Goal: Task Accomplishment & Management: Manage account settings

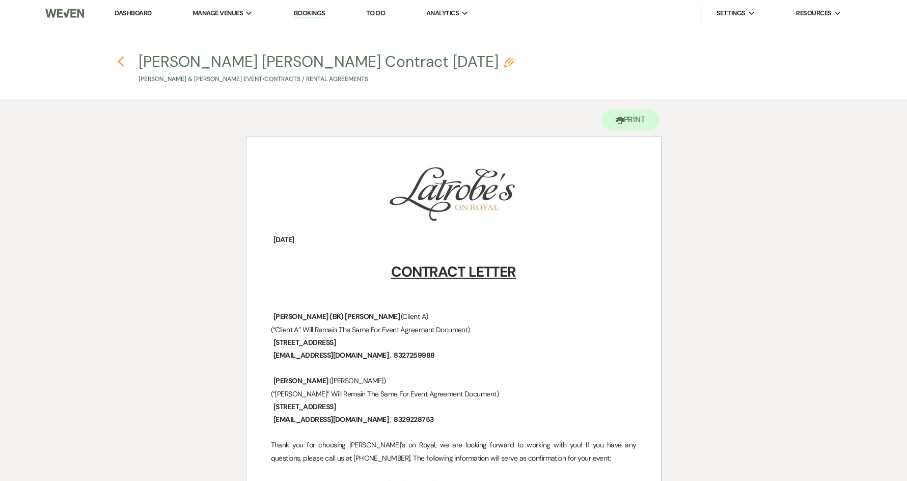
click at [121, 63] on icon "Previous" at bounding box center [121, 61] width 8 height 12
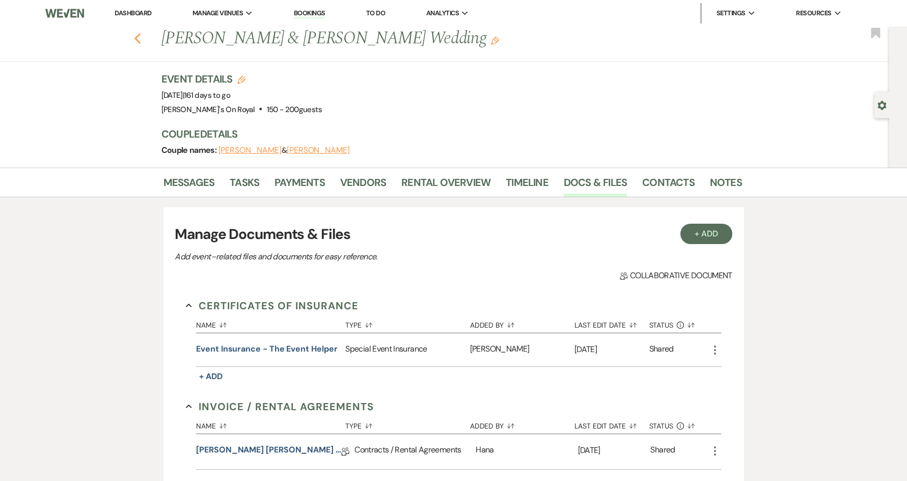
click at [141, 34] on icon "Previous" at bounding box center [138, 39] width 8 height 12
select select "8"
select select "5"
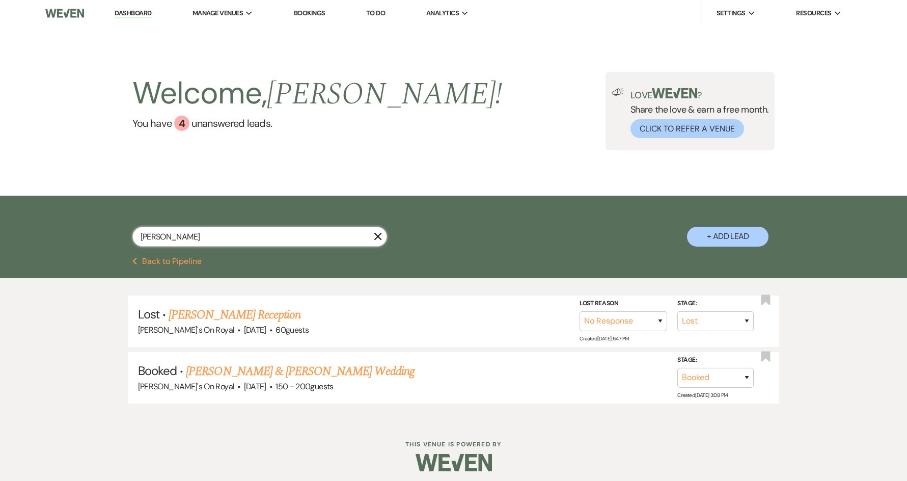
drag, startPoint x: 221, startPoint y: 238, endPoint x: 112, endPoint y: 238, distance: 109.0
click at [112, 238] on div "[PERSON_NAME] X + Add Lead" at bounding box center [453, 227] width 733 height 53
type input "[PERSON_NAME]"
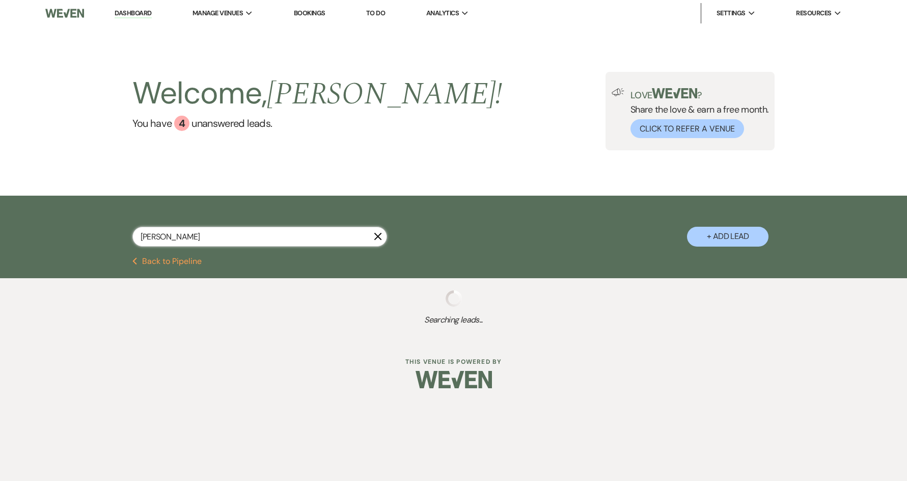
select select "8"
select select "6"
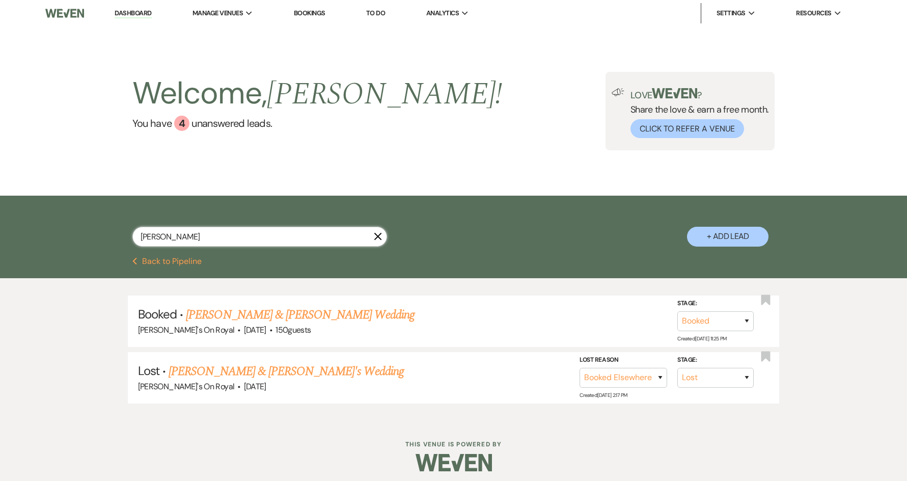
type input "kayla"
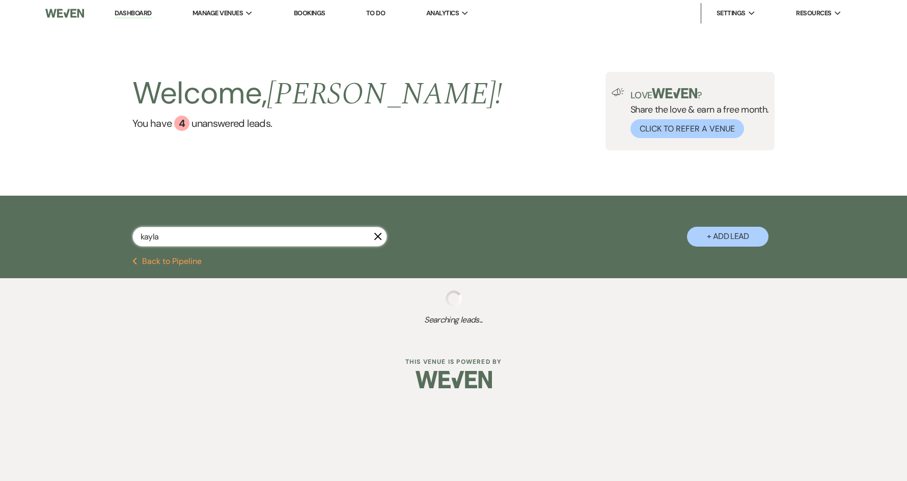
select select "8"
select select "6"
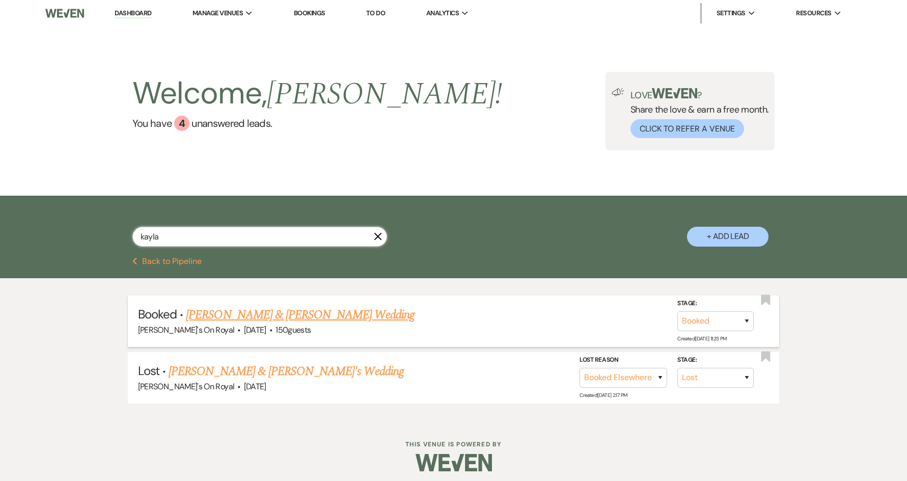
type input "kayla"
click at [270, 315] on link "[PERSON_NAME] & [PERSON_NAME] Wedding" at bounding box center [300, 314] width 228 height 18
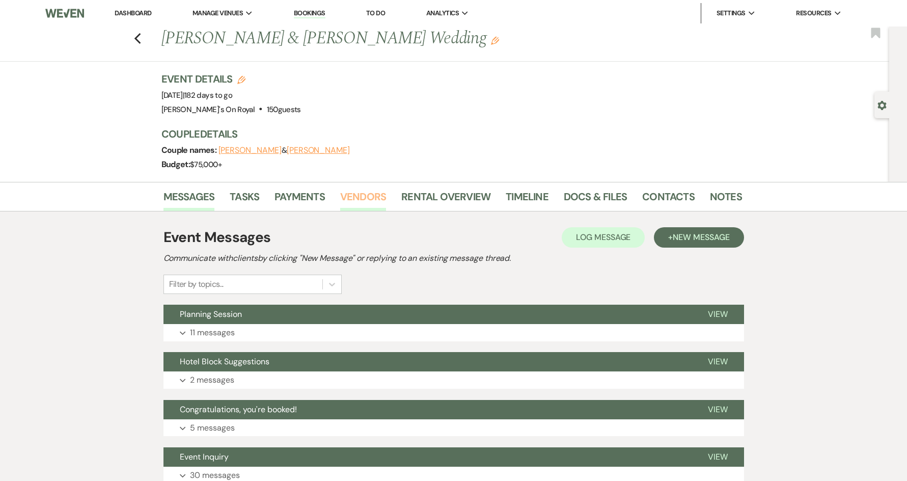
click at [381, 198] on link "Vendors" at bounding box center [363, 199] width 46 height 22
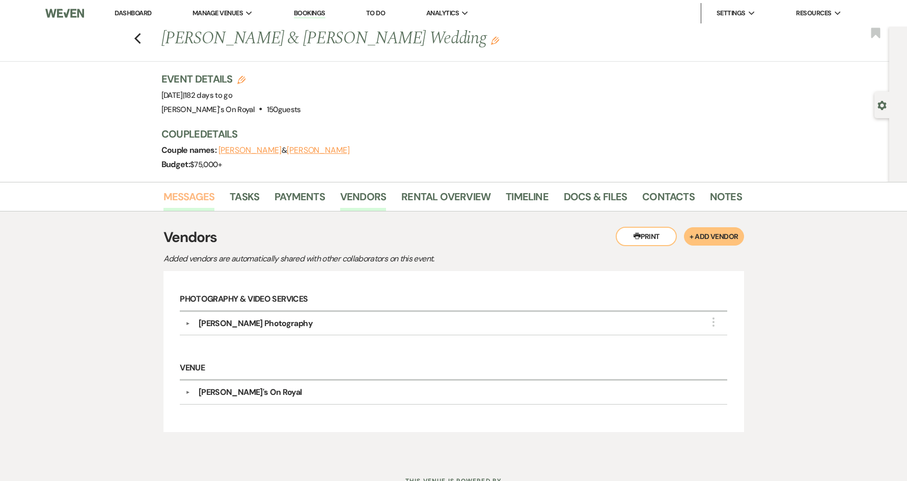
click at [202, 193] on link "Messages" at bounding box center [188, 199] width 51 height 22
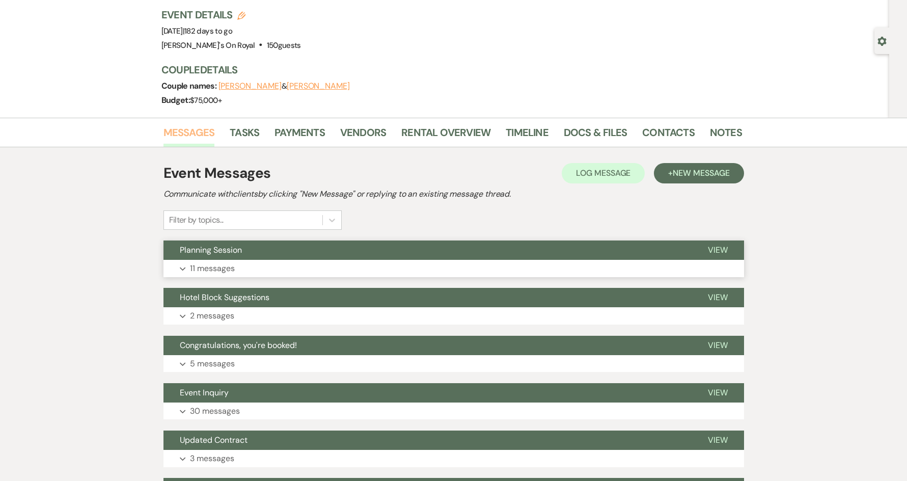
scroll to position [179, 0]
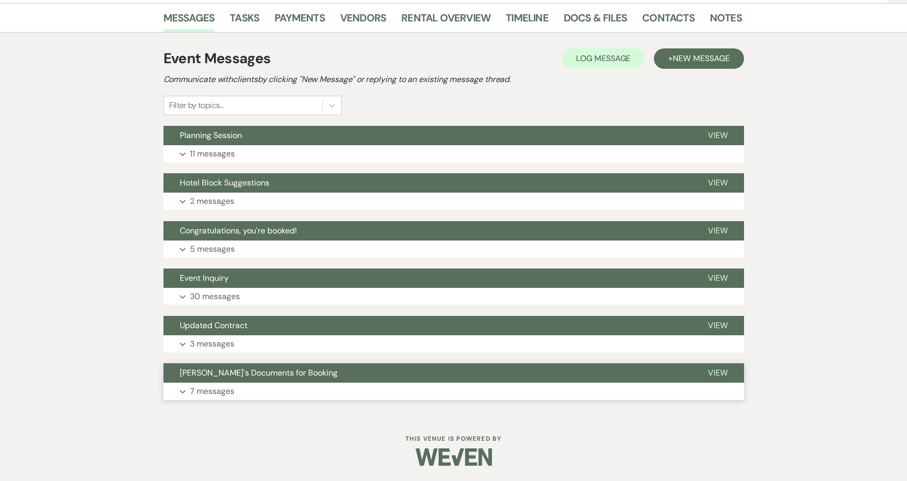
click at [282, 384] on button "Expand 7 messages" at bounding box center [453, 390] width 580 height 17
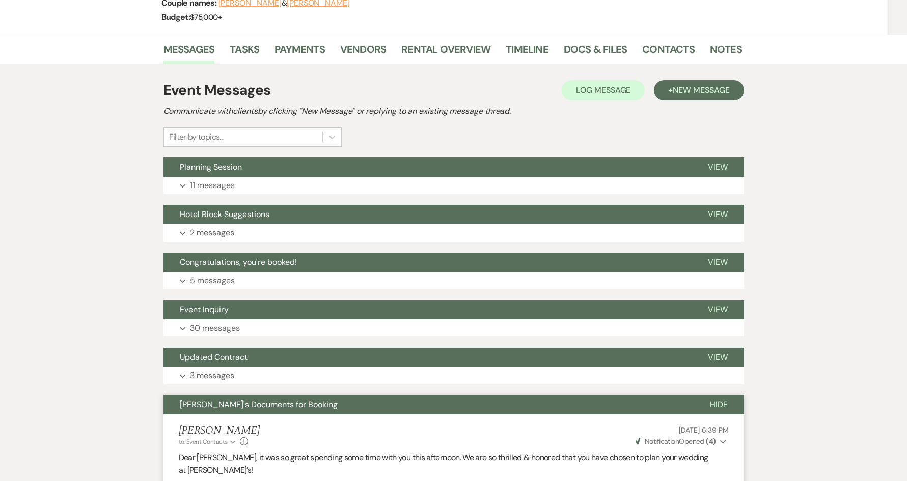
scroll to position [207, 0]
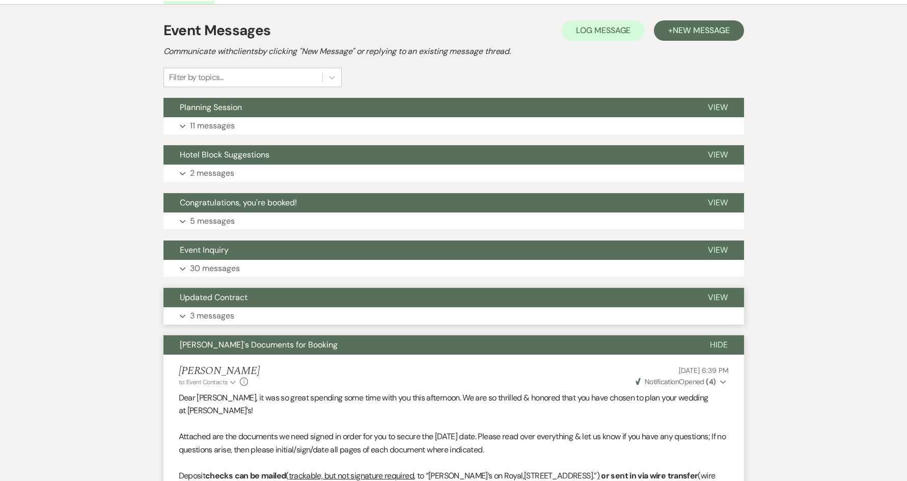
click at [308, 310] on button "Expand 3 messages" at bounding box center [453, 315] width 580 height 17
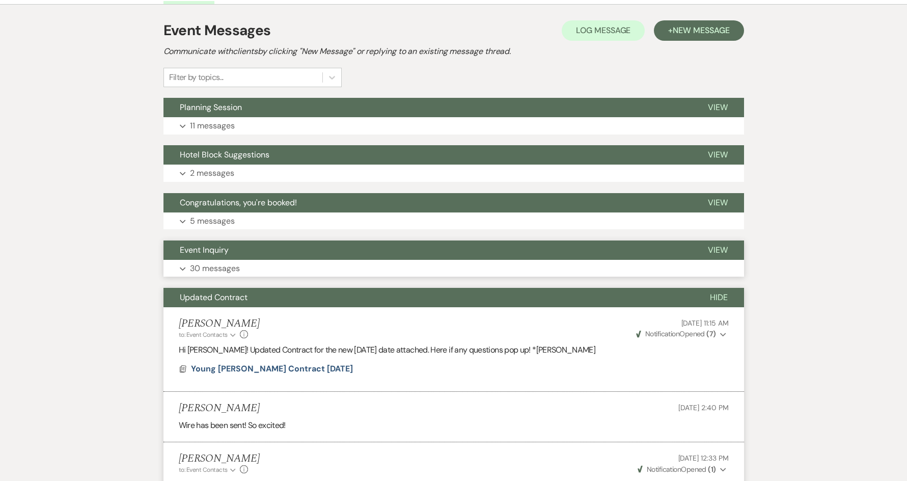
click at [323, 272] on button "Expand 30 messages" at bounding box center [453, 268] width 580 height 17
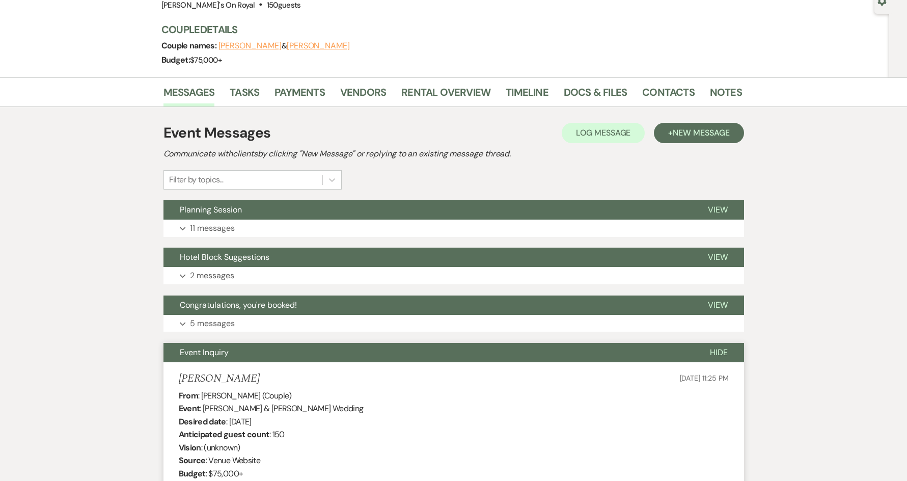
scroll to position [102, 0]
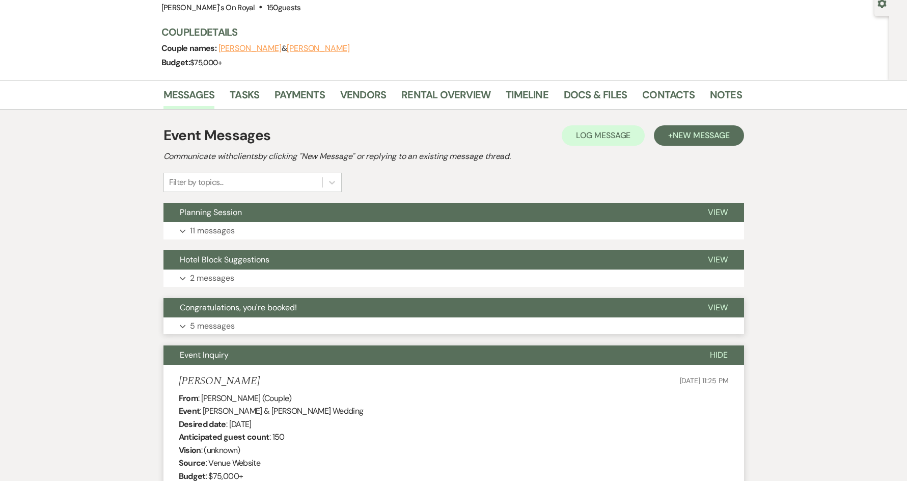
click at [269, 317] on button "Congratulations, you're booked!" at bounding box center [427, 307] width 528 height 19
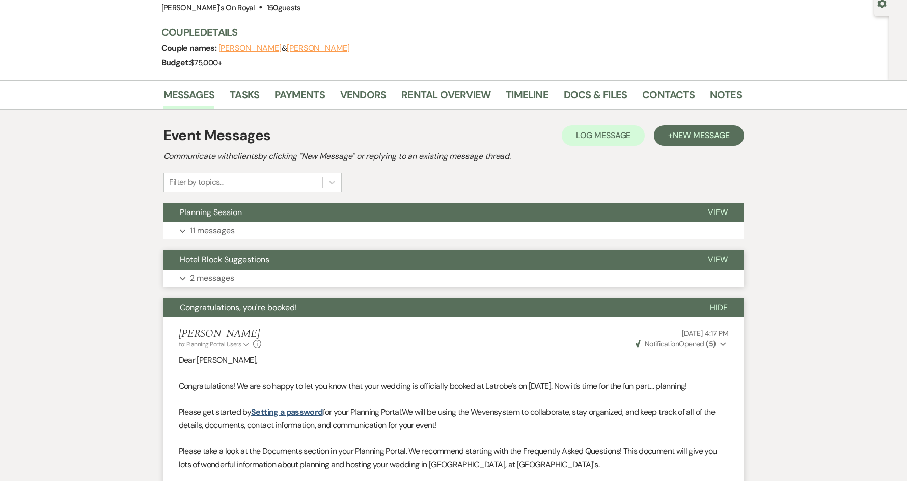
click at [277, 272] on button "Expand 2 messages" at bounding box center [453, 277] width 580 height 17
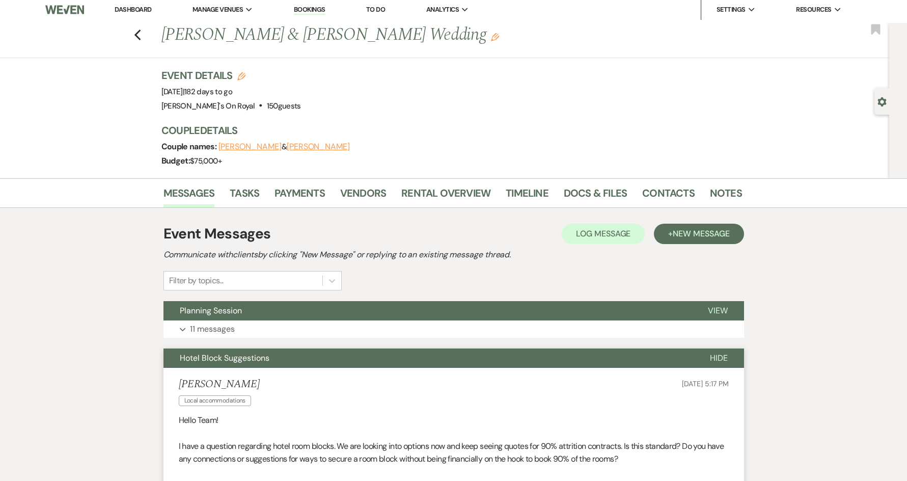
scroll to position [0, 0]
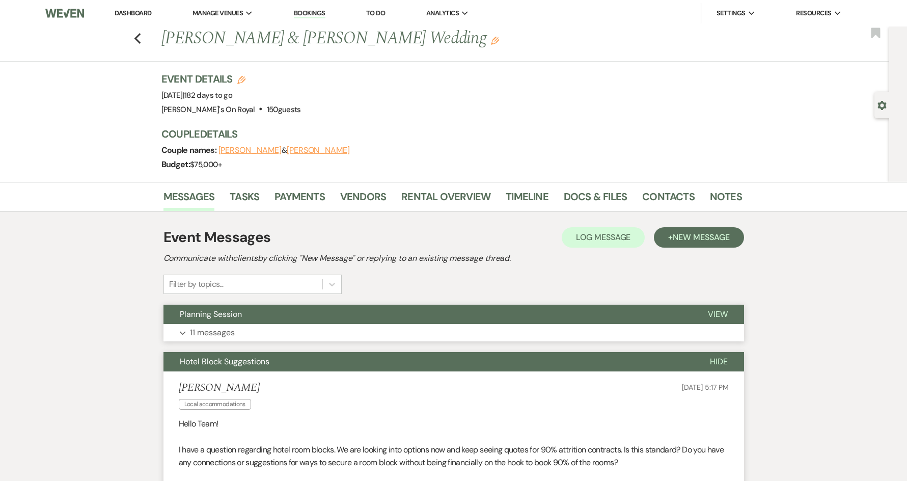
click at [296, 331] on button "Expand 11 messages" at bounding box center [453, 332] width 580 height 17
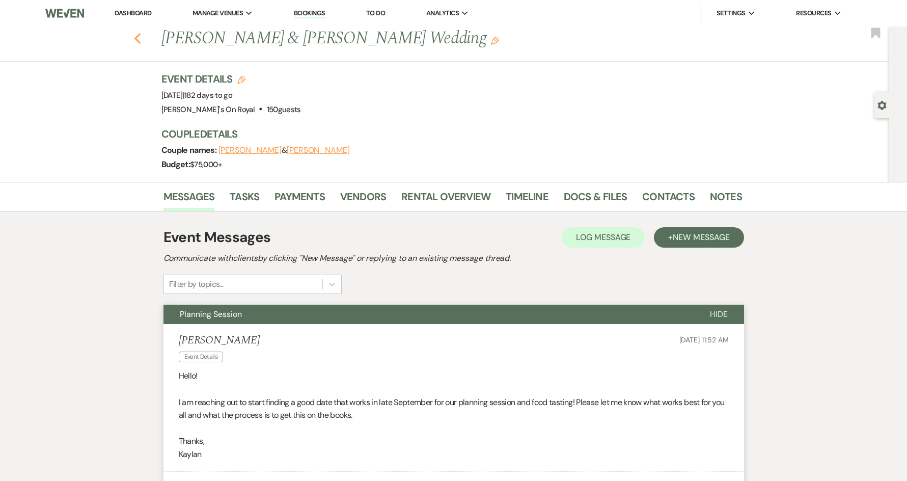
click at [140, 40] on use "button" at bounding box center [137, 38] width 7 height 11
select select "8"
select select "6"
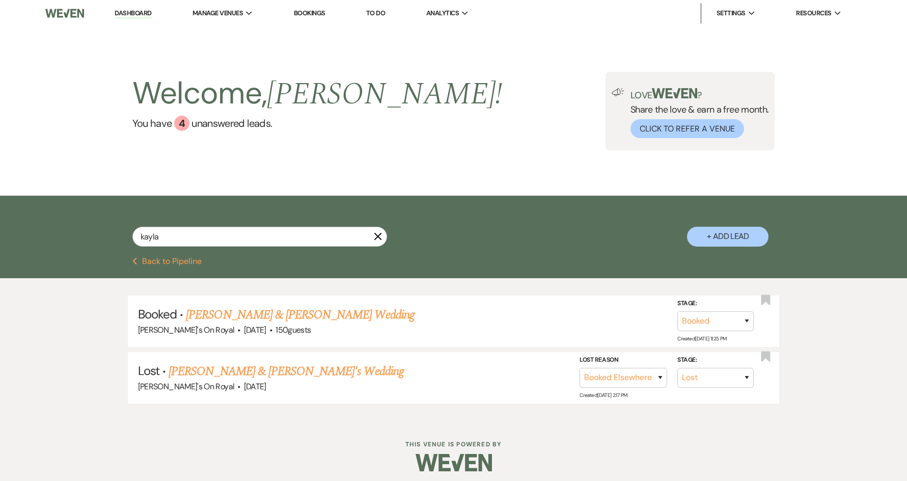
click at [161, 263] on button "Previous Back to Pipeline" at bounding box center [167, 261] width 70 height 8
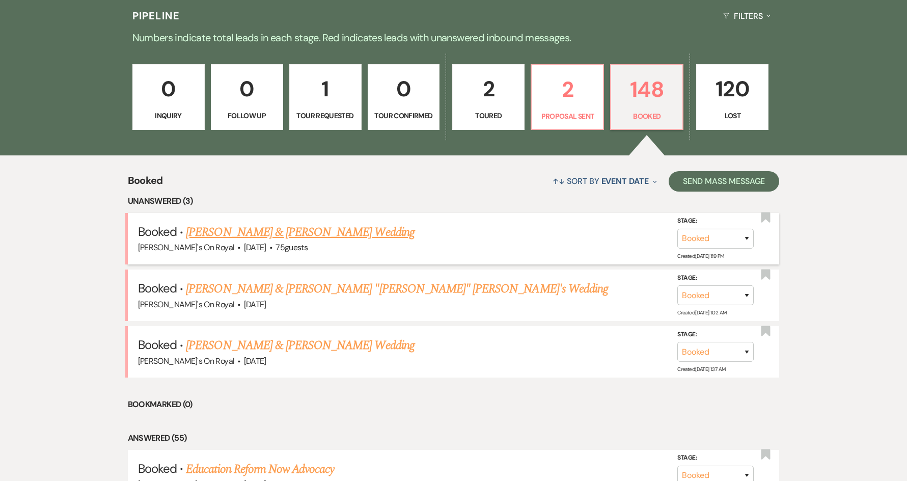
scroll to position [204, 0]
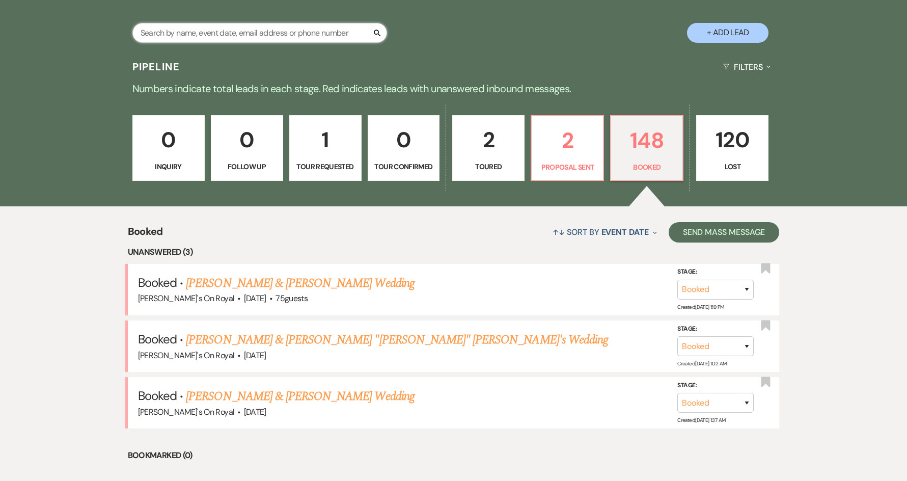
click at [261, 38] on input "text" at bounding box center [259, 33] width 255 height 20
type input "[PERSON_NAME]"
select select "8"
select select "5"
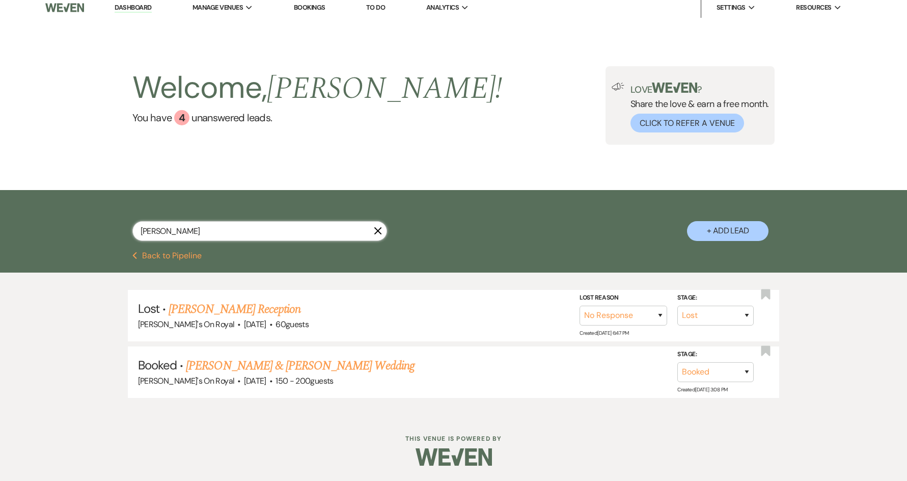
scroll to position [6, 0]
click at [318, 365] on link "[PERSON_NAME] & [PERSON_NAME] Wedding" at bounding box center [300, 365] width 228 height 18
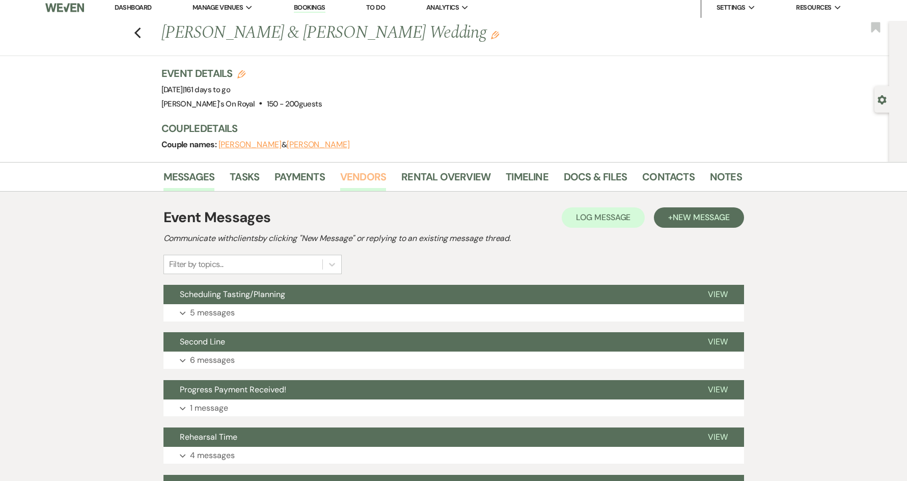
click at [359, 176] on link "Vendors" at bounding box center [363, 180] width 46 height 22
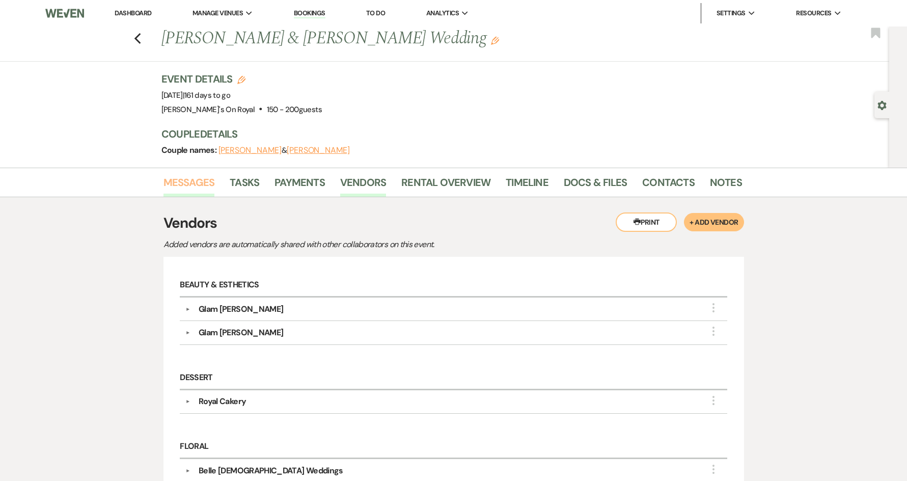
click at [188, 185] on link "Messages" at bounding box center [188, 185] width 51 height 22
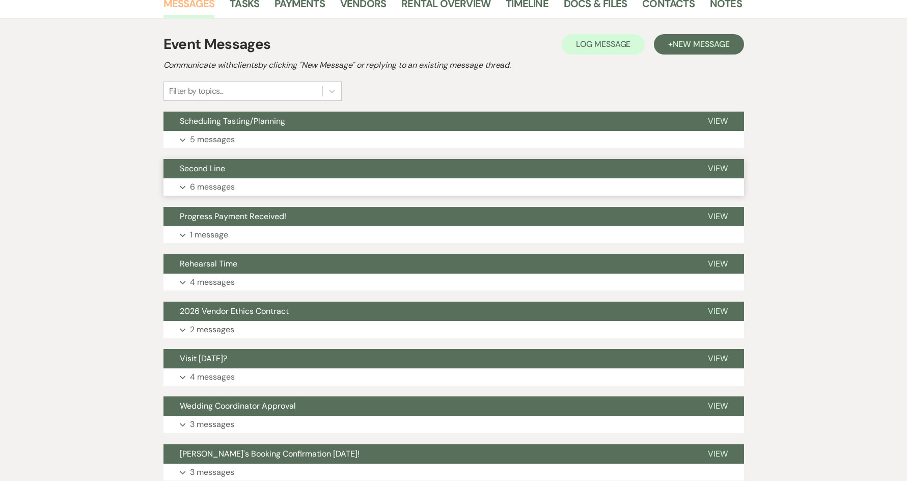
scroll to position [204, 0]
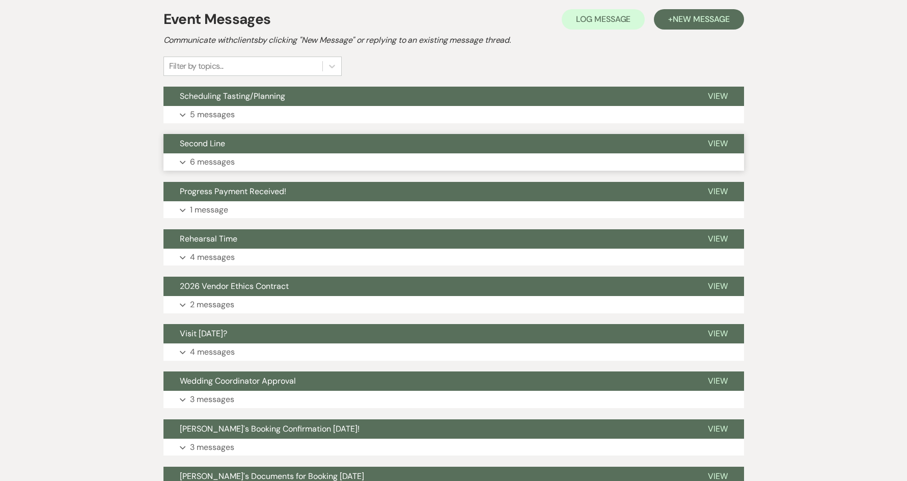
click at [278, 161] on button "Expand 6 messages" at bounding box center [453, 161] width 580 height 17
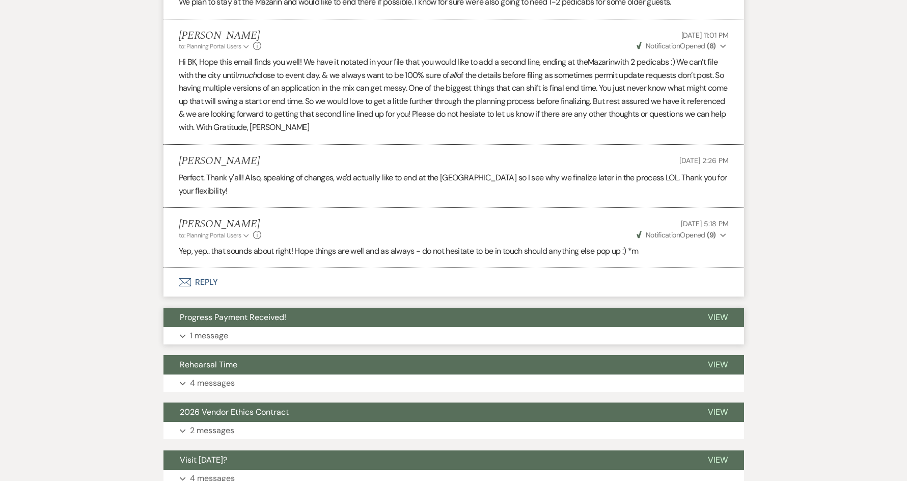
scroll to position [611, 0]
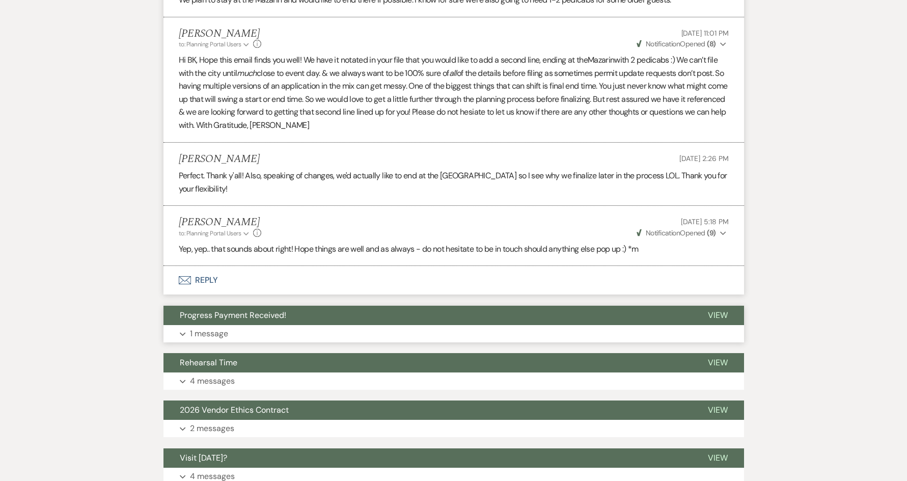
click at [394, 324] on button "Progress Payment Received!" at bounding box center [427, 314] width 528 height 19
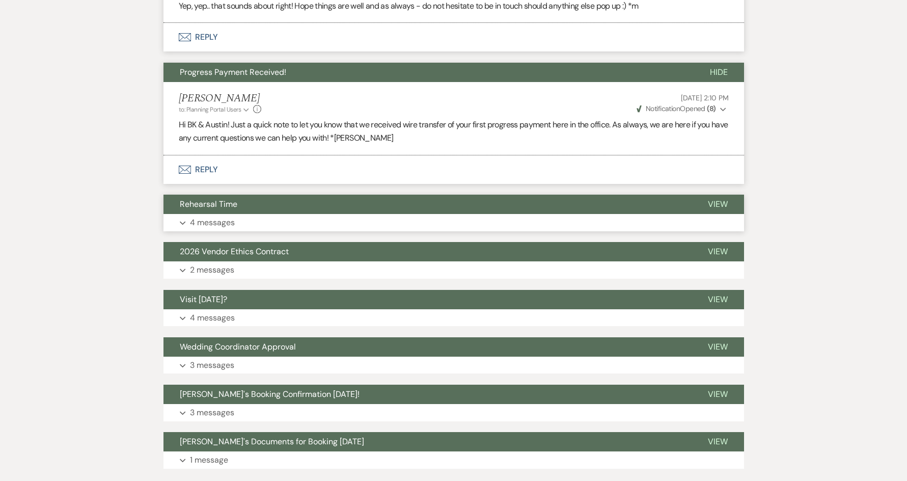
scroll to position [866, 0]
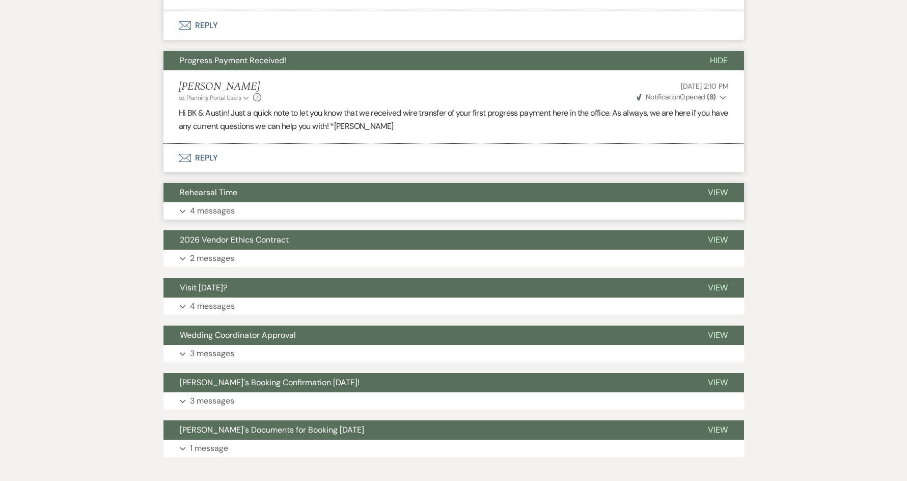
click at [364, 195] on button "Rehearsal Time" at bounding box center [427, 192] width 528 height 19
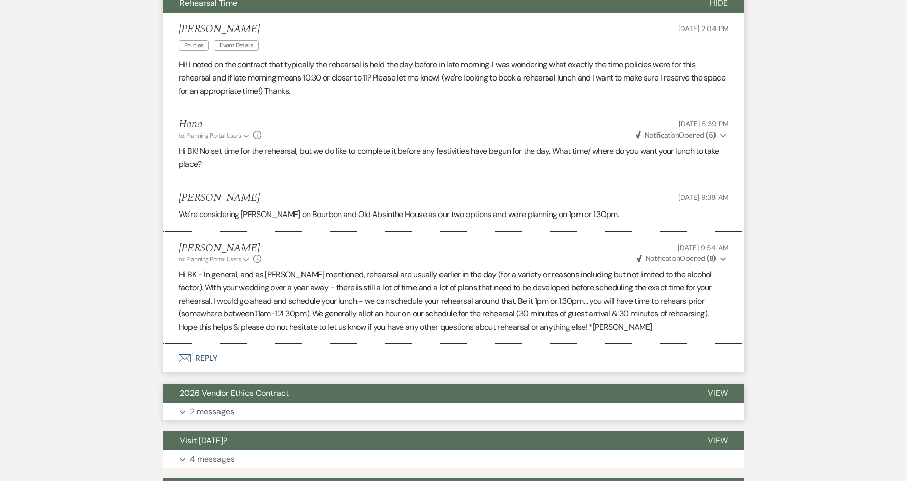
scroll to position [1069, 0]
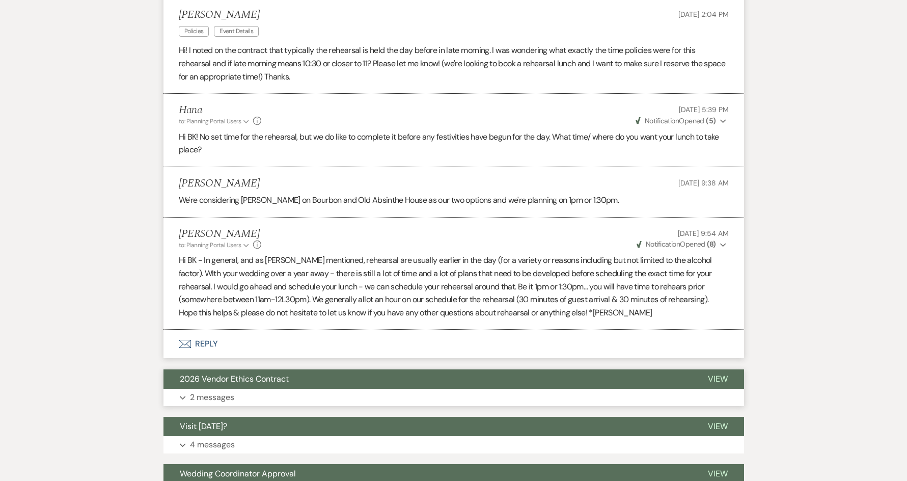
click at [360, 386] on button "2026 Vendor Ethics Contract" at bounding box center [427, 378] width 528 height 19
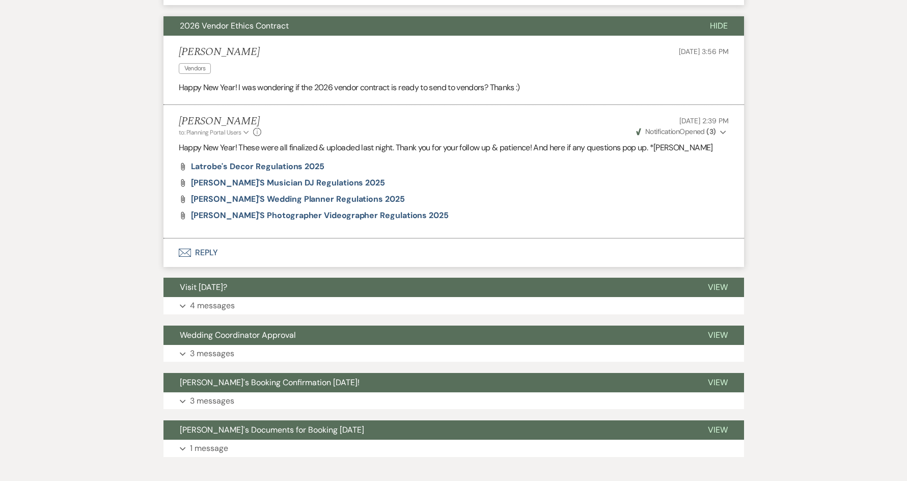
scroll to position [1426, 0]
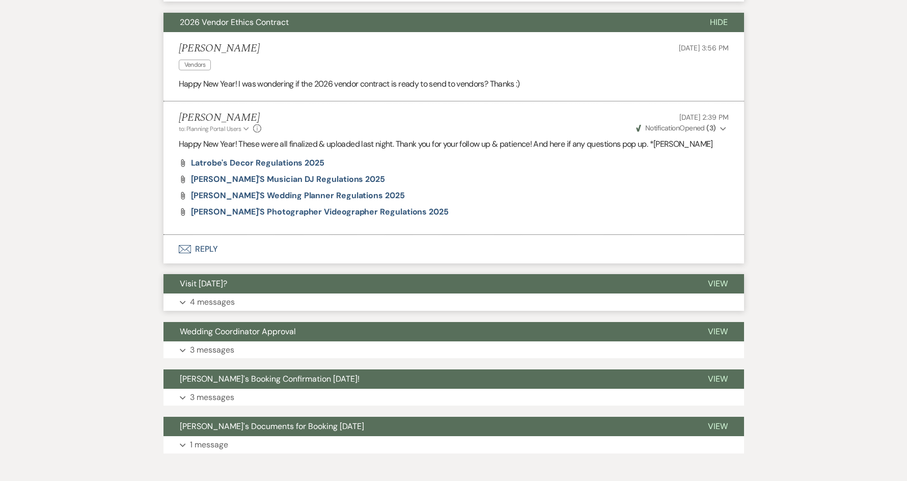
click at [420, 298] on button "Expand 4 messages" at bounding box center [453, 301] width 580 height 17
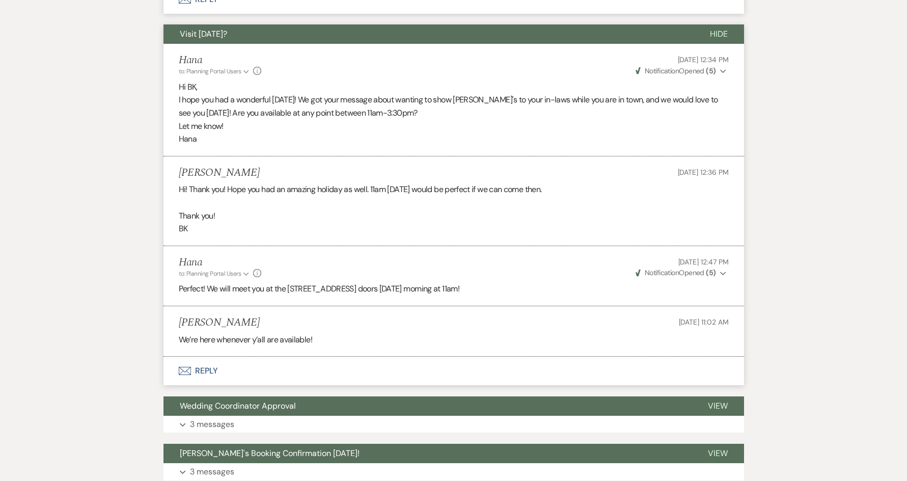
scroll to position [1731, 0]
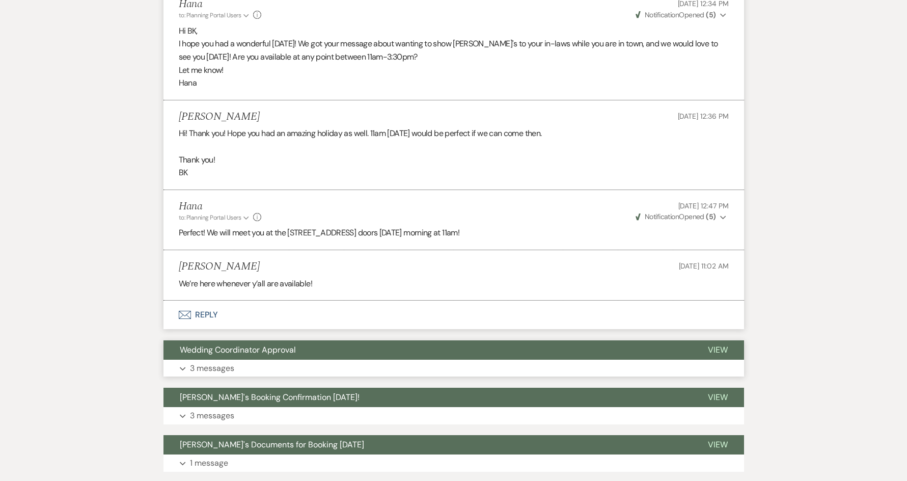
click at [321, 356] on button "Wedding Coordinator Approval" at bounding box center [427, 349] width 528 height 19
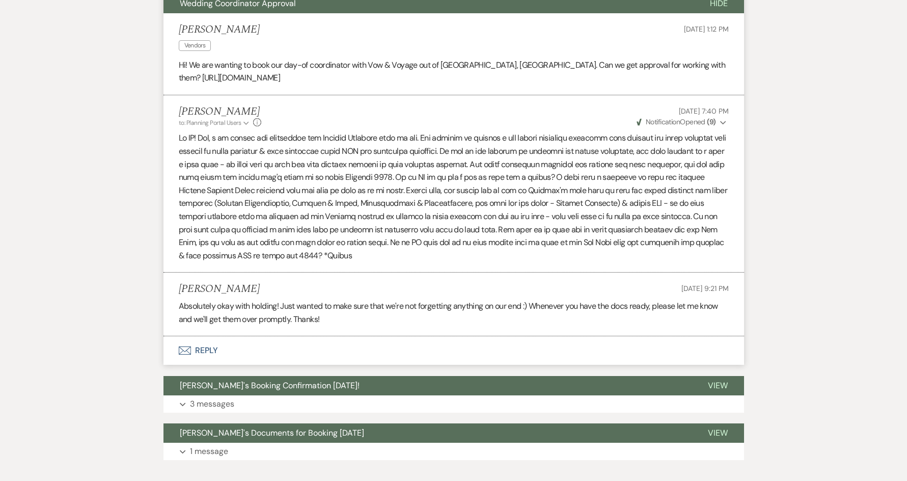
scroll to position [2137, 0]
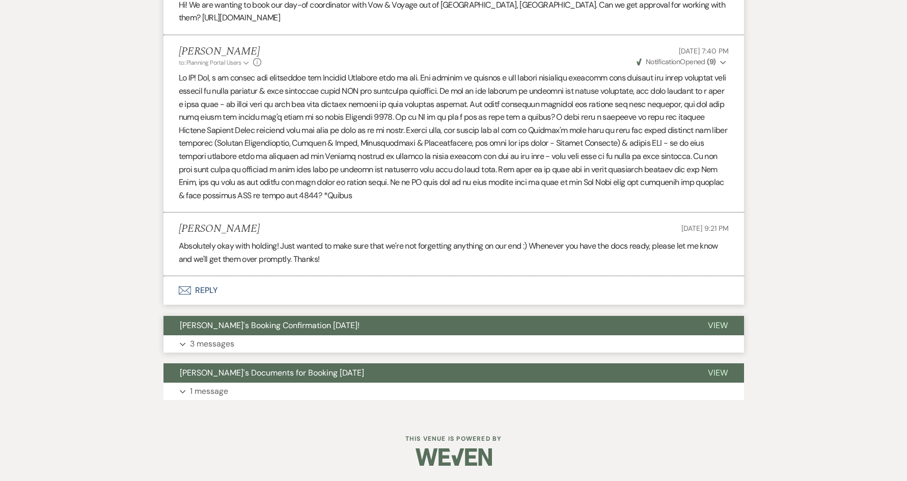
click at [312, 346] on button "Expand 3 messages" at bounding box center [453, 343] width 580 height 17
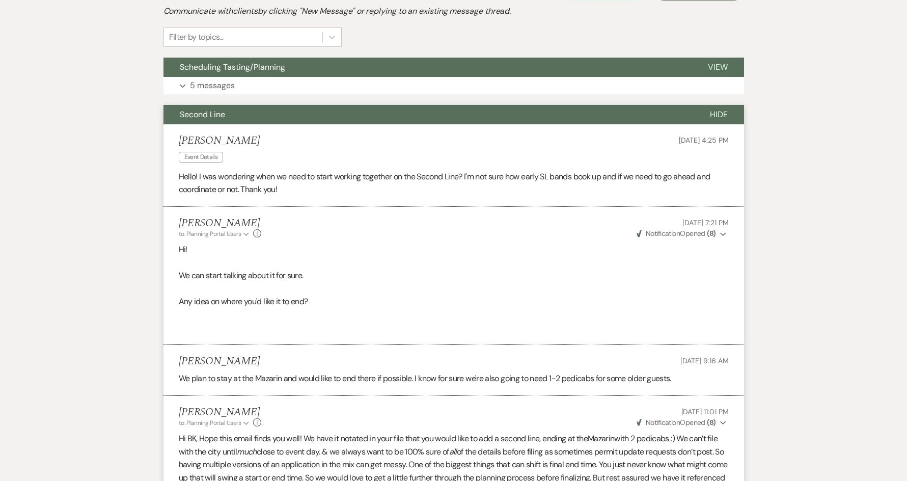
scroll to position [0, 0]
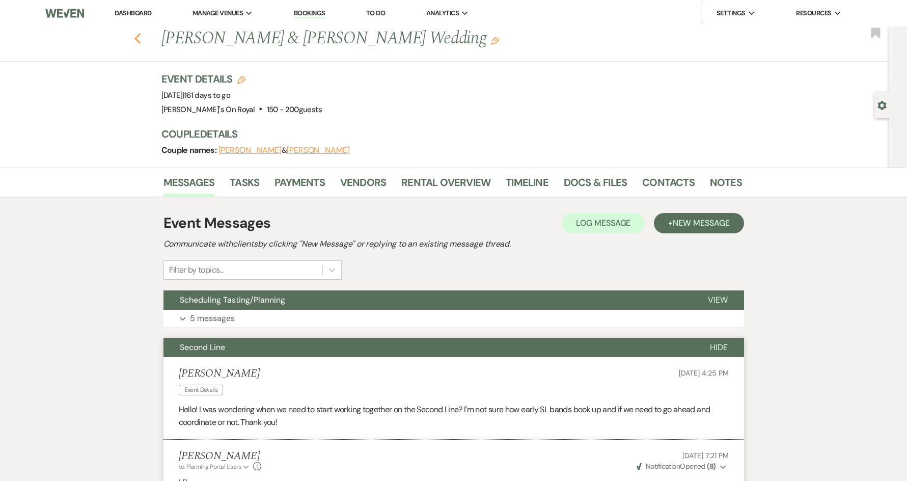
click at [138, 36] on icon "Previous" at bounding box center [138, 39] width 8 height 12
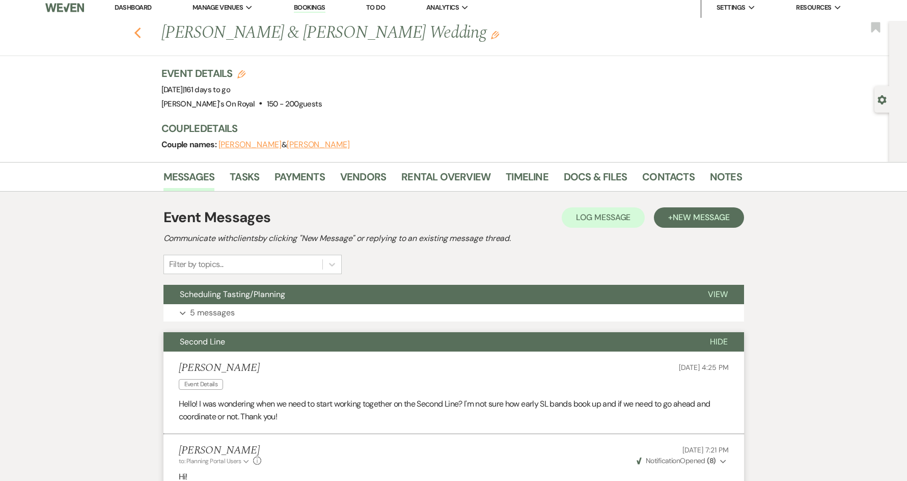
select select "8"
select select "5"
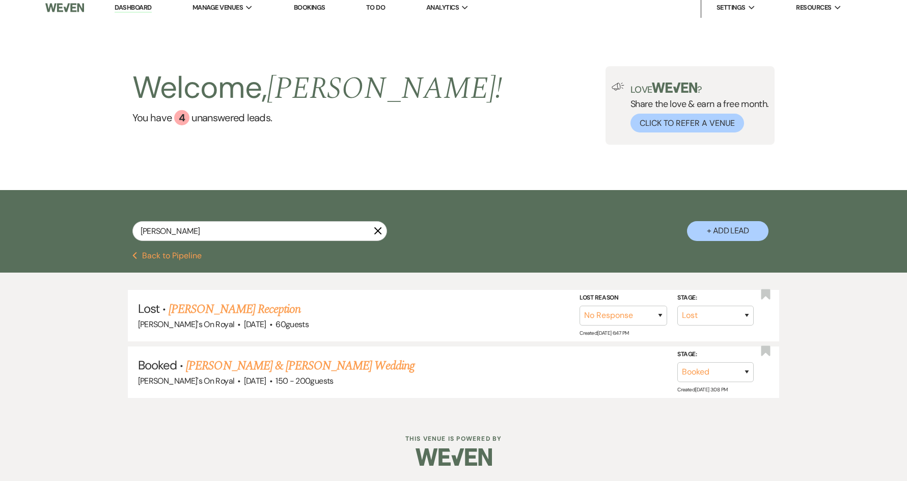
click at [158, 256] on button "Previous Back to Pipeline" at bounding box center [167, 256] width 70 height 8
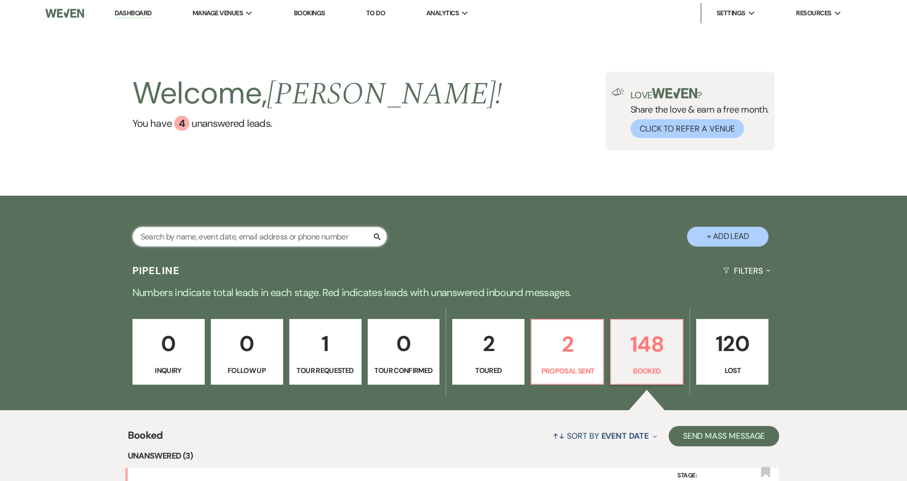
click at [209, 231] on input "text" at bounding box center [259, 237] width 255 height 20
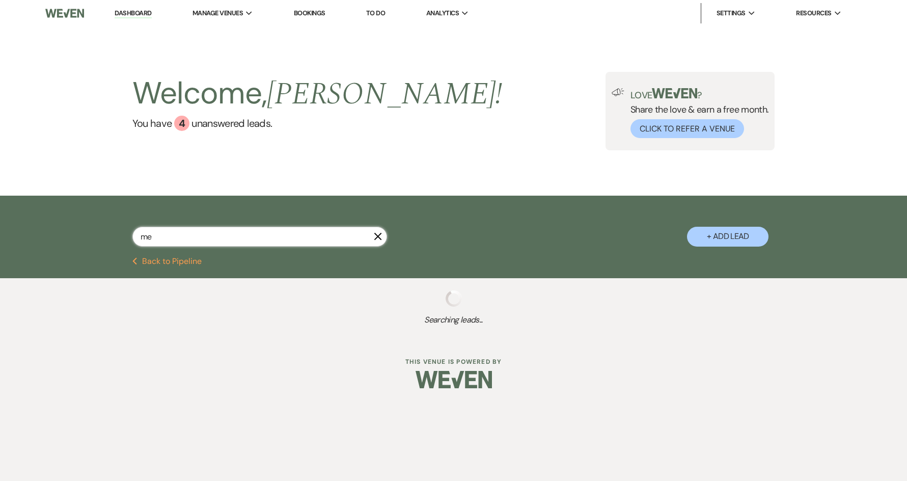
type input "m"
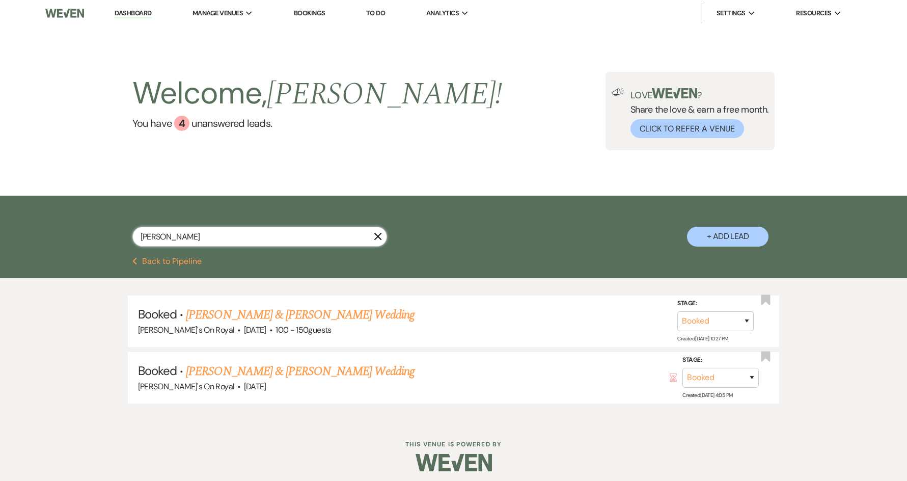
type input "[PERSON_NAME]"
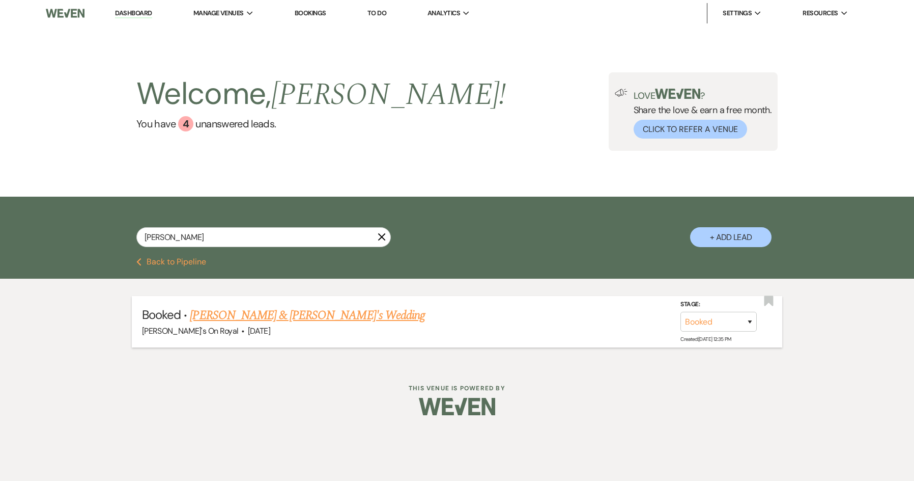
click at [255, 315] on link "[PERSON_NAME] & [PERSON_NAME]'s Wedding" at bounding box center [307, 315] width 235 height 18
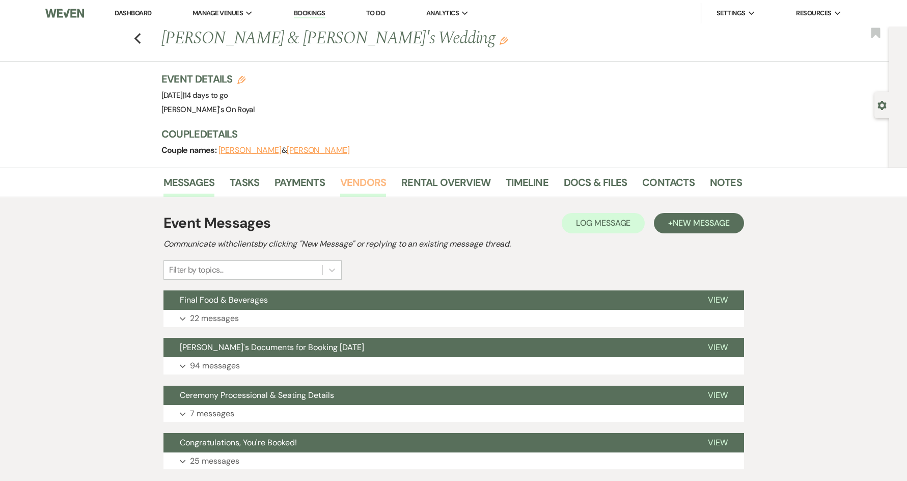
click at [378, 183] on link "Vendors" at bounding box center [363, 185] width 46 height 22
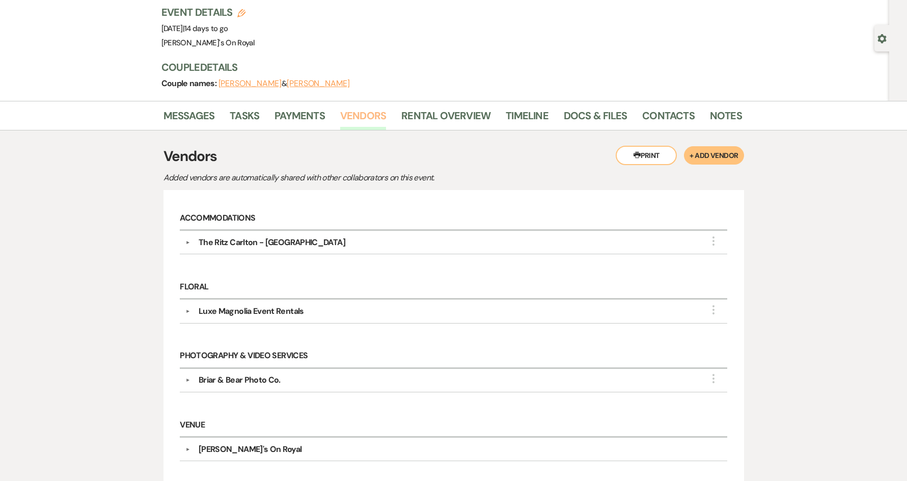
scroll to position [64, 0]
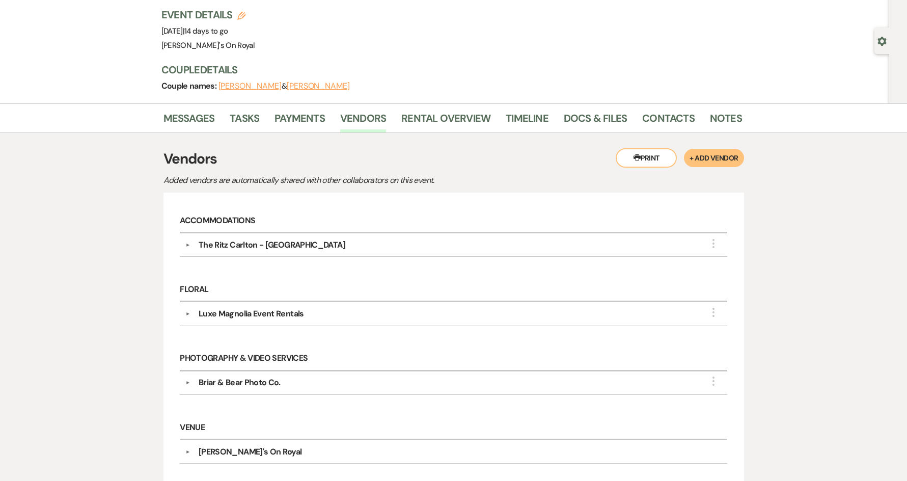
click at [266, 316] on div "Luxe Magnolia Event Rentals" at bounding box center [251, 314] width 105 height 12
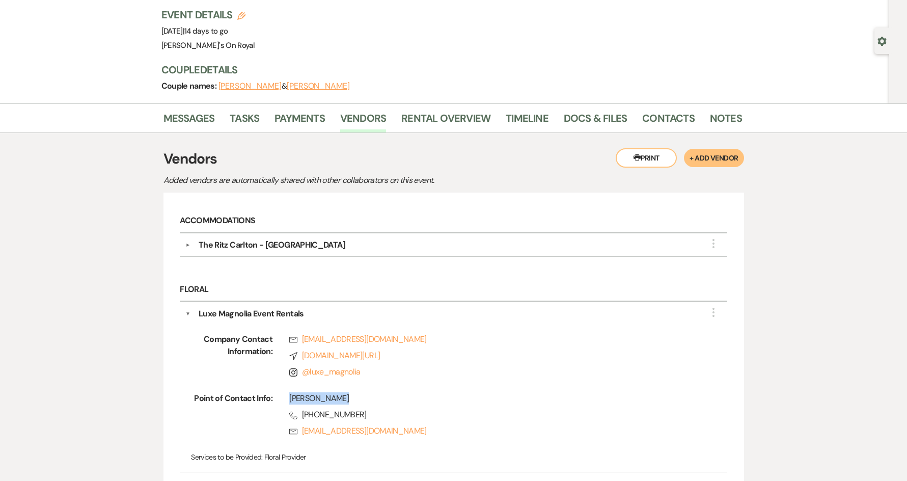
drag, startPoint x: 351, startPoint y: 401, endPoint x: 285, endPoint y: 400, distance: 66.2
click at [285, 400] on div "[PERSON_NAME] Phone [PHONE_NUMBER] Rsvp [EMAIL_ADDRESS][DOMAIN_NAME]" at bounding box center [483, 416] width 422 height 49
click at [397, 416] on span "Phone [PHONE_NUMBER]" at bounding box center [491, 414] width 405 height 12
drag, startPoint x: 385, startPoint y: 414, endPoint x: 278, endPoint y: 395, distance: 108.7
click at [278, 395] on div "[PERSON_NAME] Phone [PHONE_NUMBER] Rsvp [EMAIL_ADDRESS][DOMAIN_NAME]" at bounding box center [483, 416] width 422 height 49
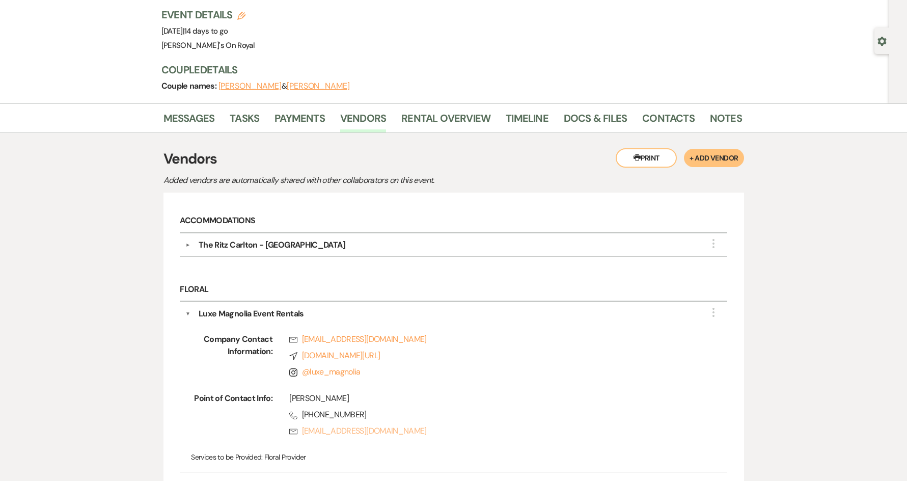
click at [496, 424] on div "[PERSON_NAME] Phone [PHONE_NUMBER] Rsvp [EMAIL_ADDRESS][DOMAIN_NAME]" at bounding box center [483, 416] width 422 height 49
drag, startPoint x: 359, startPoint y: 399, endPoint x: 290, endPoint y: 399, distance: 68.7
click at [290, 399] on div "[PERSON_NAME]" at bounding box center [491, 398] width 405 height 12
copy div "[PERSON_NAME]"
click at [382, 392] on div "[PERSON_NAME]" at bounding box center [491, 398] width 405 height 12
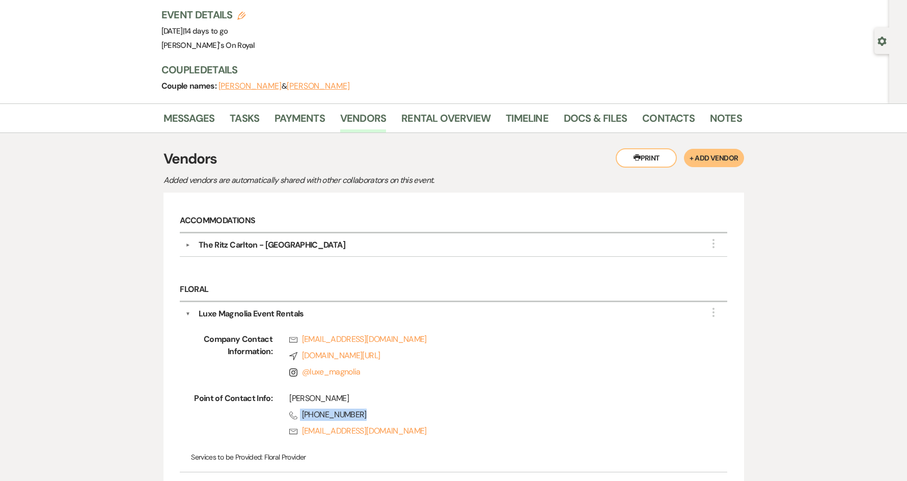
drag, startPoint x: 358, startPoint y: 416, endPoint x: 298, endPoint y: 416, distance: 59.6
click at [298, 416] on span "Phone [PHONE_NUMBER]" at bounding box center [491, 414] width 405 height 12
copy span "[PHONE_NUMBER]"
click at [212, 120] on link "Messages" at bounding box center [188, 121] width 51 height 22
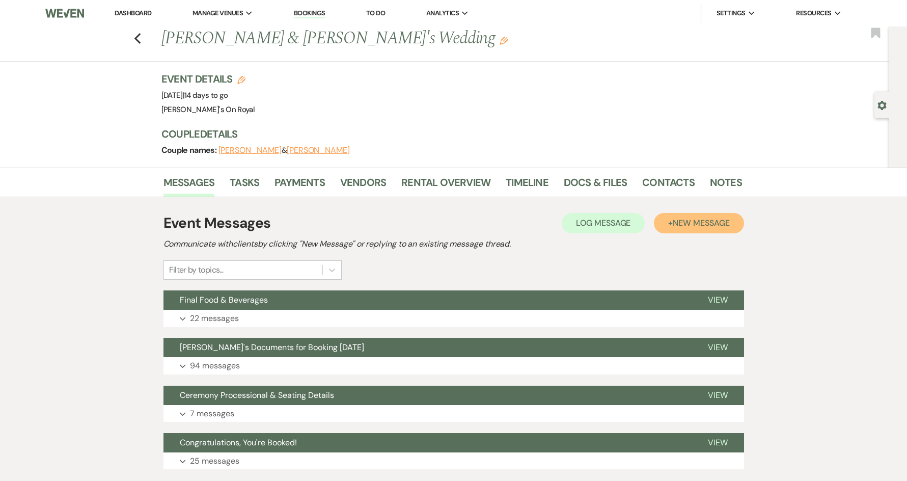
click at [680, 224] on span "New Message" at bounding box center [701, 222] width 57 height 11
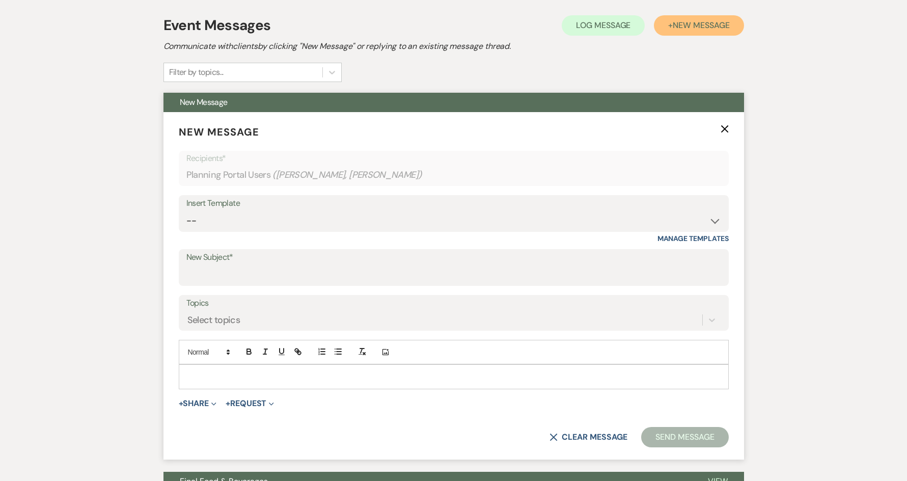
scroll to position [204, 0]
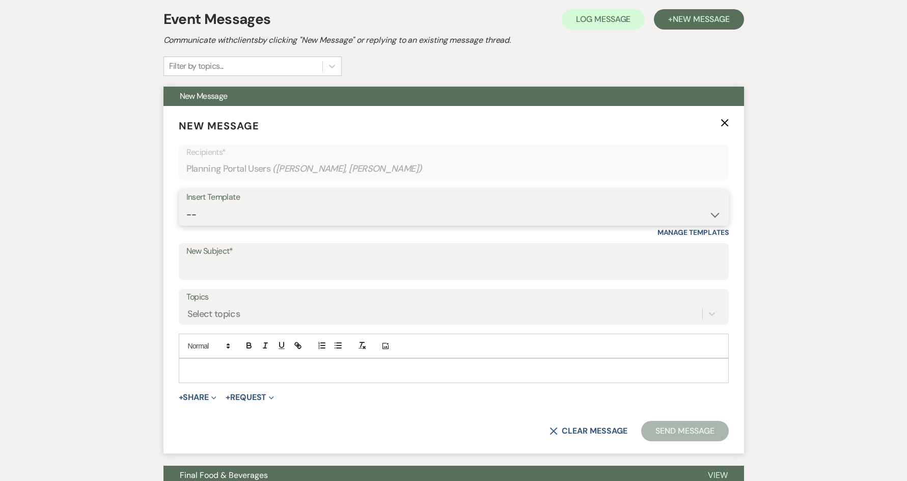
click at [303, 220] on select "-- Contract to New Booking Inquiry First Response Inquiry Follow Up Response Ap…" at bounding box center [453, 215] width 535 height 20
select select "2111"
click at [186, 205] on select "-- Contract to New Booking Inquiry First Response Inquiry Follow Up Response Ap…" at bounding box center [453, 215] width 535 height 20
type input "Events Basic"
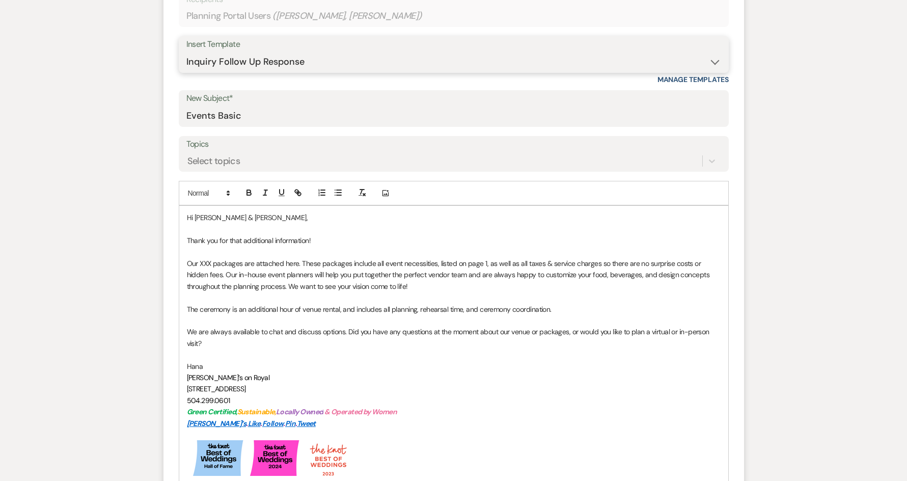
scroll to position [51, 0]
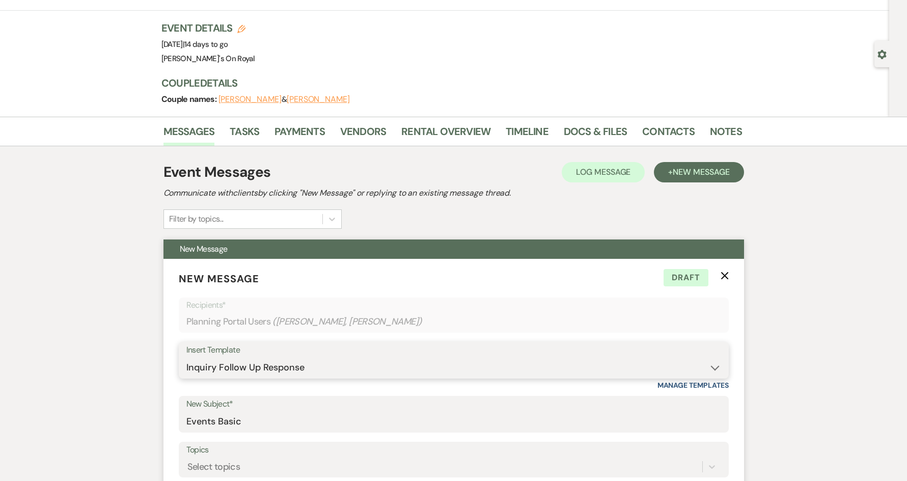
click at [348, 371] on select "-- Contract to New Booking Inquiry First Response Inquiry Follow Up Response Ap…" at bounding box center [453, 367] width 535 height 20
click at [186, 357] on select "-- Contract to New Booking Inquiry First Response Inquiry Follow Up Response Ap…" at bounding box center [453, 367] width 535 height 20
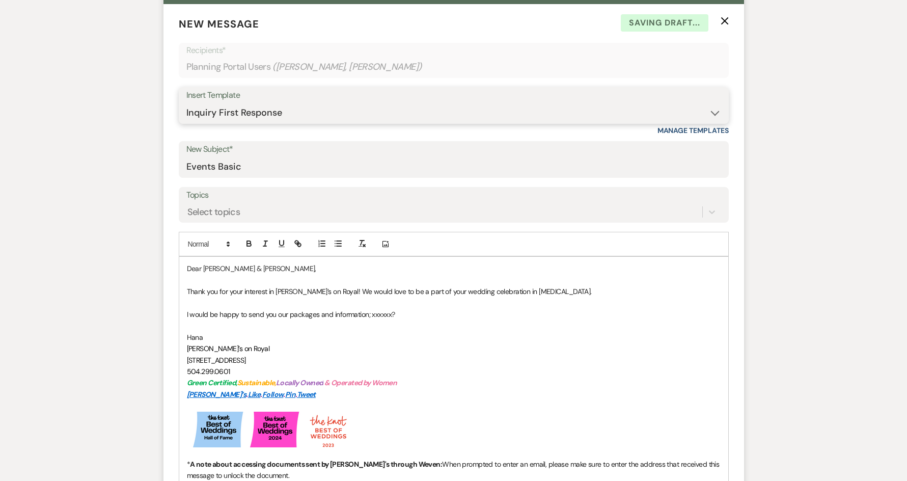
scroll to position [102, 0]
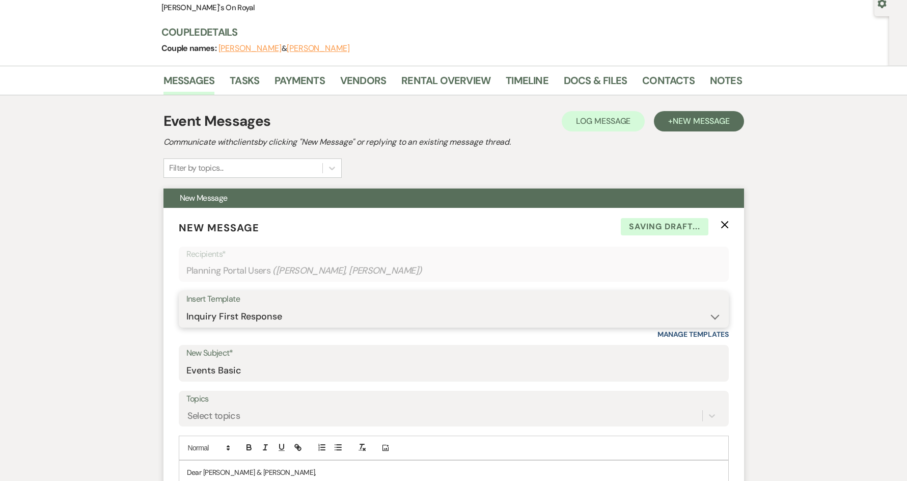
click at [265, 308] on select "-- Contract to New Booking Inquiry First Response Inquiry Follow Up Response Ap…" at bounding box center [453, 316] width 535 height 20
select select "2120"
click at [186, 306] on select "-- Contract to New Booking Inquiry First Response Inquiry Follow Up Response Ap…" at bounding box center [453, 316] width 535 height 20
type input "[PERSON_NAME]'s Follow Up"
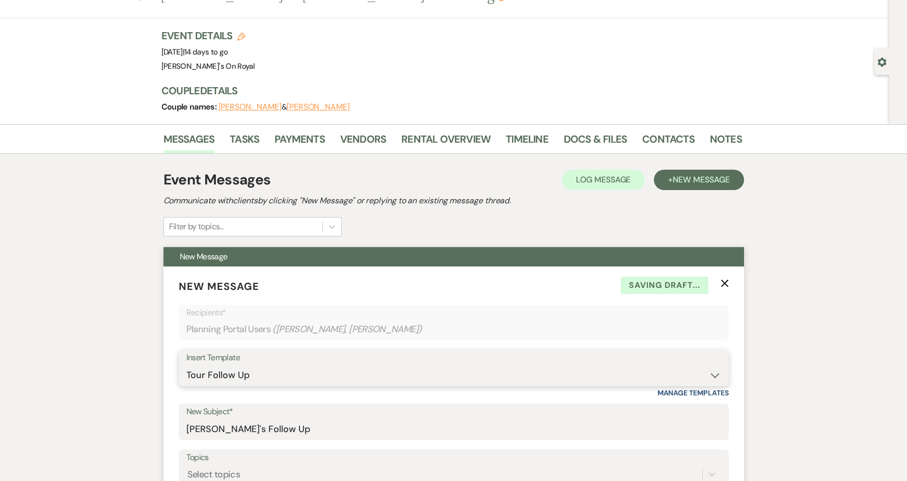
scroll to position [0, 0]
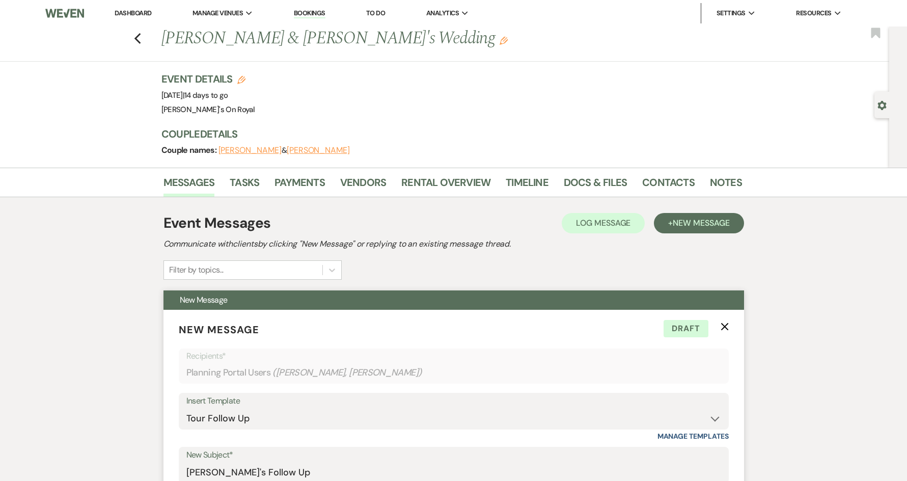
click at [724, 324] on icon "X" at bounding box center [724, 326] width 8 height 8
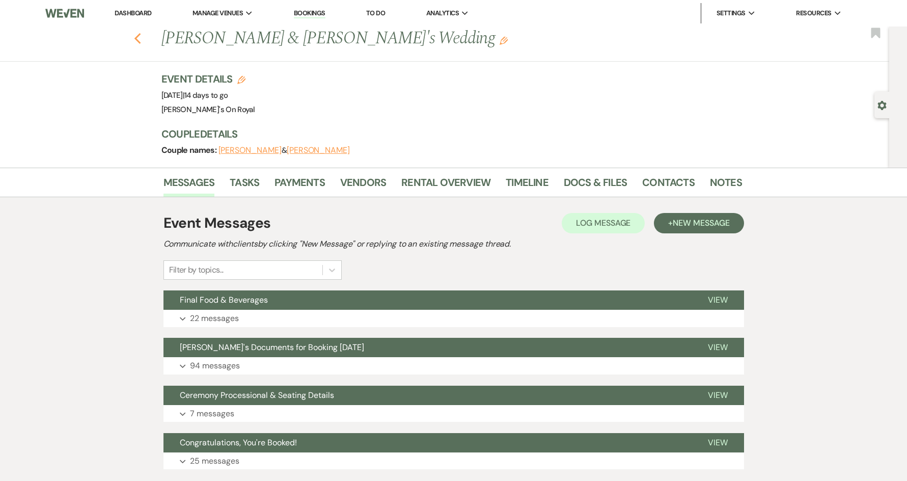
click at [142, 41] on icon "Previous" at bounding box center [138, 39] width 8 height 12
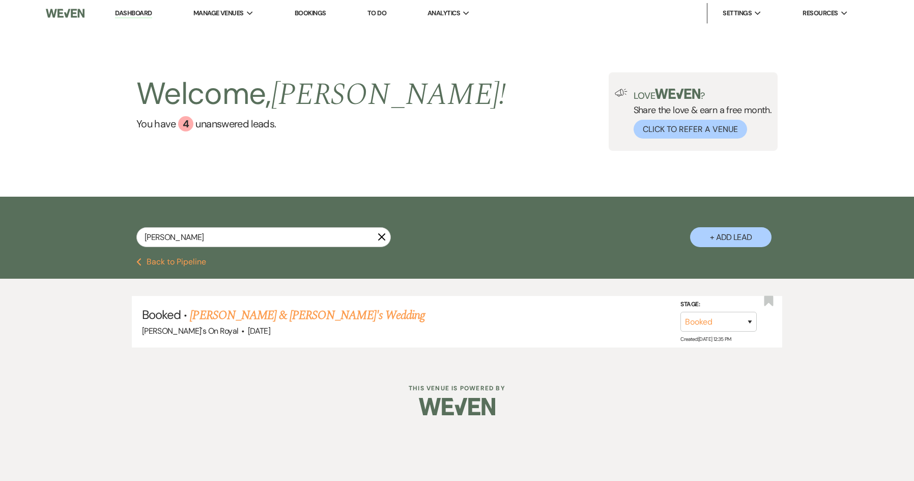
click at [202, 264] on button "Previous Back to Pipeline" at bounding box center [171, 262] width 70 height 8
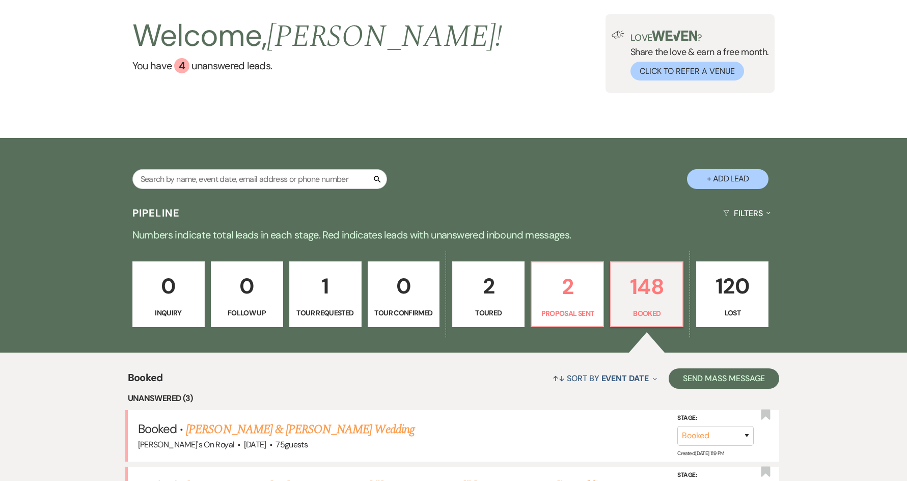
scroll to position [204, 0]
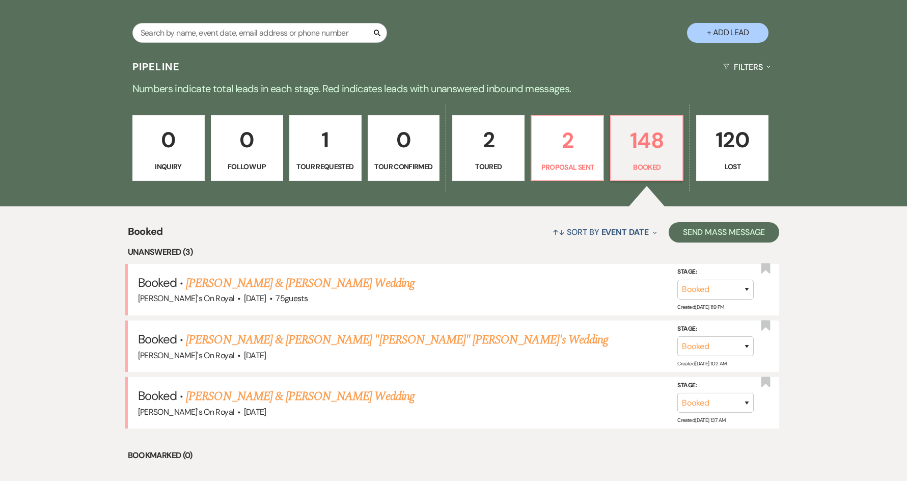
click at [246, 19] on div "Search + Add Lead" at bounding box center [453, 23] width 733 height 53
click at [246, 41] on input "text" at bounding box center [259, 33] width 255 height 20
type input "[PERSON_NAME]"
select select "8"
select select "5"
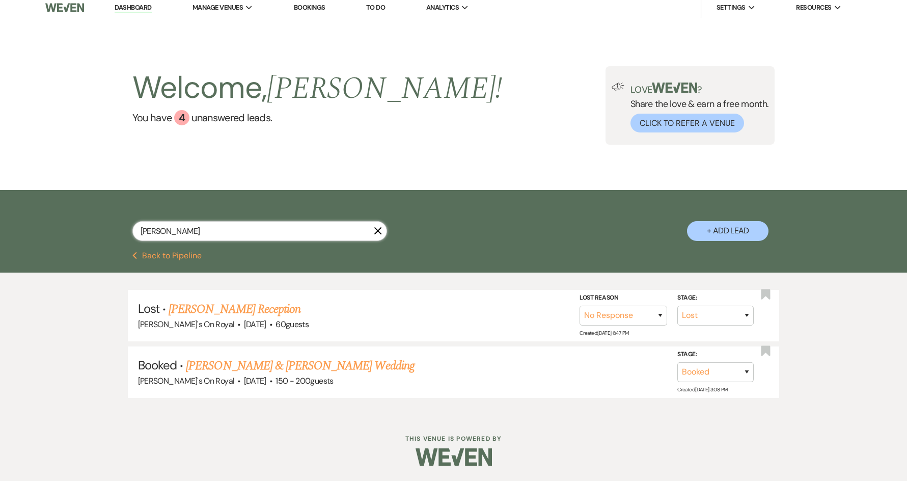
scroll to position [6, 0]
click at [185, 257] on button "Previous Back to Pipeline" at bounding box center [167, 256] width 70 height 8
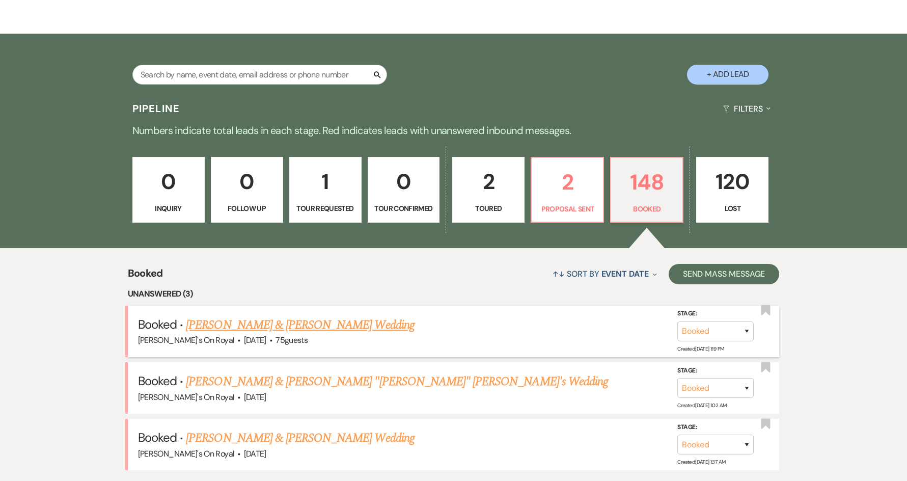
scroll to position [153, 0]
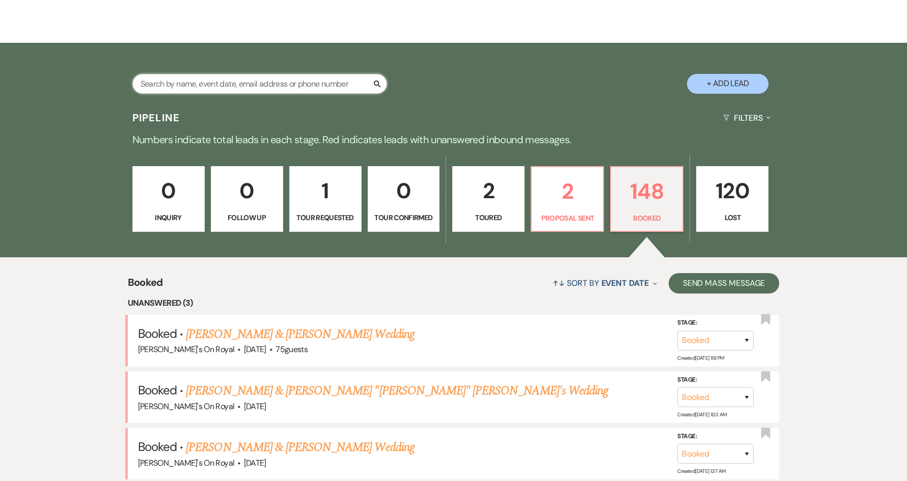
click at [202, 83] on input "text" at bounding box center [259, 84] width 255 height 20
type input "[PERSON_NAME]"
select select "8"
select select "5"
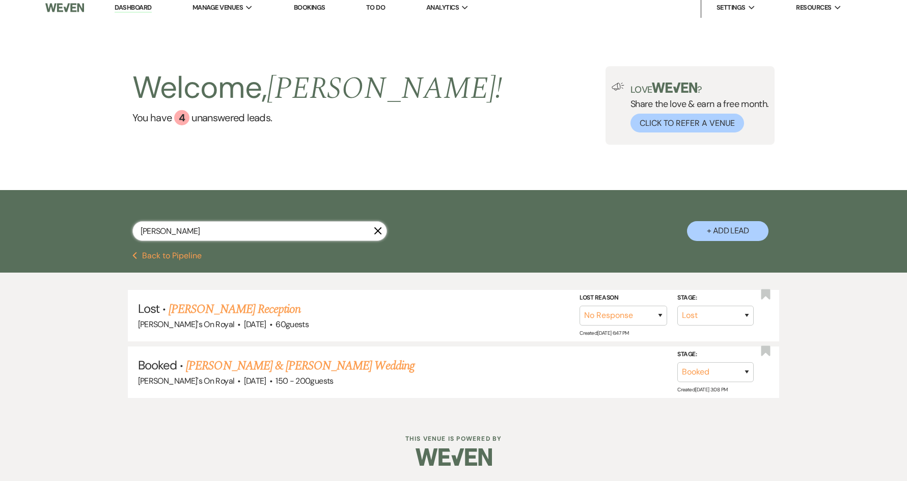
scroll to position [6, 0]
click at [337, 361] on link "[PERSON_NAME] & [PERSON_NAME] Wedding" at bounding box center [300, 365] width 228 height 18
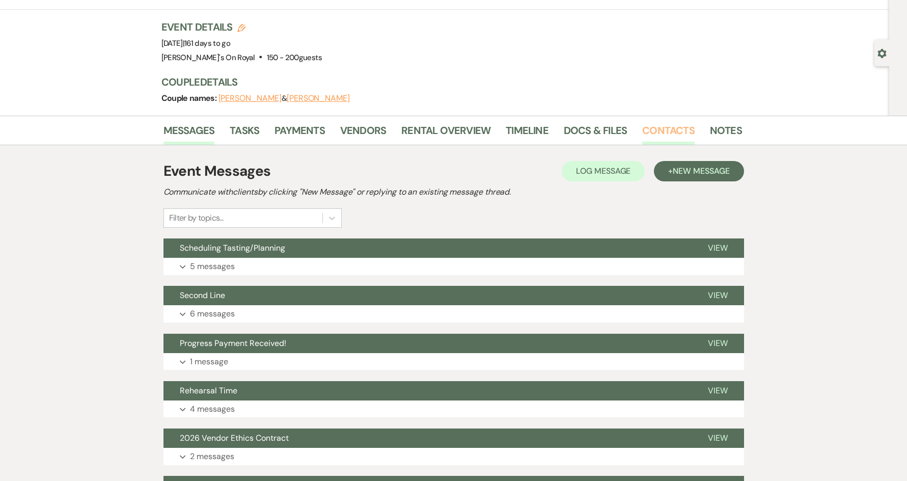
click at [649, 132] on link "Contacts" at bounding box center [668, 133] width 52 height 22
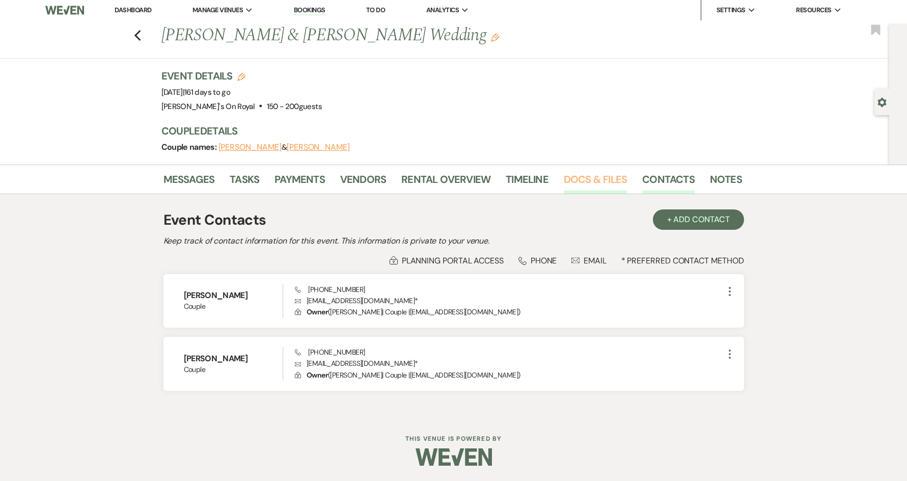
click at [589, 174] on link "Docs & Files" at bounding box center [595, 182] width 63 height 22
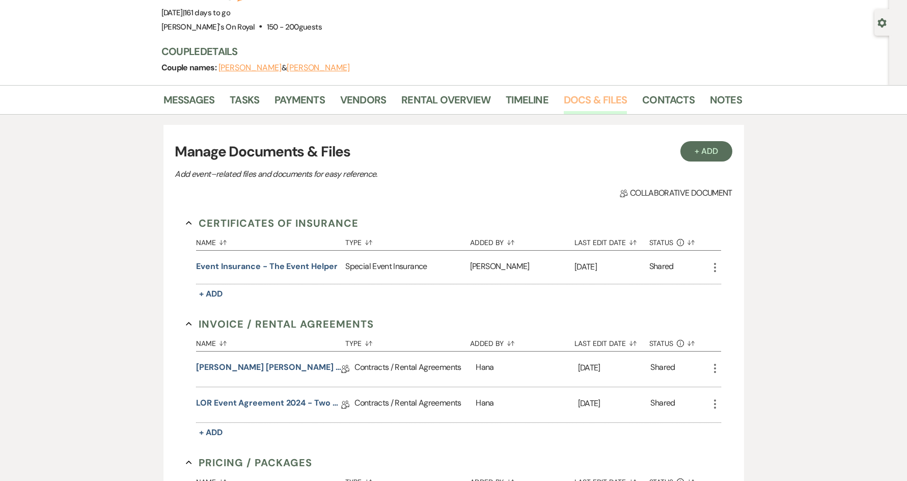
scroll to position [105, 0]
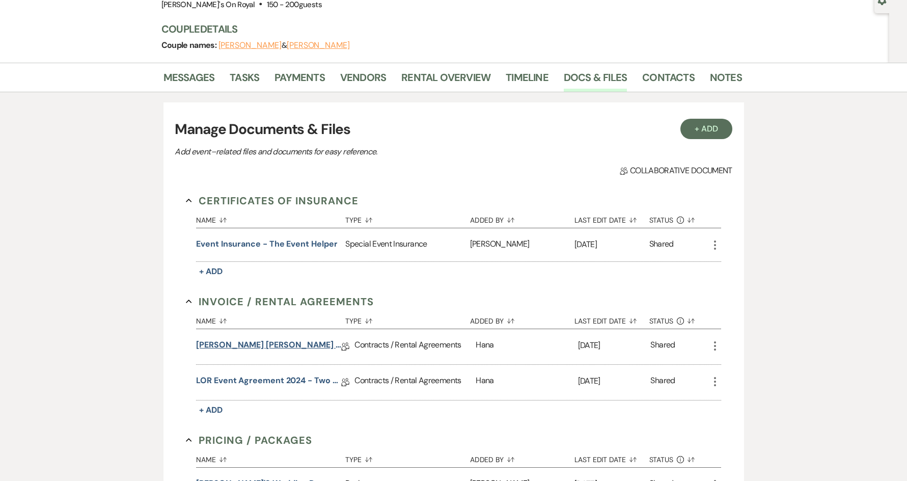
click at [289, 347] on link "[PERSON_NAME] [PERSON_NAME] Contract [DATE]" at bounding box center [268, 347] width 145 height 16
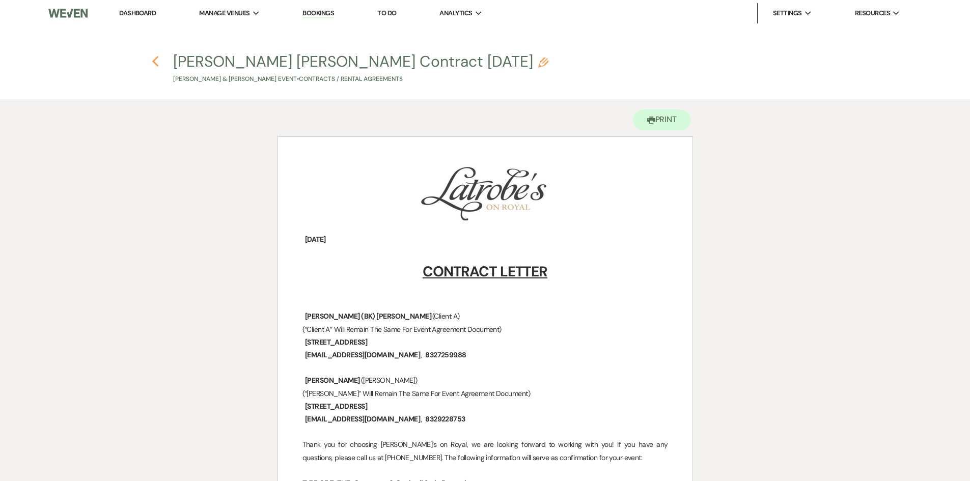
click at [158, 66] on use "button" at bounding box center [155, 61] width 7 height 11
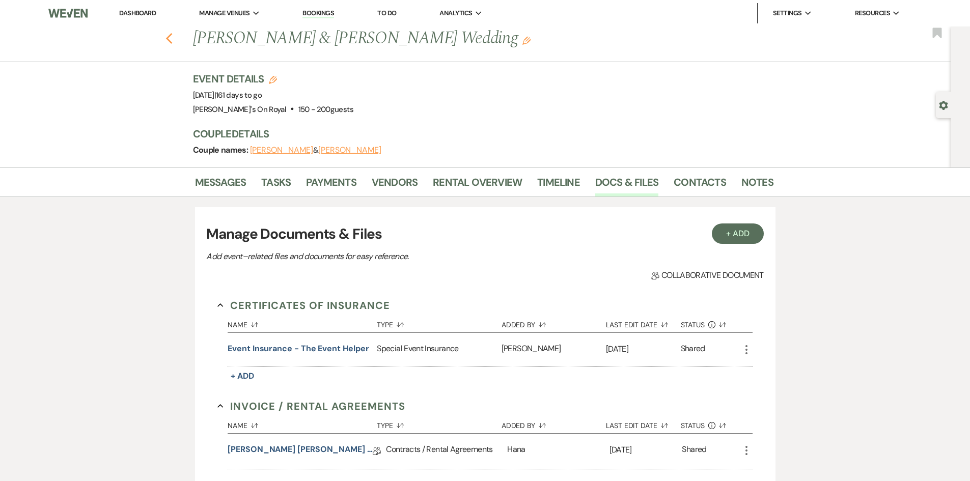
click at [172, 37] on use "button" at bounding box center [168, 38] width 7 height 11
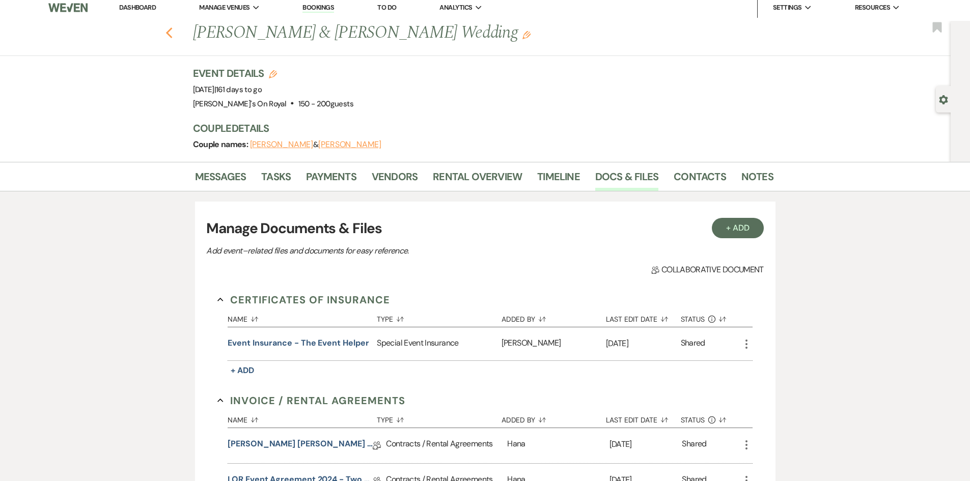
select select "8"
select select "5"
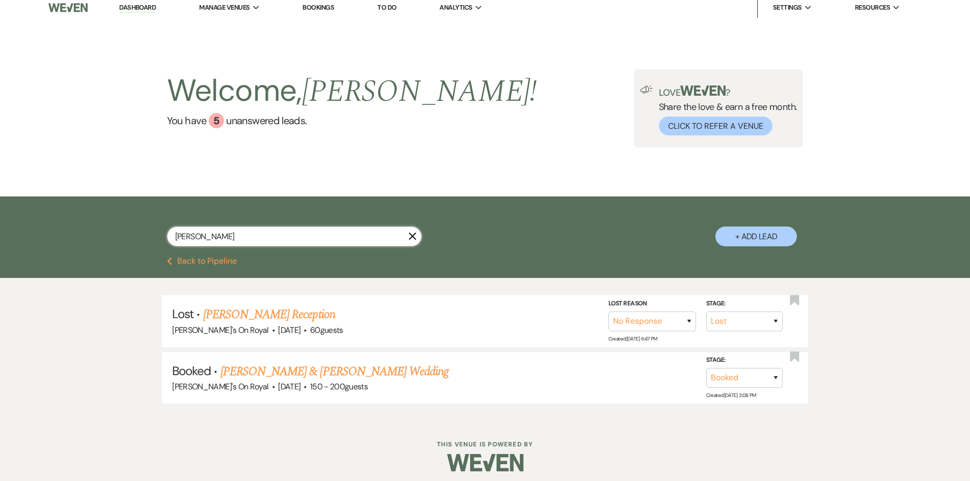
drag, startPoint x: 239, startPoint y: 241, endPoint x: 170, endPoint y: 241, distance: 69.8
click at [170, 241] on input "[PERSON_NAME]" at bounding box center [294, 237] width 255 height 20
type input "[PERSON_NAME]"
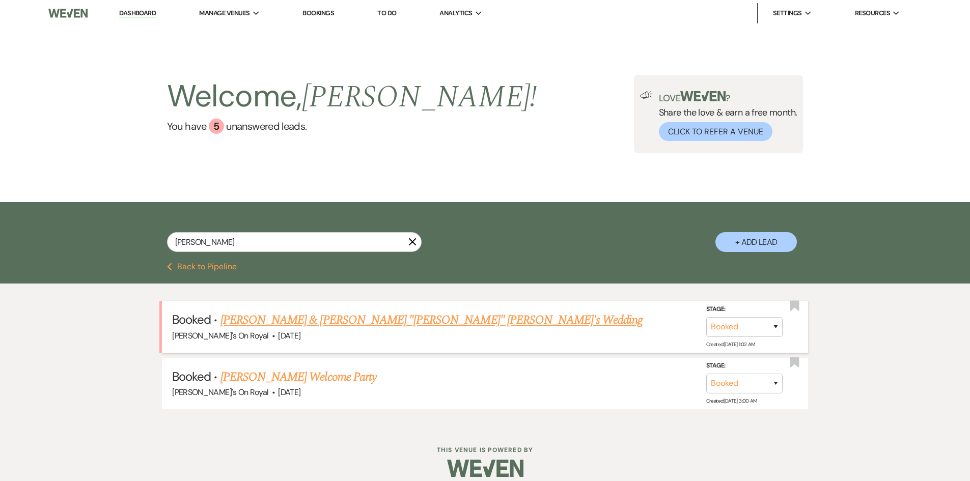
click at [466, 322] on link "[PERSON_NAME] & [PERSON_NAME] "[PERSON_NAME]" [PERSON_NAME]'s Wedding" at bounding box center [431, 320] width 422 height 18
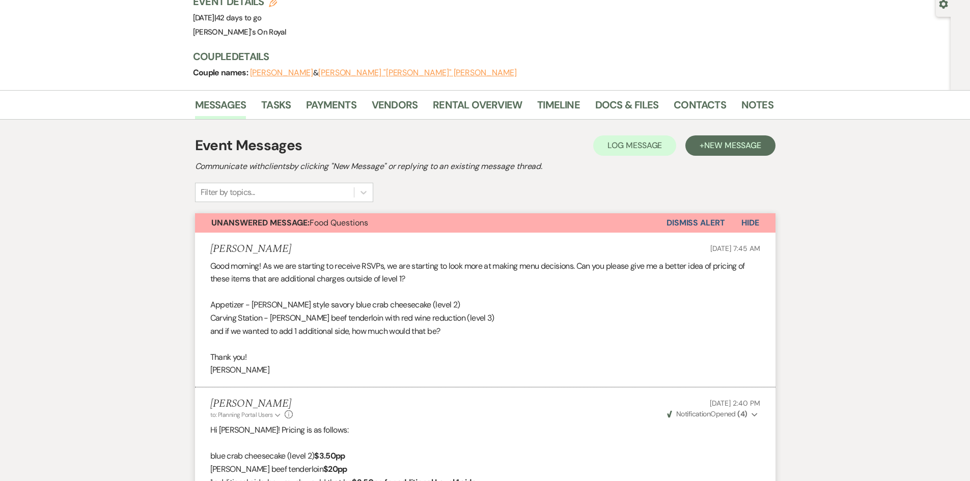
scroll to position [102, 0]
click at [608, 96] on link "Docs & Files" at bounding box center [626, 107] width 63 height 22
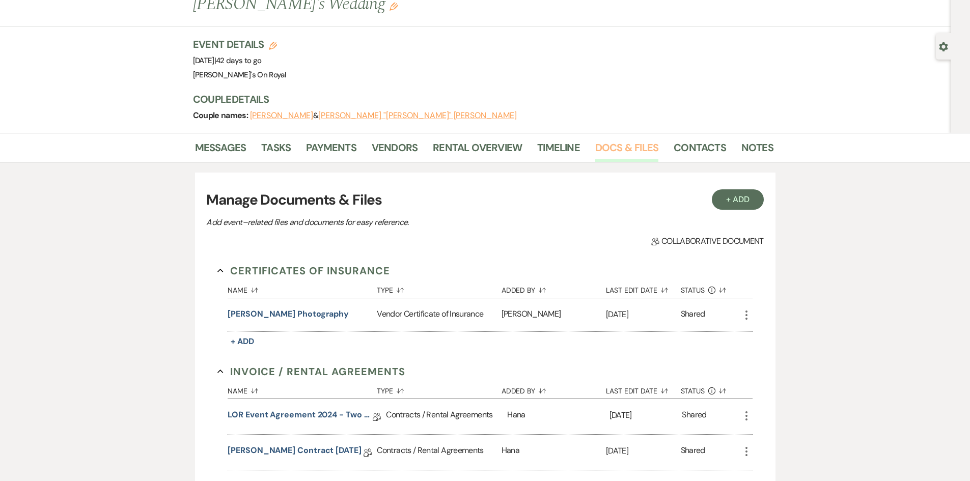
scroll to position [51, 0]
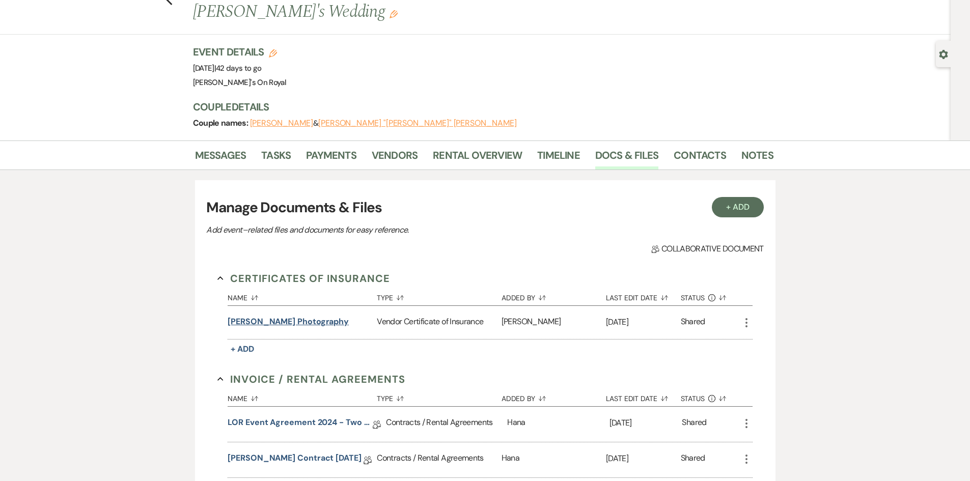
click at [282, 316] on button "[PERSON_NAME] Photography" at bounding box center [288, 322] width 121 height 12
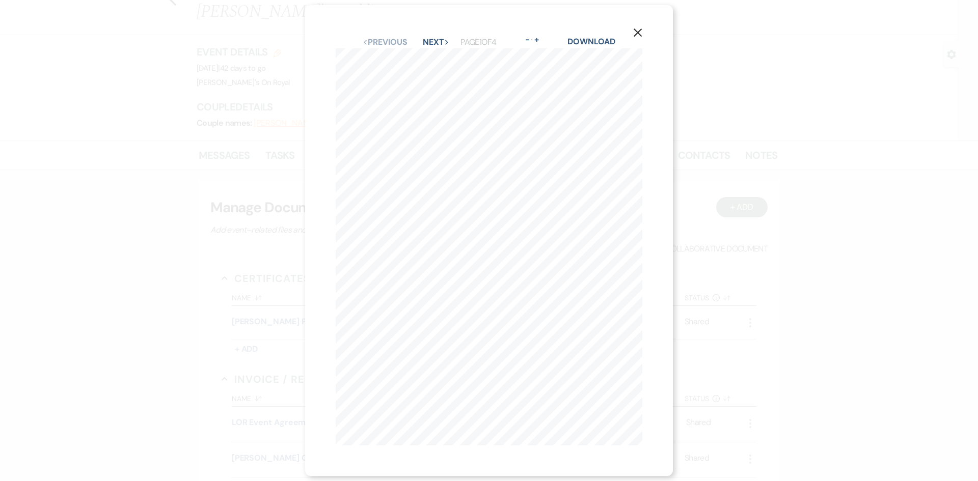
click at [642, 28] on icon "X" at bounding box center [637, 32] width 9 height 9
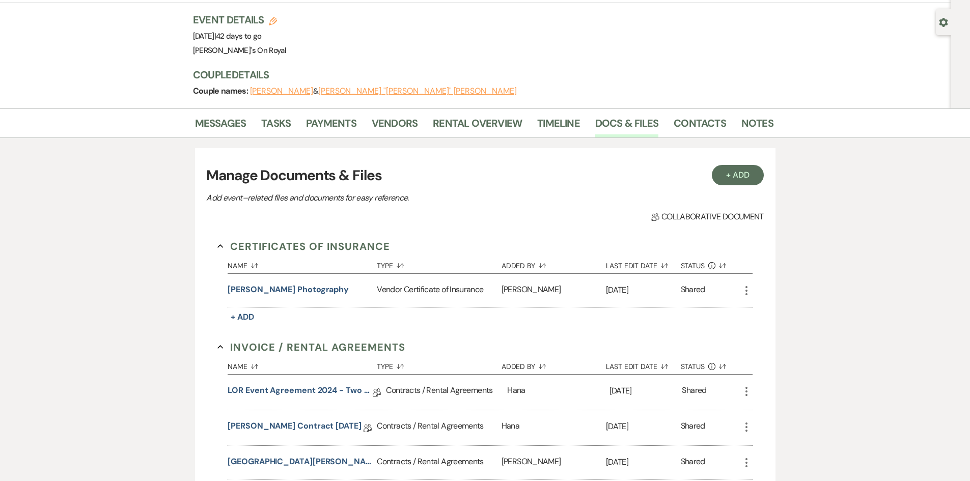
scroll to position [0, 0]
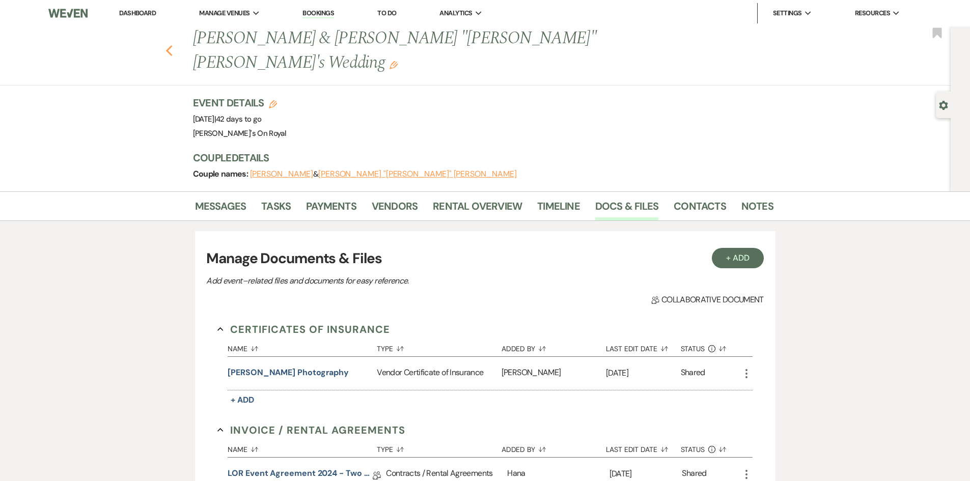
click at [172, 45] on use "button" at bounding box center [168, 50] width 7 height 11
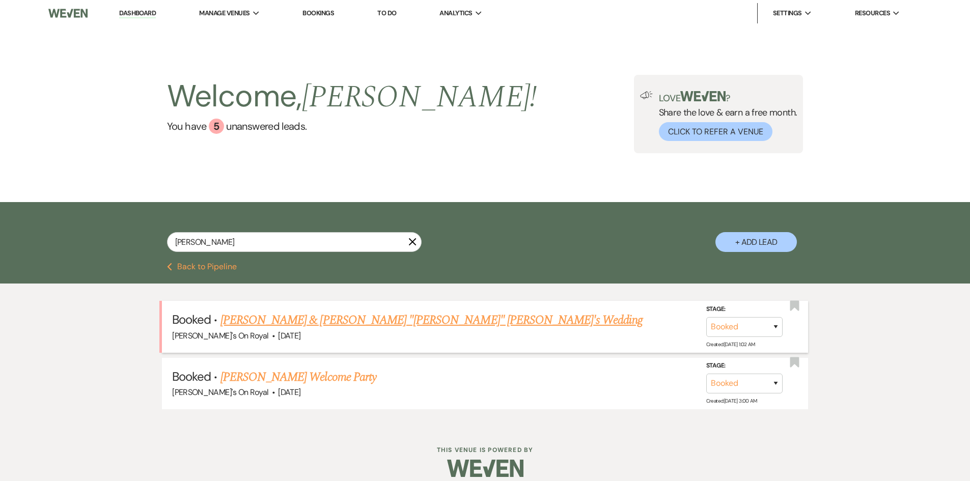
click at [350, 322] on link "[PERSON_NAME] & [PERSON_NAME] "[PERSON_NAME]" [PERSON_NAME]'s Wedding" at bounding box center [431, 320] width 422 height 18
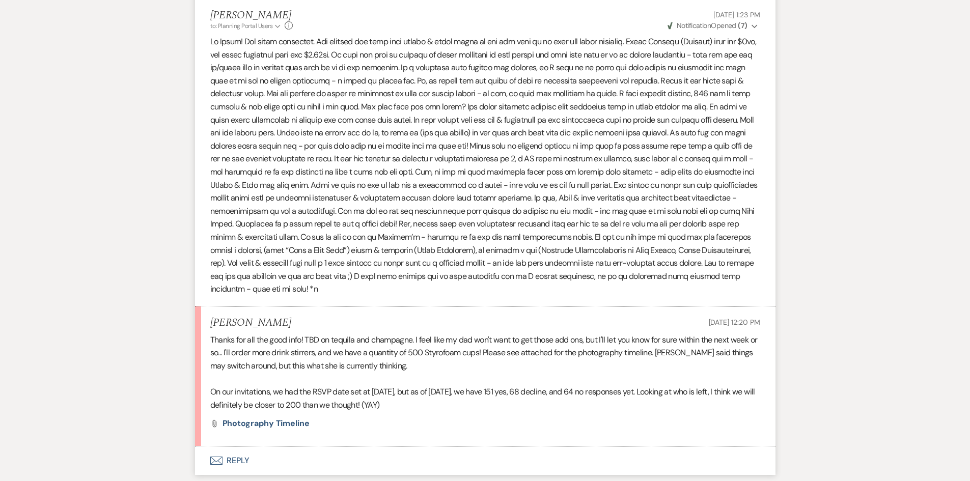
scroll to position [2087, 0]
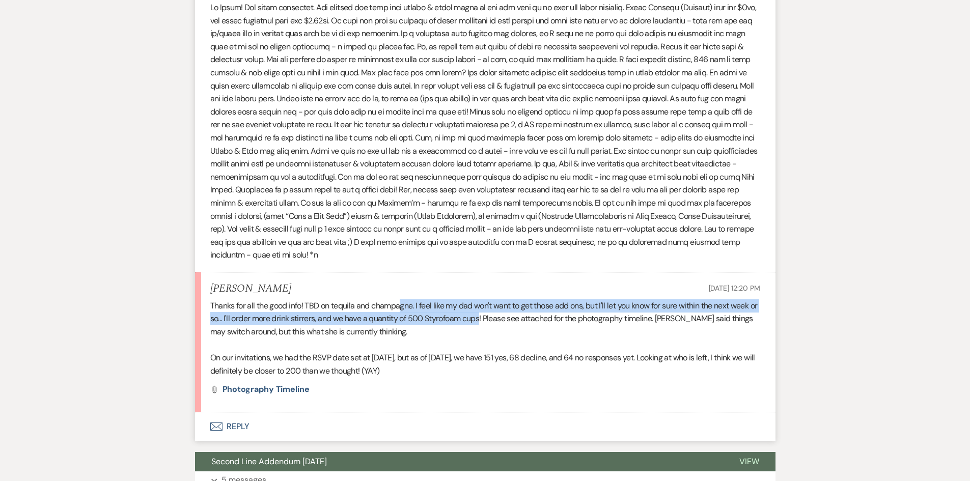
drag, startPoint x: 403, startPoint y: 295, endPoint x: 491, endPoint y: 312, distance: 89.7
click at [491, 312] on p "Thanks for all the good info! TBD on tequila and champagne. I feel like my dad …" at bounding box center [485, 318] width 550 height 39
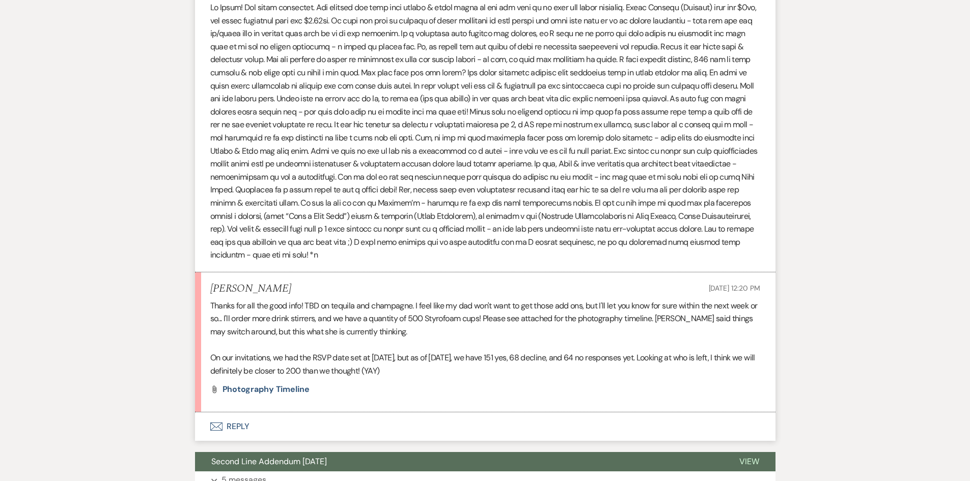
click at [509, 338] on p at bounding box center [485, 344] width 550 height 13
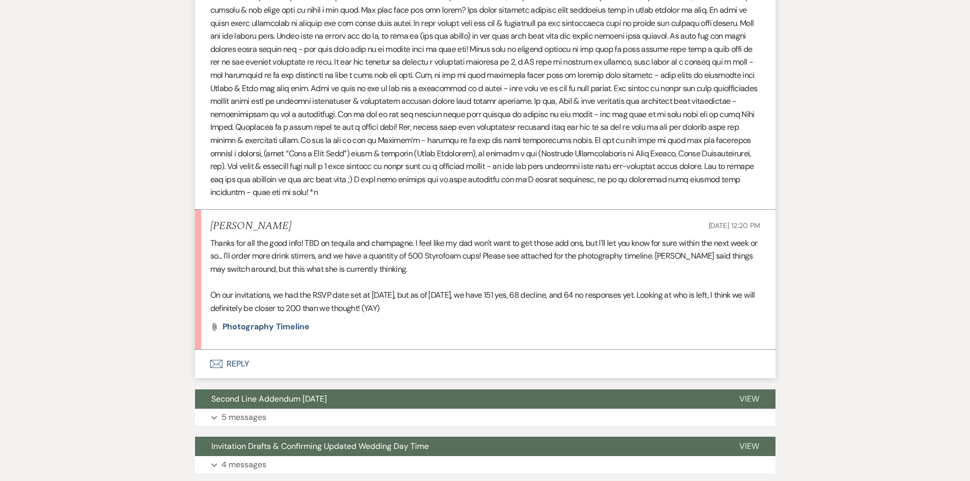
scroll to position [2138, 0]
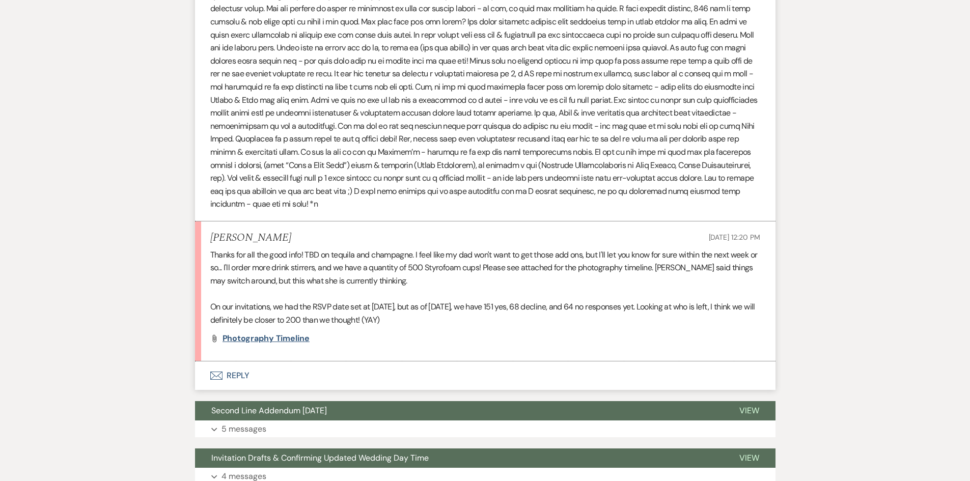
click at [276, 333] on span "Photography Timeline" at bounding box center [265, 338] width 87 height 11
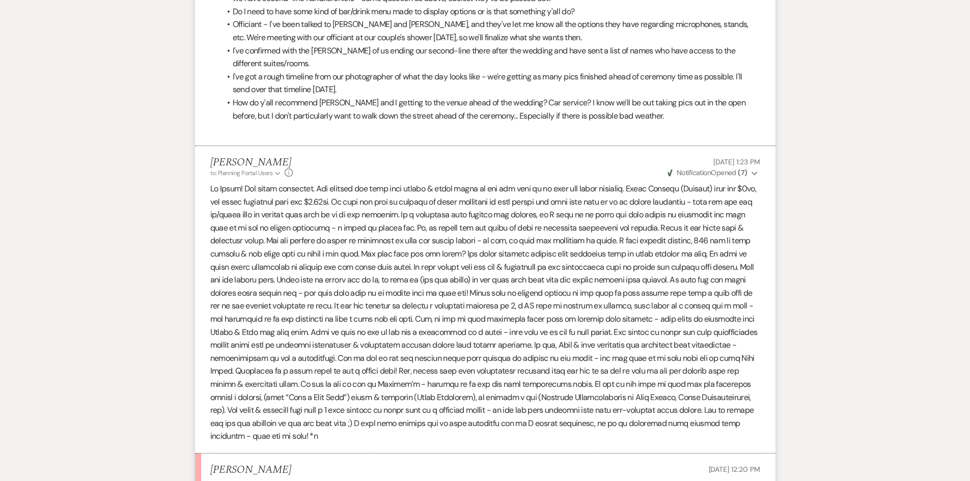
scroll to position [1935, 0]
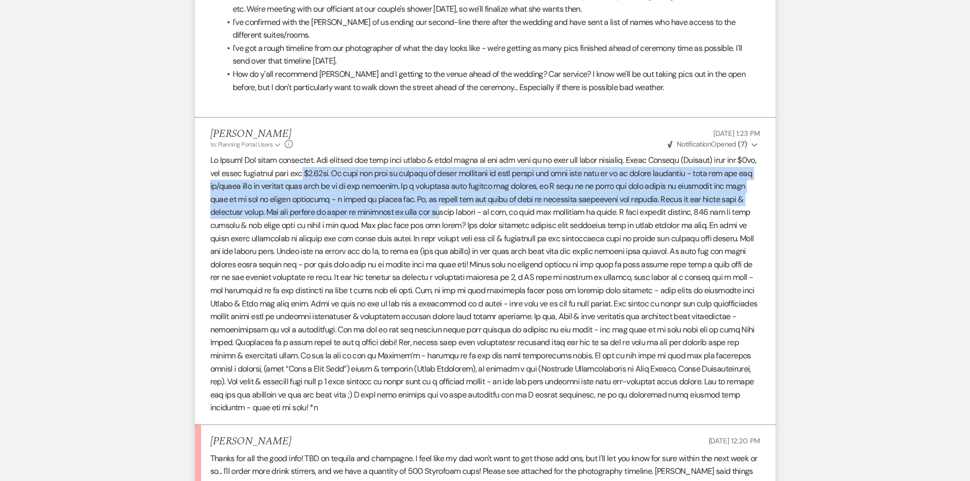
drag, startPoint x: 310, startPoint y: 168, endPoint x: 458, endPoint y: 199, distance: 150.8
click at [458, 199] on p at bounding box center [485, 284] width 550 height 261
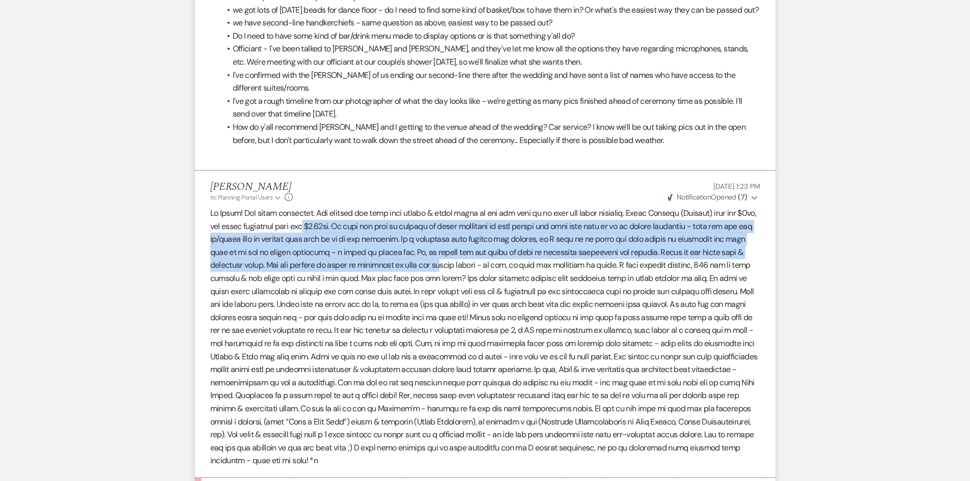
scroll to position [1884, 0]
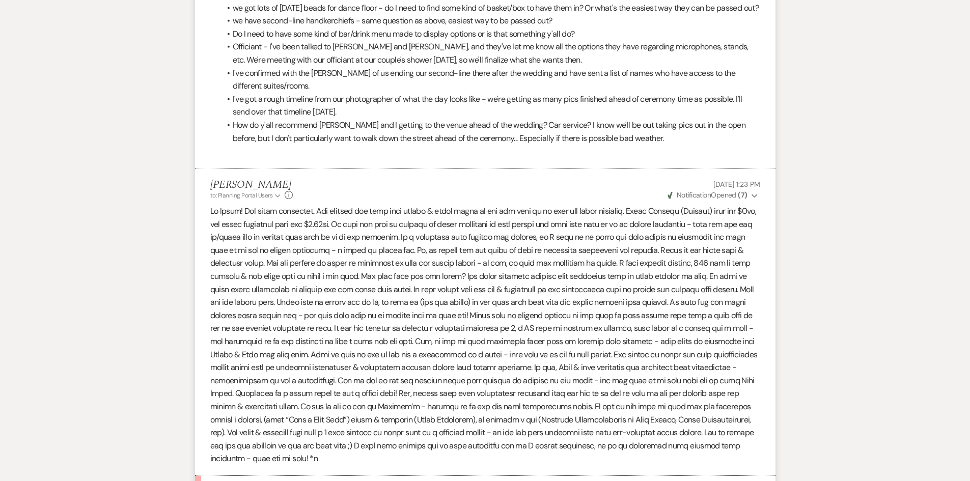
click at [566, 256] on p at bounding box center [485, 335] width 550 height 261
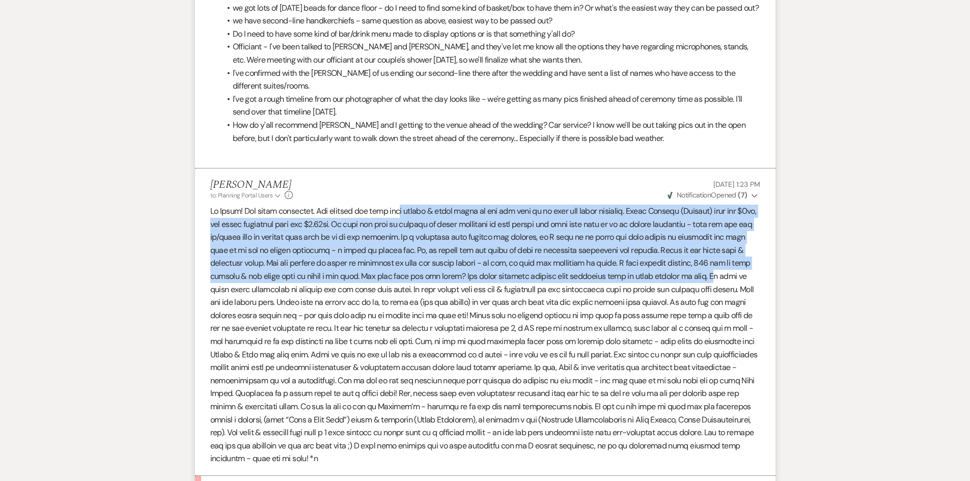
drag, startPoint x: 392, startPoint y: 201, endPoint x: 750, endPoint y: 265, distance: 364.0
click at [750, 265] on p at bounding box center [485, 335] width 550 height 261
click at [438, 233] on p at bounding box center [485, 335] width 550 height 261
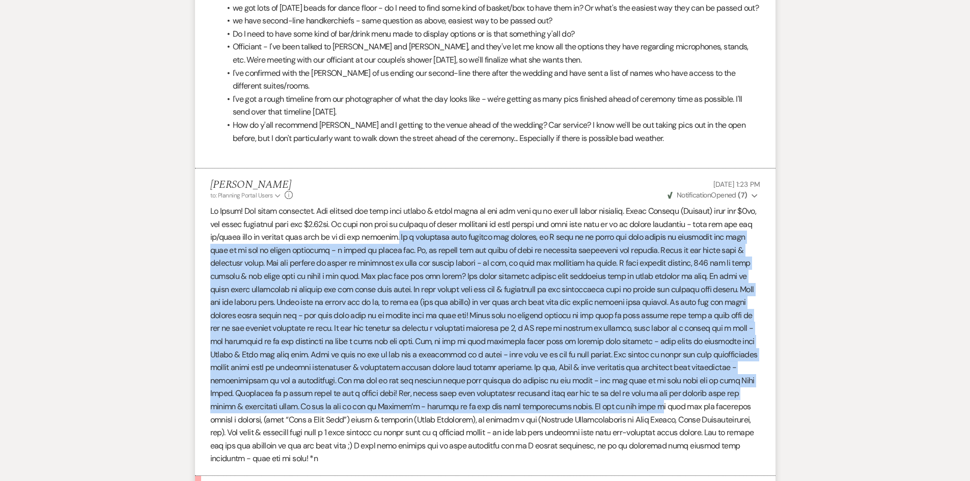
drag, startPoint x: 417, startPoint y: 227, endPoint x: 698, endPoint y: 390, distance: 325.1
click at [698, 390] on p at bounding box center [485, 335] width 550 height 261
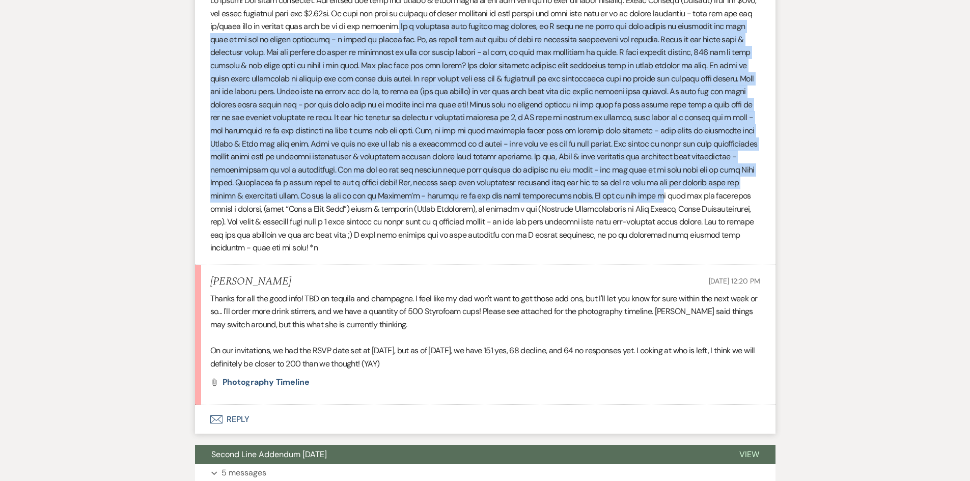
scroll to position [2087, 0]
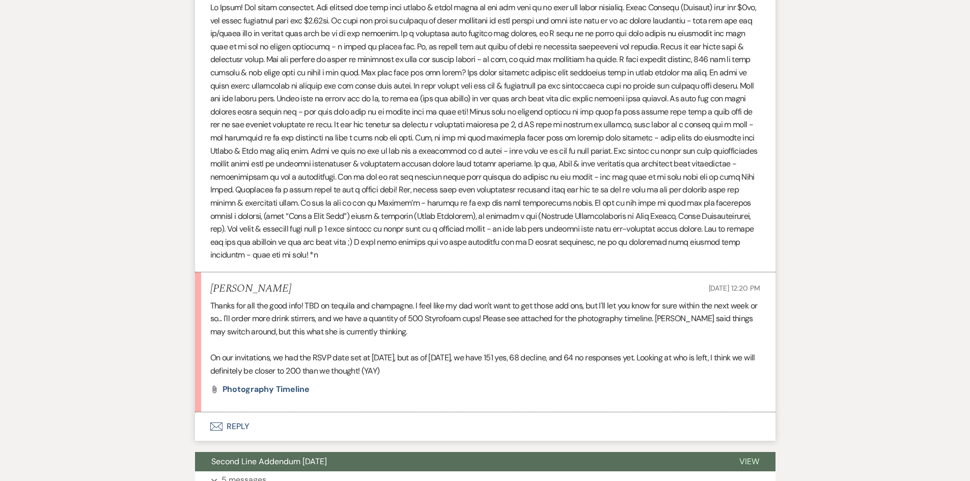
click at [467, 221] on p at bounding box center [485, 131] width 550 height 261
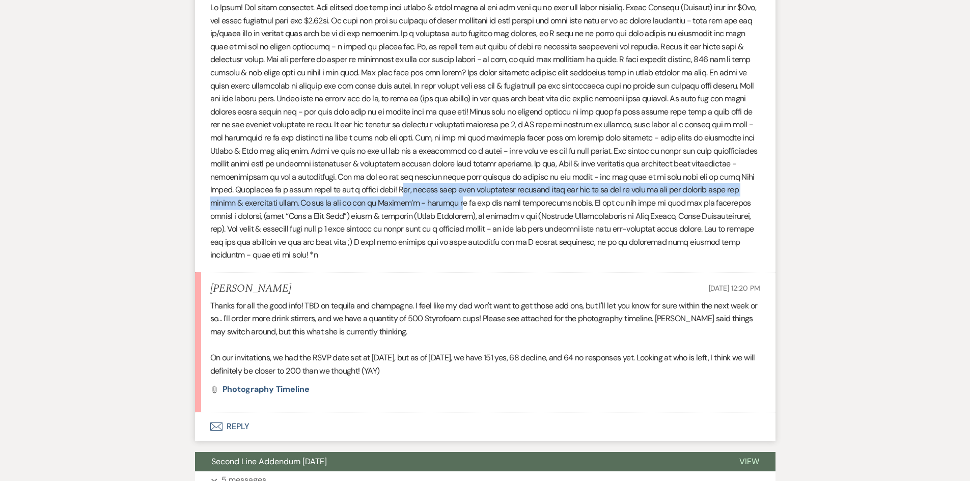
drag, startPoint x: 438, startPoint y: 181, endPoint x: 508, endPoint y: 192, distance: 70.6
click at [508, 192] on p at bounding box center [485, 131] width 550 height 261
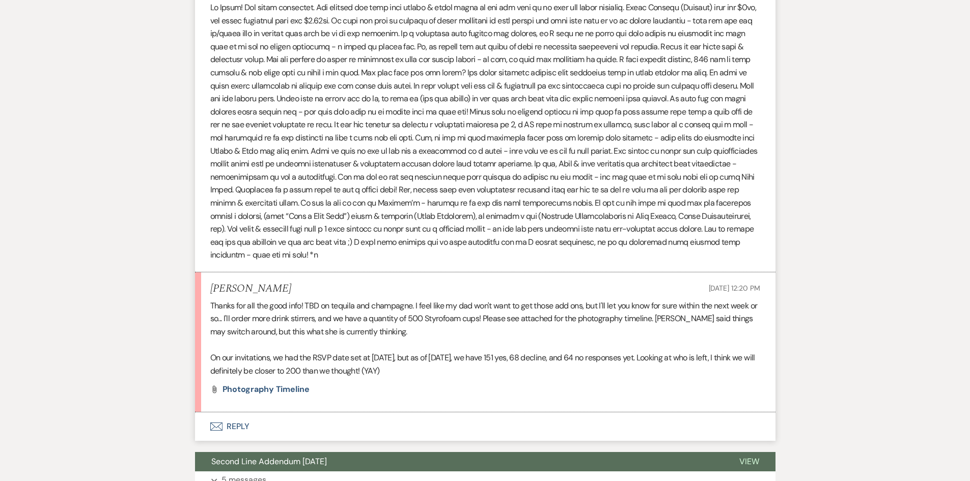
click at [511, 233] on p at bounding box center [485, 131] width 550 height 261
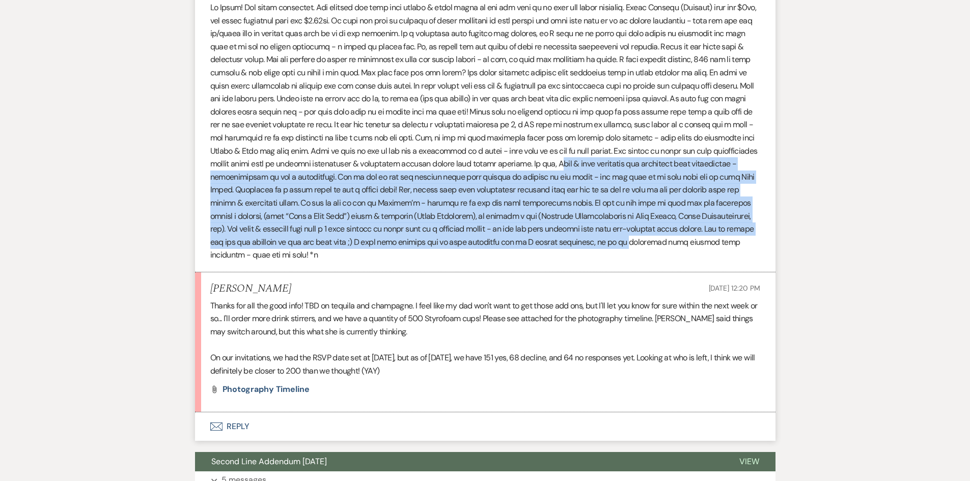
drag, startPoint x: 619, startPoint y: 153, endPoint x: 708, endPoint y: 228, distance: 116.4
click at [708, 228] on p at bounding box center [485, 131] width 550 height 261
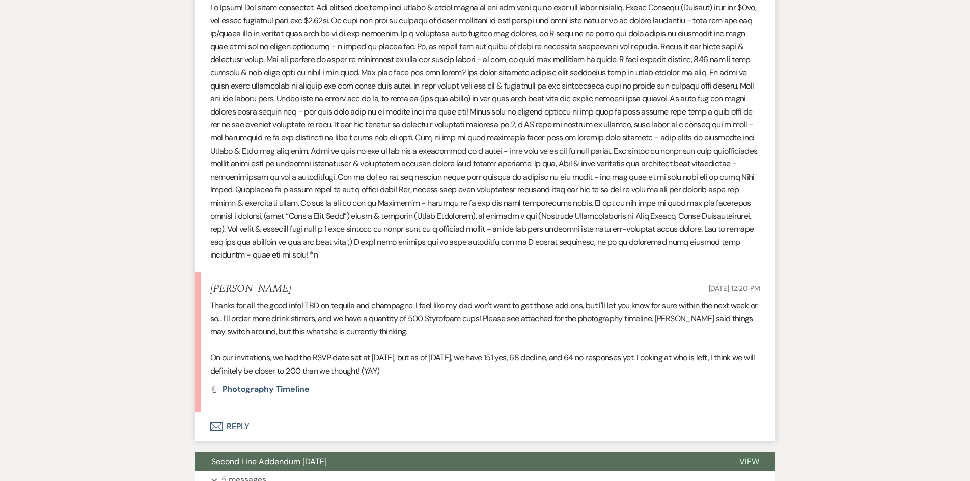
click at [568, 252] on li "[PERSON_NAME] to: Planning Portal Users Expand Info [DATE] 1:23 PM Weven Check …" at bounding box center [485, 119] width 580 height 308
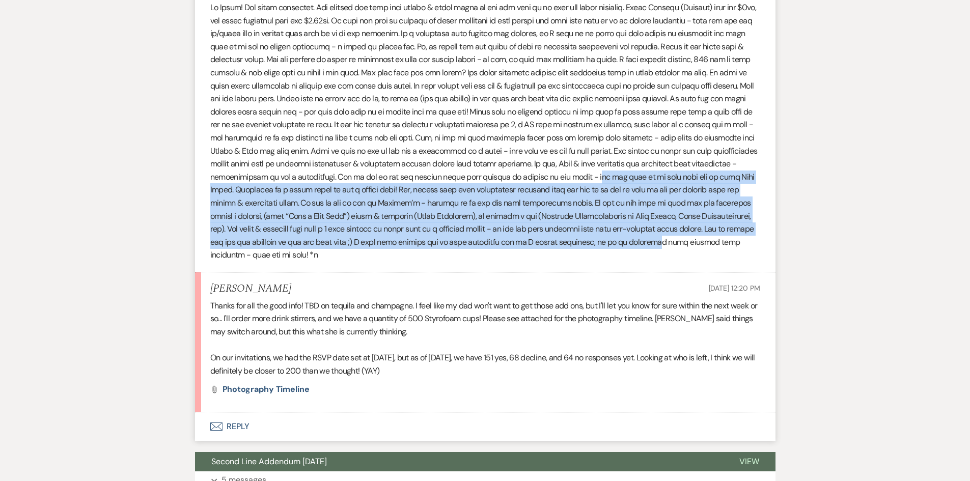
drag, startPoint x: 635, startPoint y: 164, endPoint x: 740, endPoint y: 228, distance: 122.9
click at [740, 228] on p at bounding box center [485, 131] width 550 height 261
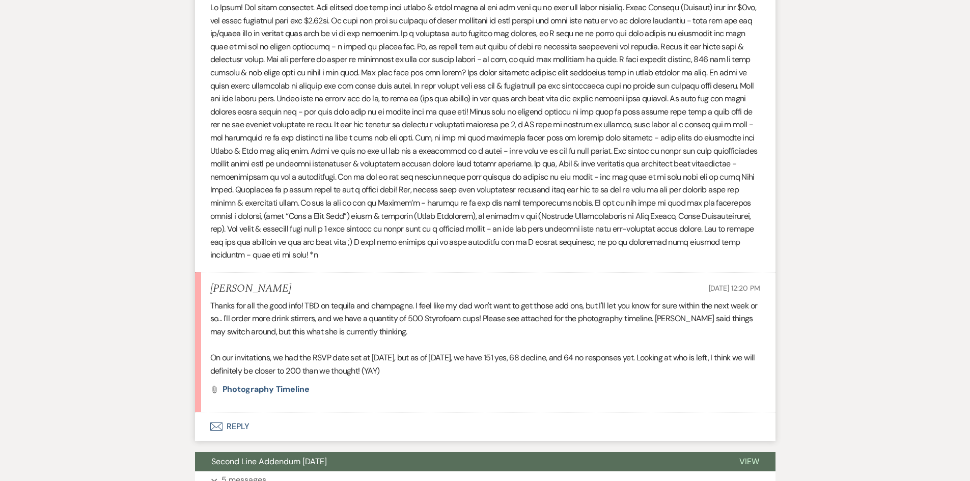
click at [566, 254] on li "[PERSON_NAME] to: Planning Portal Users Expand Info [DATE] 1:23 PM Weven Check …" at bounding box center [485, 119] width 580 height 308
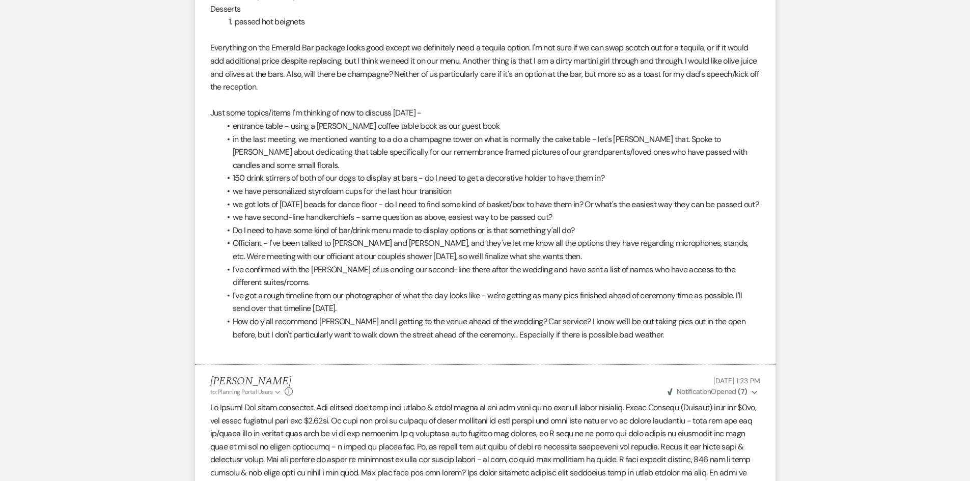
scroll to position [1675, 0]
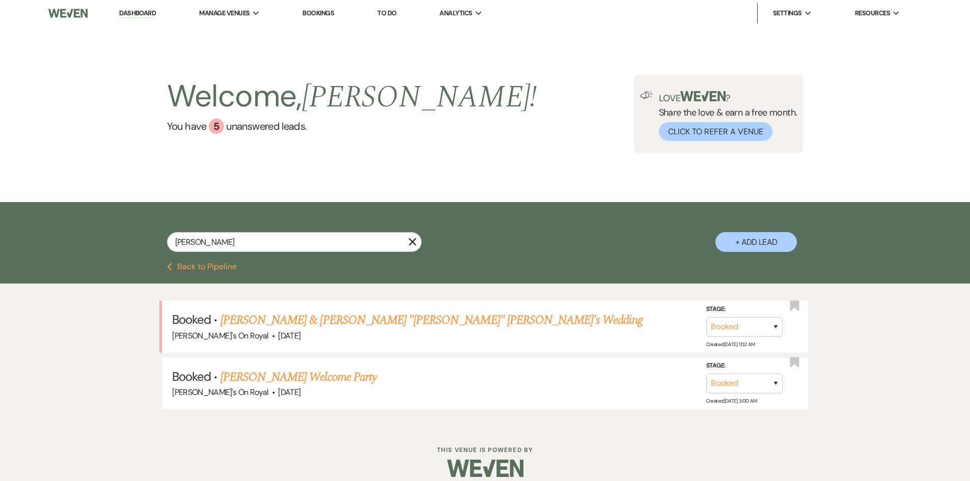
click at [230, 268] on button "Previous Back to Pipeline" at bounding box center [202, 267] width 70 height 8
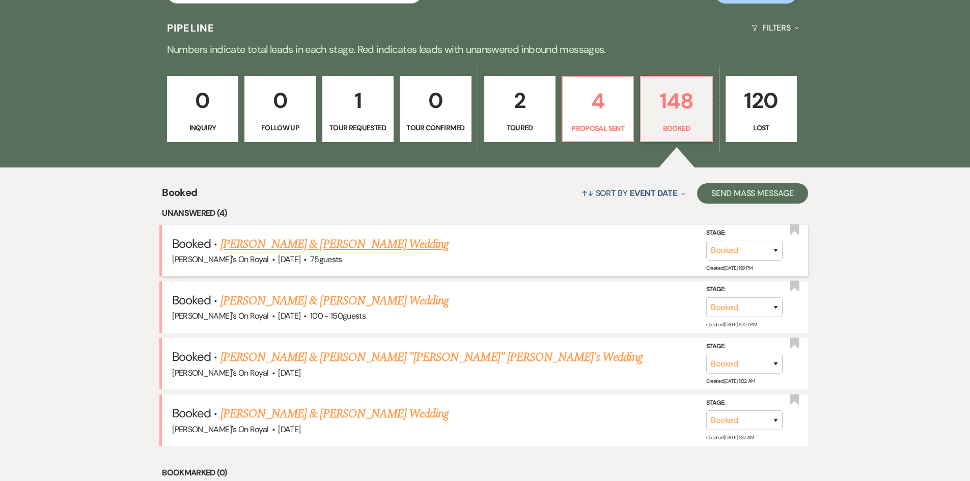
scroll to position [255, 0]
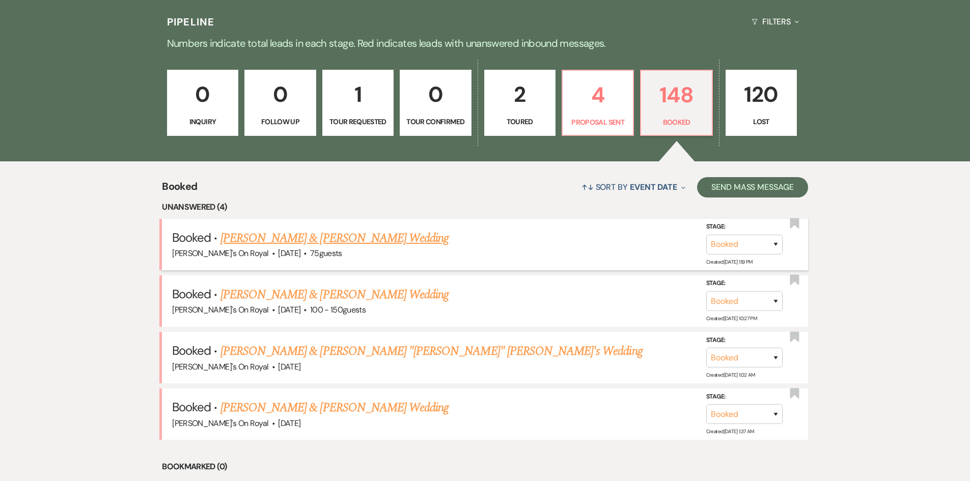
click at [387, 237] on link "[PERSON_NAME] & [PERSON_NAME] Wedding" at bounding box center [334, 238] width 228 height 18
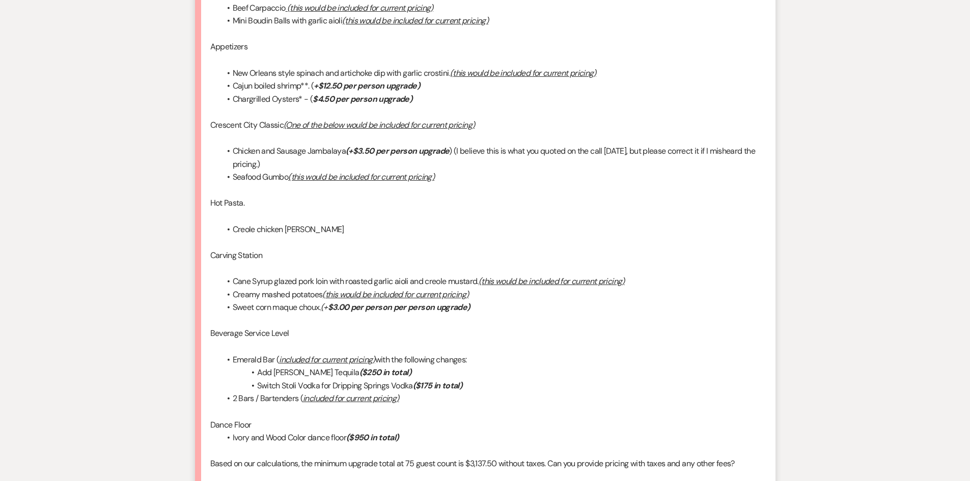
scroll to position [1935, 0]
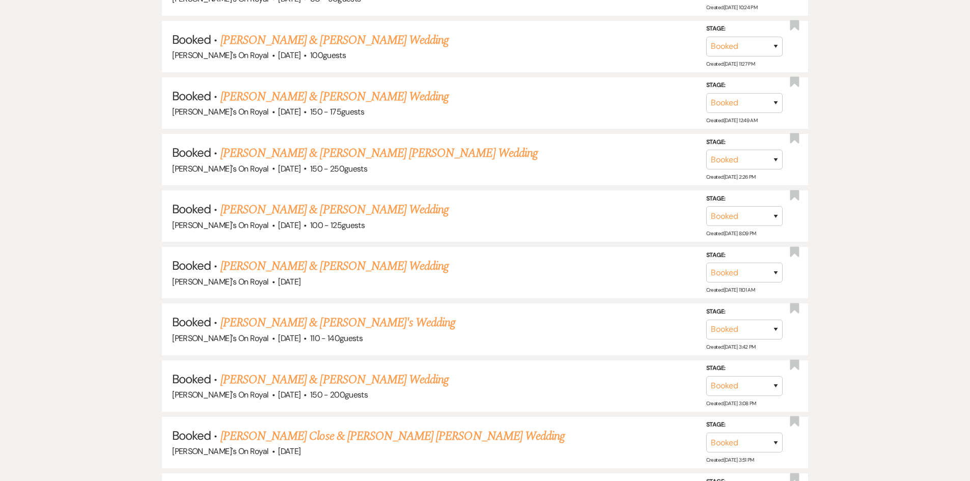
scroll to position [255, 0]
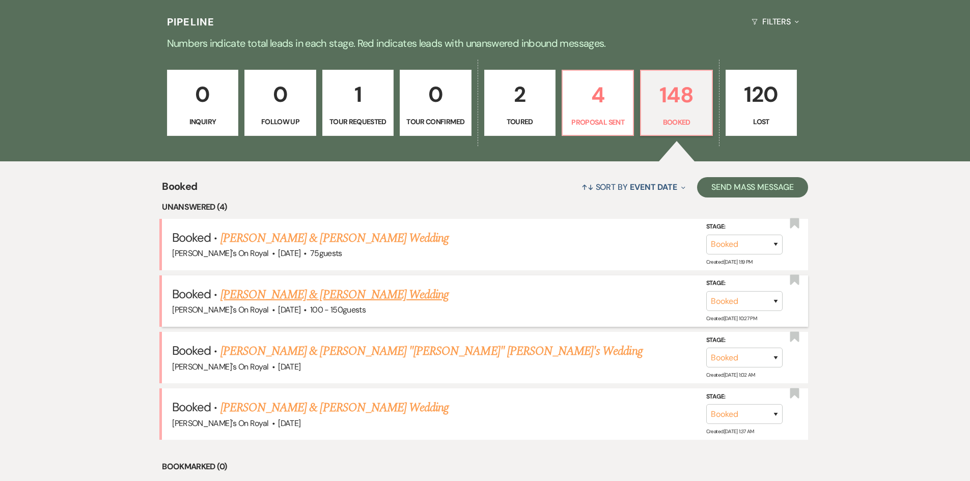
click at [406, 296] on link "[PERSON_NAME] & [PERSON_NAME] Wedding" at bounding box center [334, 295] width 228 height 18
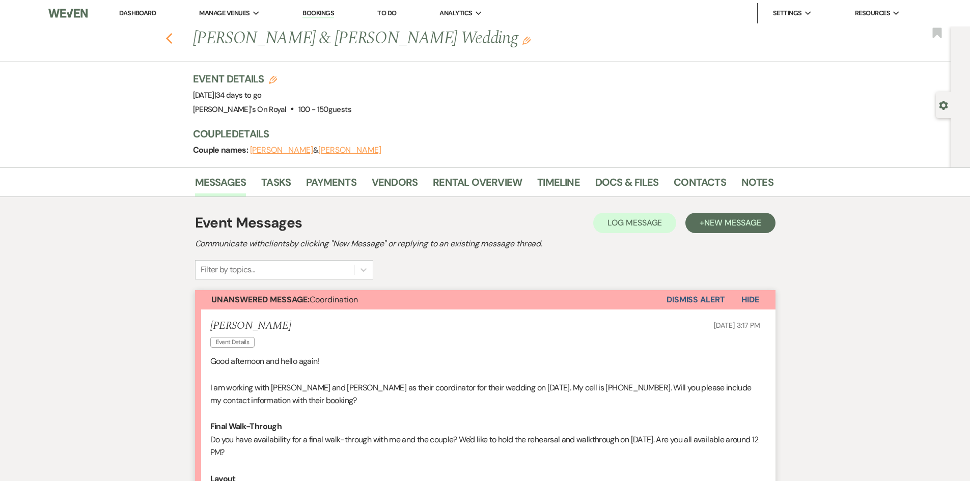
click at [171, 41] on icon "Previous" at bounding box center [169, 39] width 8 height 12
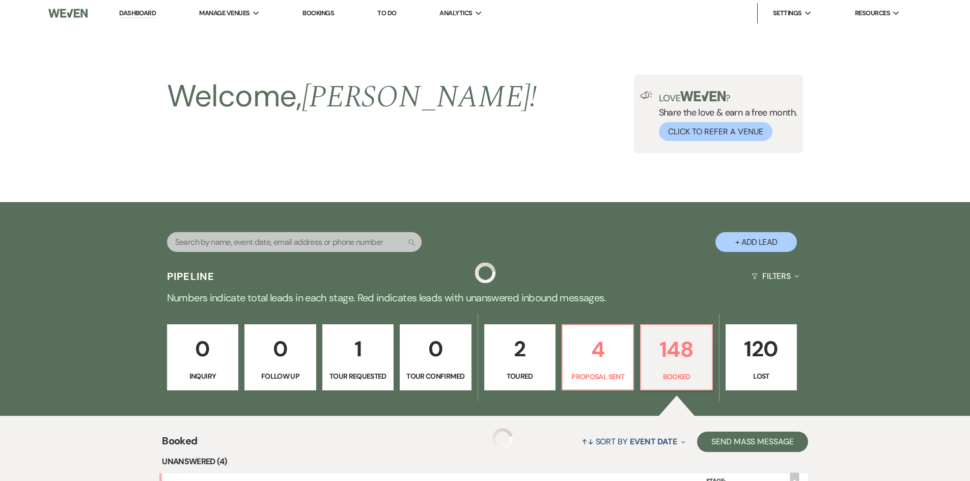
scroll to position [255, 0]
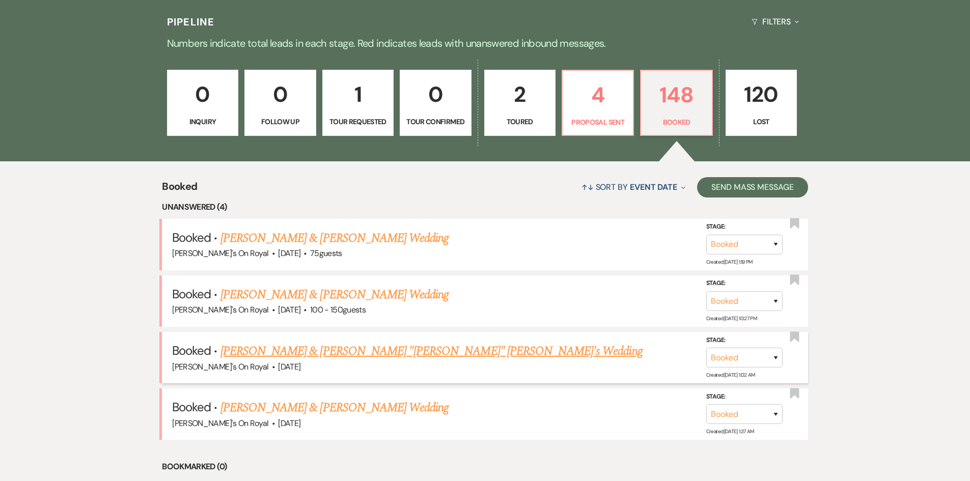
click at [403, 349] on link "[PERSON_NAME] & [PERSON_NAME] "[PERSON_NAME]" [PERSON_NAME]'s Wedding" at bounding box center [431, 351] width 422 height 18
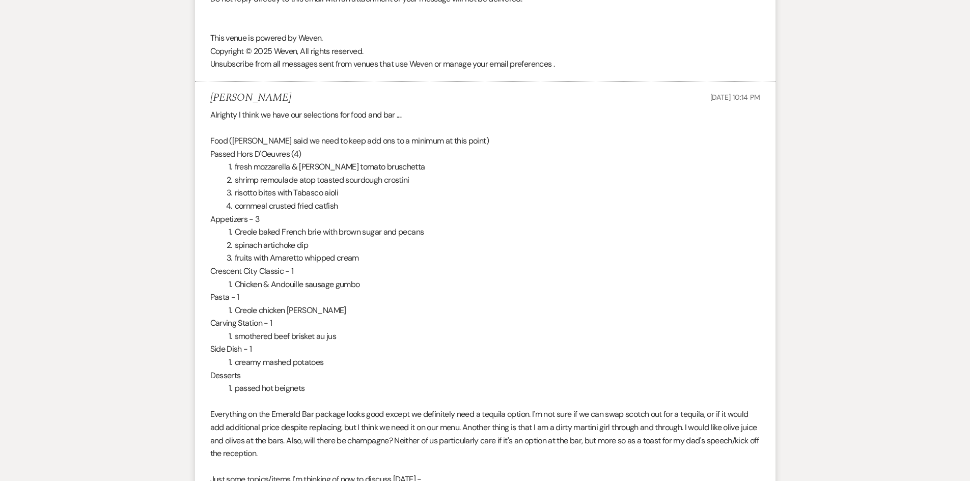
scroll to position [1324, 0]
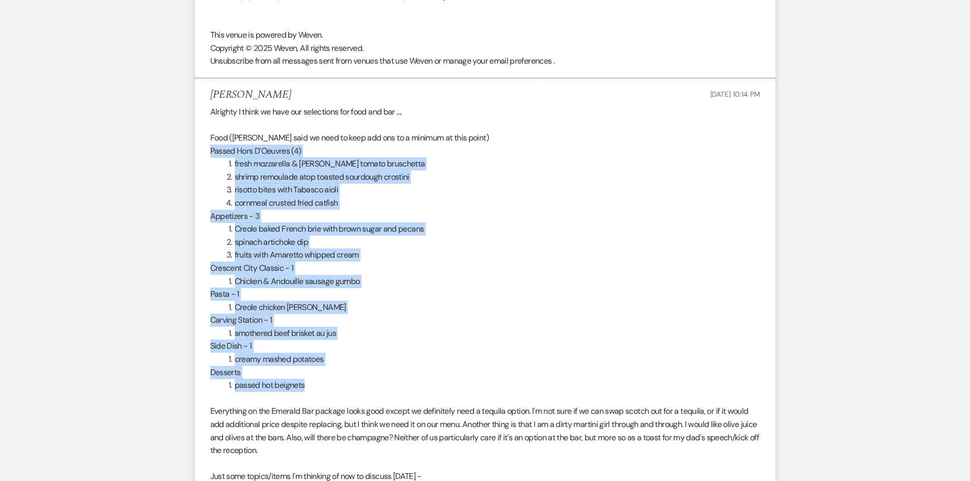
drag, startPoint x: 311, startPoint y: 367, endPoint x: 205, endPoint y: 130, distance: 259.8
click at [205, 130] on li "[PERSON_NAME] [DATE] 10:14 PM Alrighty I think we have our selections for food …" at bounding box center [485, 403] width 580 height 650
copy div "Passed Hors D'Oeuvres (4) fresh mozzarella & basil tomato bruschetta shrimp rem…"
click at [349, 379] on li "passed hot beignets" at bounding box center [491, 385] width 538 height 13
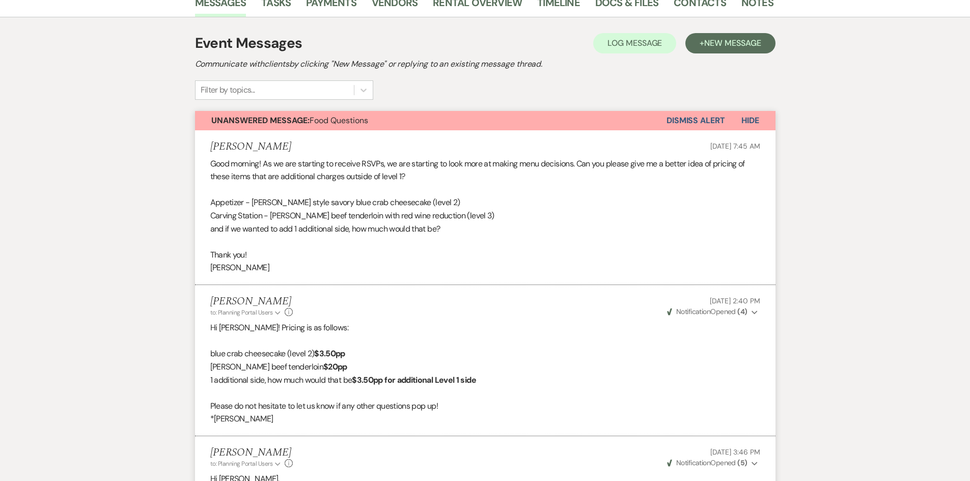
scroll to position [0, 0]
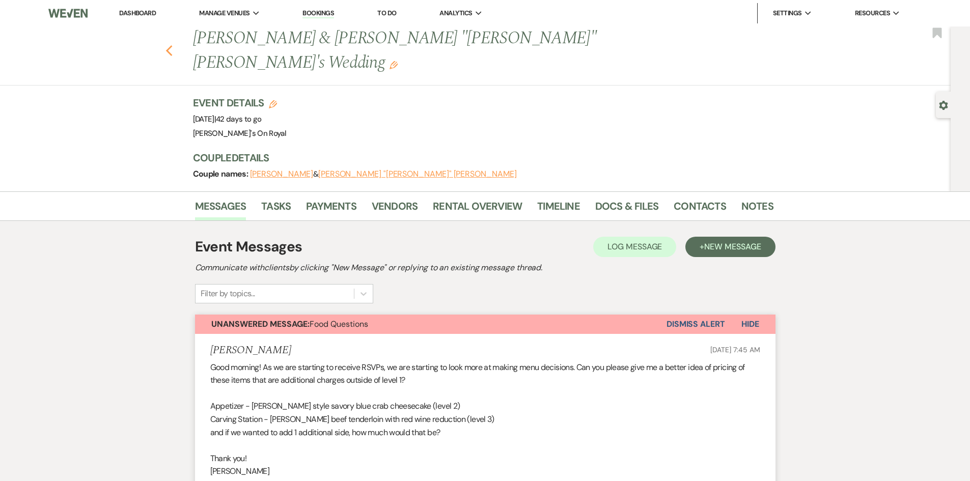
click at [171, 45] on icon "Previous" at bounding box center [169, 51] width 8 height 12
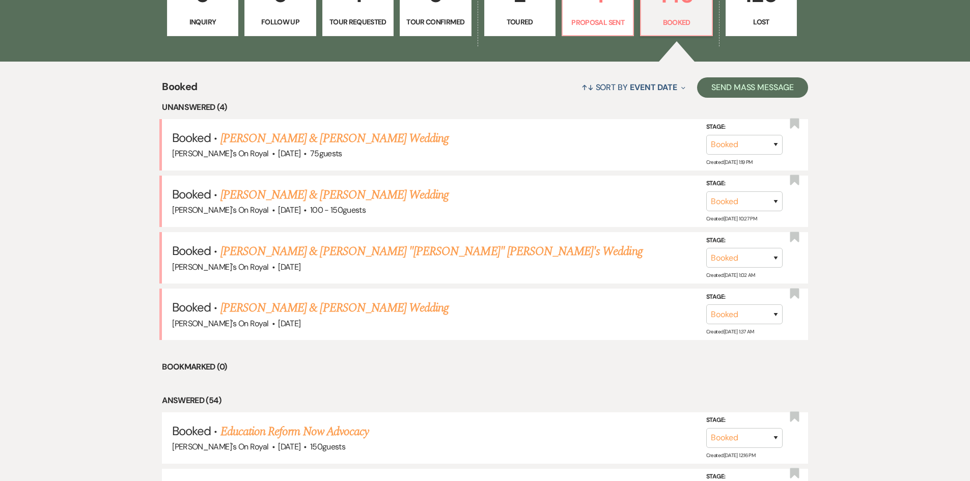
scroll to position [356, 0]
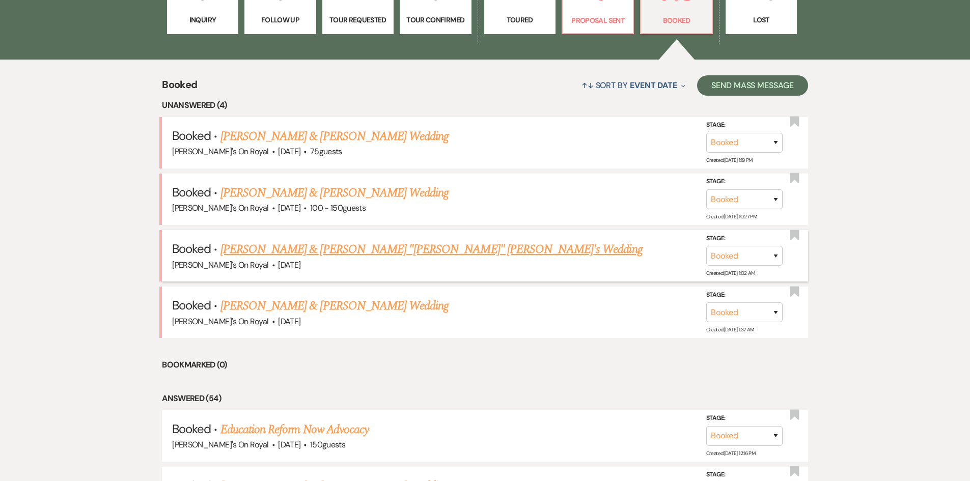
click at [444, 247] on link "[PERSON_NAME] & [PERSON_NAME] "[PERSON_NAME]" [PERSON_NAME]'s Wedding" at bounding box center [431, 249] width 422 height 18
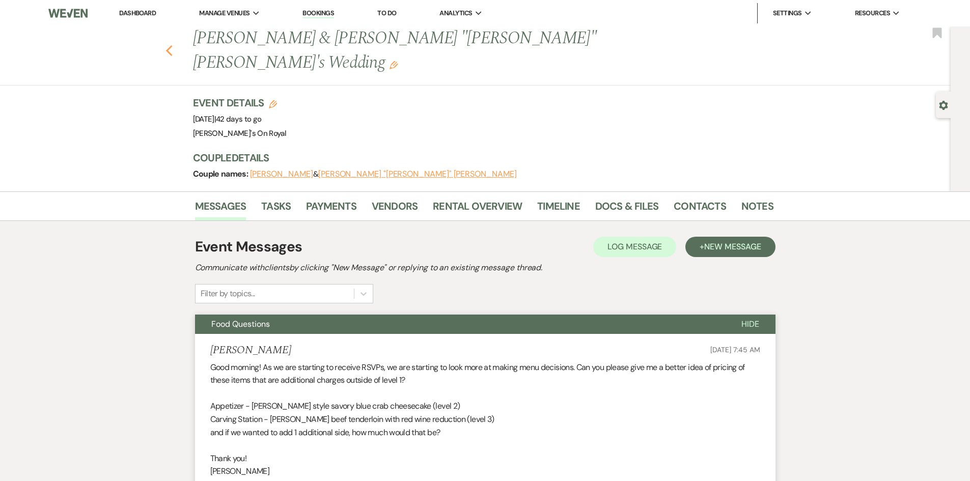
click at [171, 45] on icon "Previous" at bounding box center [169, 51] width 8 height 12
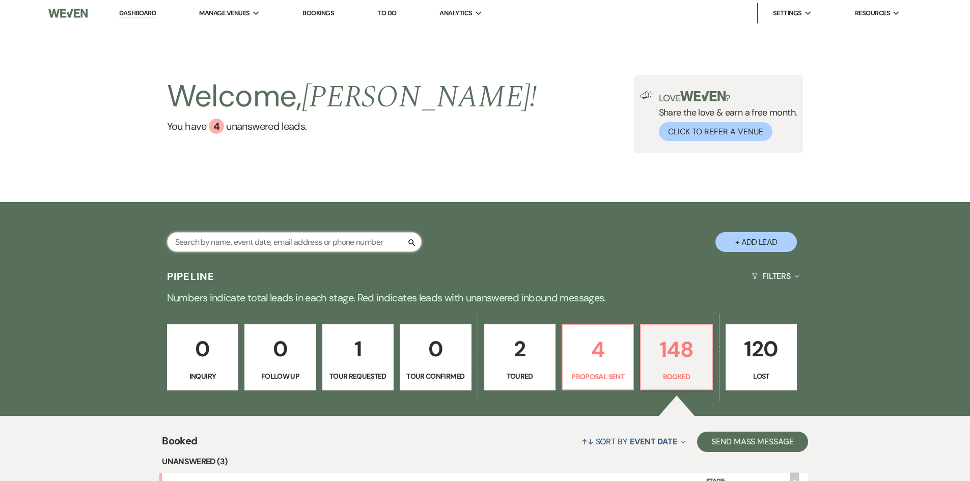
click at [247, 244] on input "text" at bounding box center [294, 242] width 255 height 20
type input "[PERSON_NAME]"
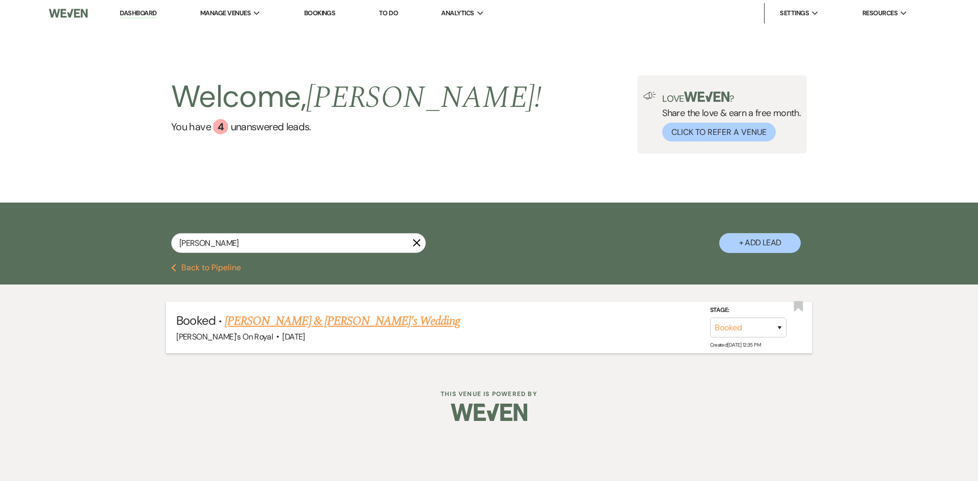
click at [296, 328] on link "[PERSON_NAME] & [PERSON_NAME]'s Wedding" at bounding box center [342, 321] width 235 height 18
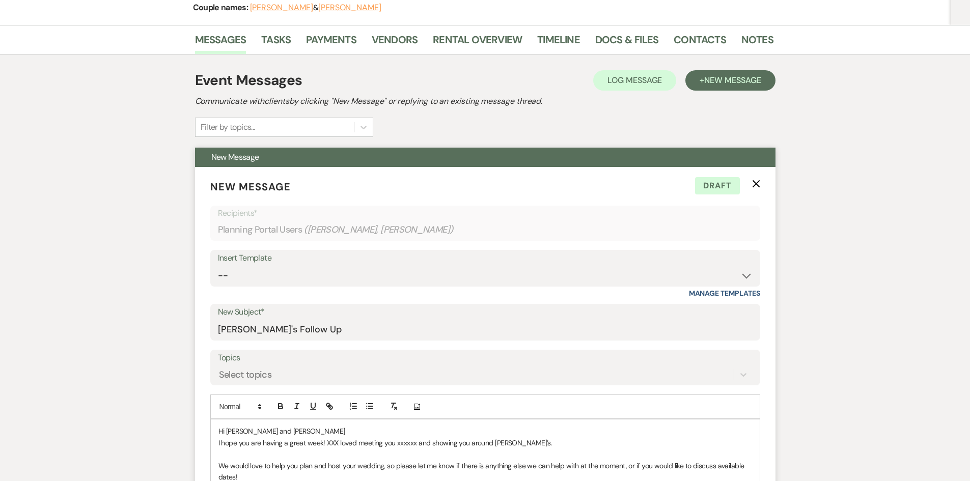
scroll to position [153, 0]
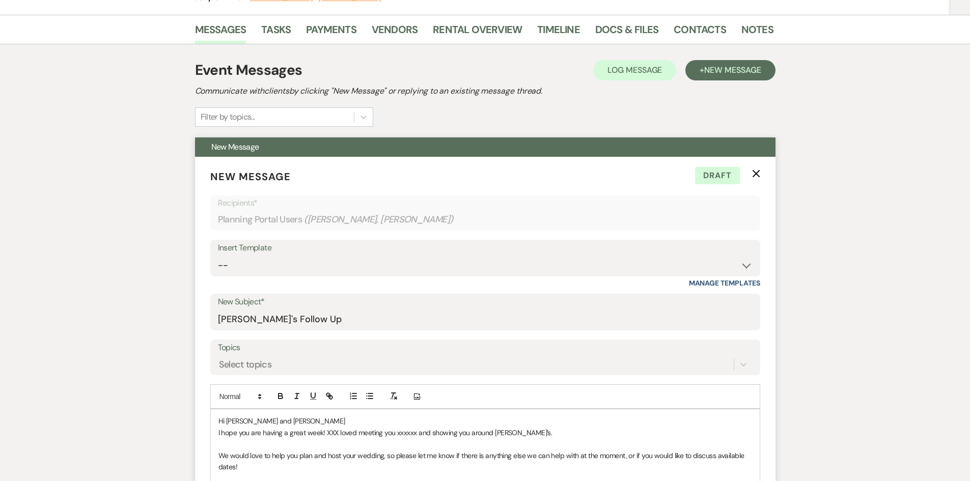
click at [754, 166] on form "New Message X Draft Recipients* Planning Portal Users ( [PERSON_NAME], [PERSON_…" at bounding box center [485, 376] width 580 height 438
click at [755, 173] on icon "X" at bounding box center [756, 174] width 8 height 8
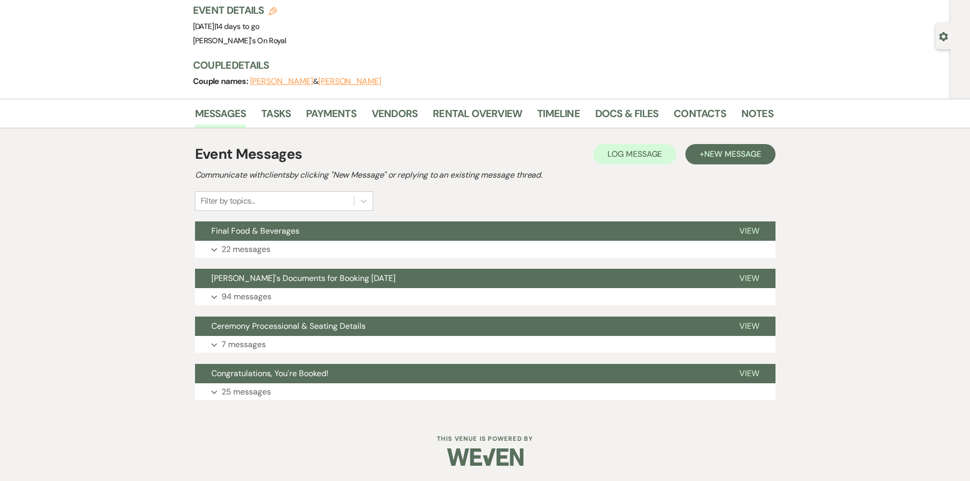
scroll to position [69, 0]
click at [471, 238] on button "Final Food & Beverages" at bounding box center [459, 230] width 528 height 19
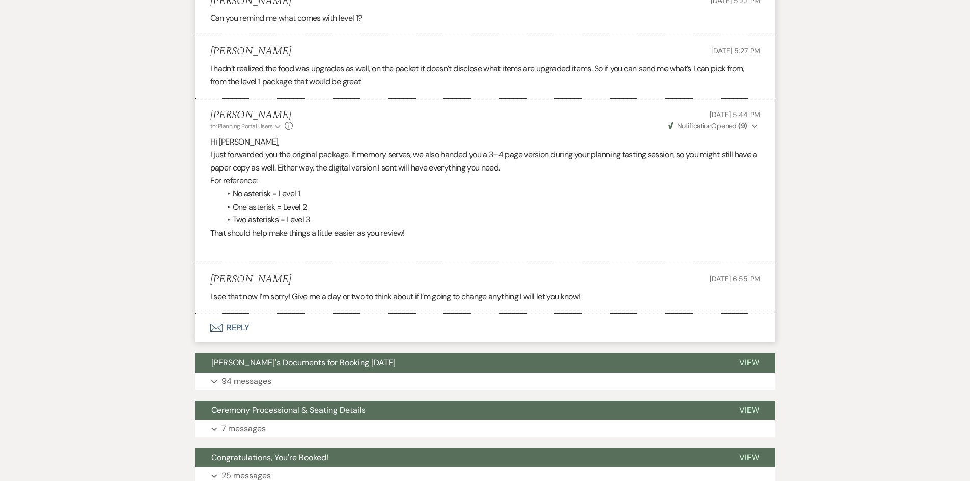
scroll to position [2054, 0]
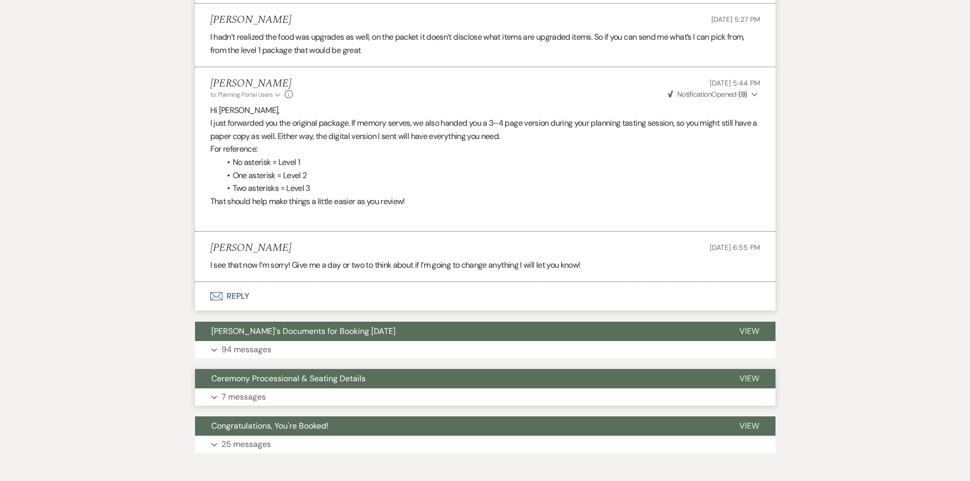
click at [398, 390] on button "Expand 7 messages" at bounding box center [485, 396] width 580 height 17
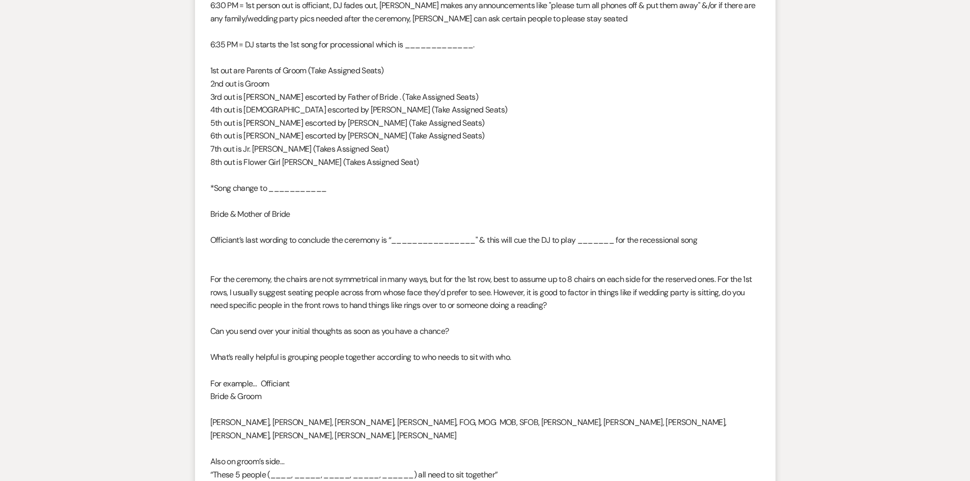
scroll to position [2462, 0]
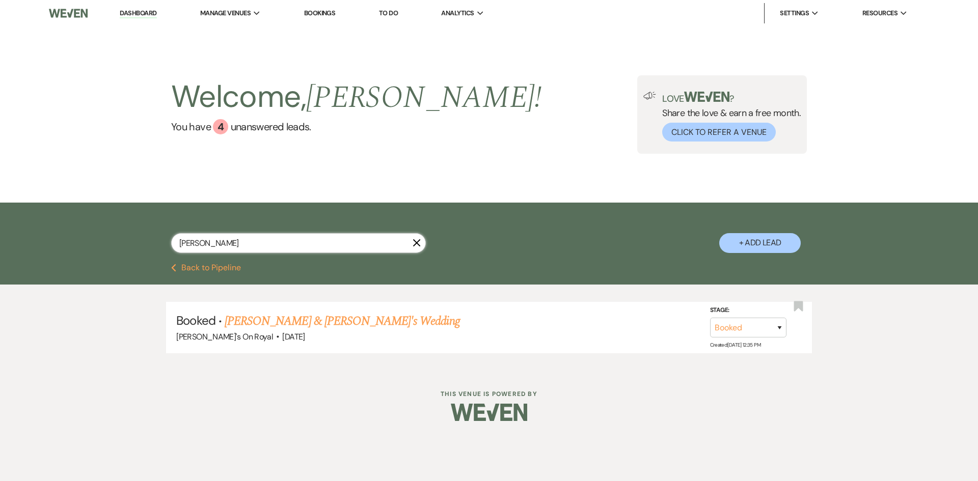
drag, startPoint x: 224, startPoint y: 240, endPoint x: 156, endPoint y: 240, distance: 67.2
click at [156, 240] on div "[PERSON_NAME] X + Add Lead" at bounding box center [488, 234] width 733 height 53
type input "[PERSON_NAME]"
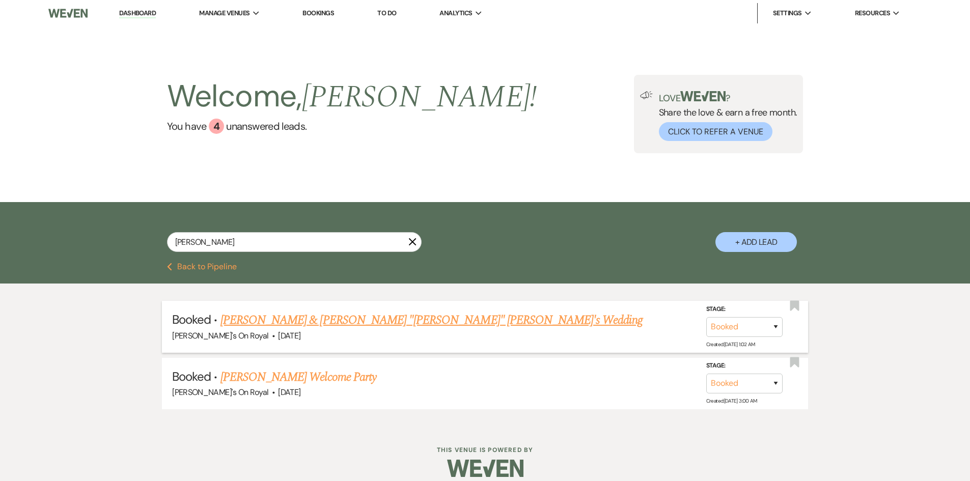
click at [282, 325] on link "[PERSON_NAME] & [PERSON_NAME] "[PERSON_NAME]" [PERSON_NAME]'s Wedding" at bounding box center [431, 320] width 422 height 18
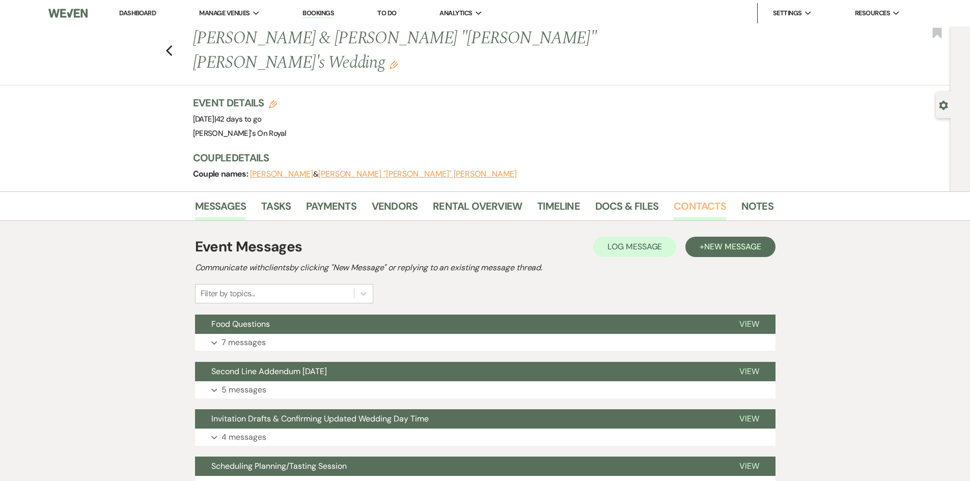
click at [709, 198] on link "Contacts" at bounding box center [700, 209] width 52 height 22
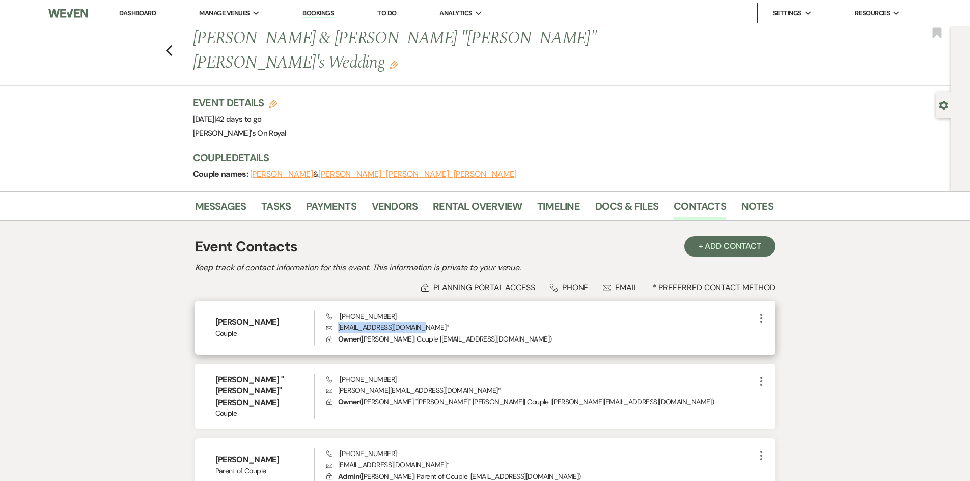
drag, startPoint x: 413, startPoint y: 304, endPoint x: 338, endPoint y: 303, distance: 75.9
click at [338, 322] on p "Envelope [EMAIL_ADDRESS][DOMAIN_NAME] *" at bounding box center [540, 327] width 428 height 11
copy p "[EMAIL_ADDRESS][DOMAIN_NAME]"
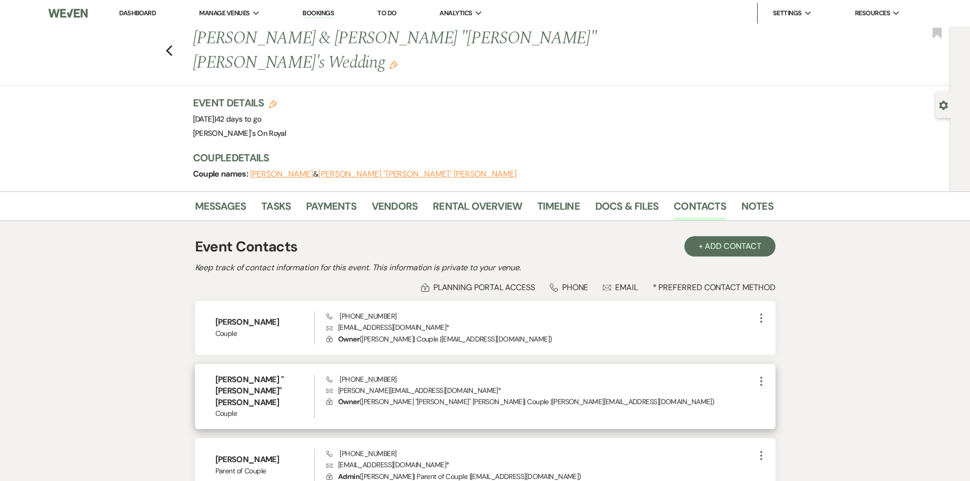
click at [443, 374] on div "Phone [PHONE_NUMBER] Envelope [PERSON_NAME][EMAIL_ADDRESS][DOMAIN_NAME] * Lock …" at bounding box center [540, 396] width 428 height 45
drag, startPoint x: 419, startPoint y: 365, endPoint x: 337, endPoint y: 366, distance: 82.0
click at [337, 385] on p "Envelope [PERSON_NAME][EMAIL_ADDRESS][DOMAIN_NAME] *" at bounding box center [540, 390] width 428 height 11
copy p "[PERSON_NAME][EMAIL_ADDRESS][DOMAIN_NAME]"
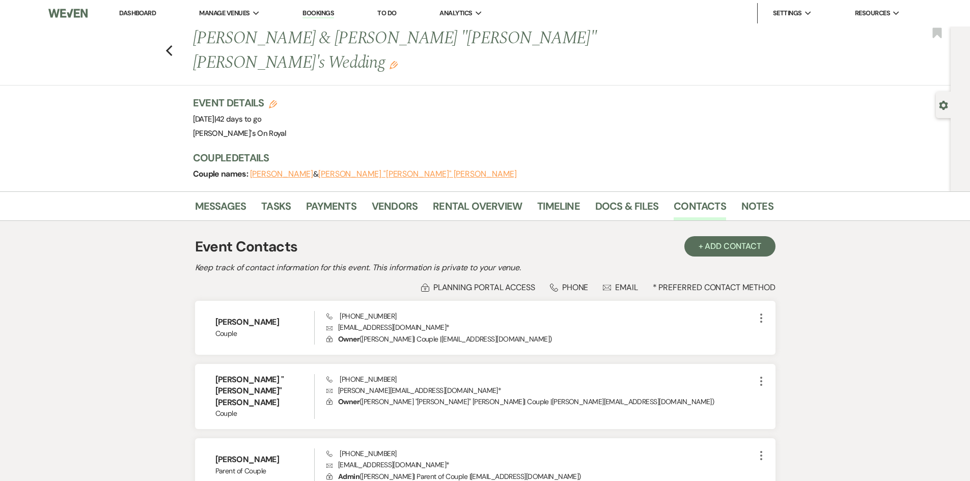
click at [832, 286] on div "Messages Tasks Payments Vendors Rental Overview Timeline Docs & Files Contacts …" at bounding box center [485, 353] width 970 height 325
click at [171, 45] on icon "Previous" at bounding box center [169, 51] width 8 height 12
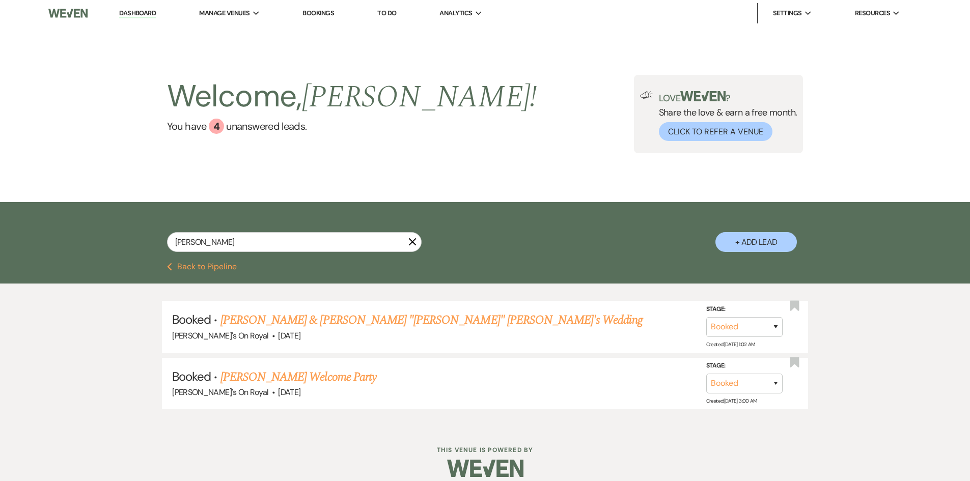
click at [224, 268] on button "Previous Back to Pipeline" at bounding box center [202, 267] width 70 height 8
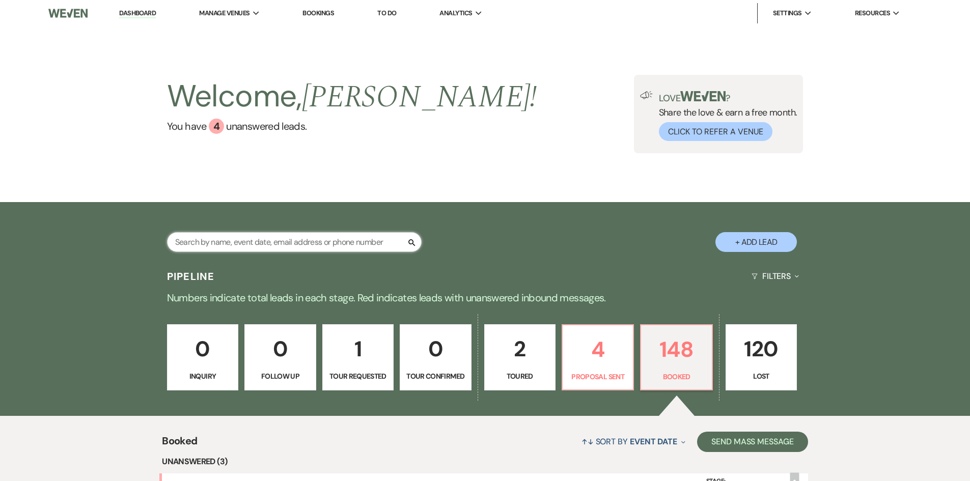
click at [233, 235] on input "text" at bounding box center [294, 242] width 255 height 20
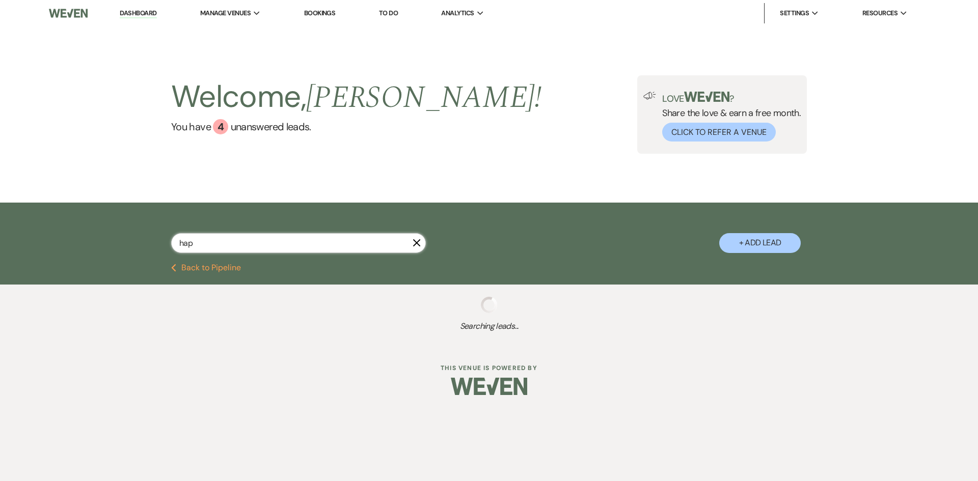
type input "happ"
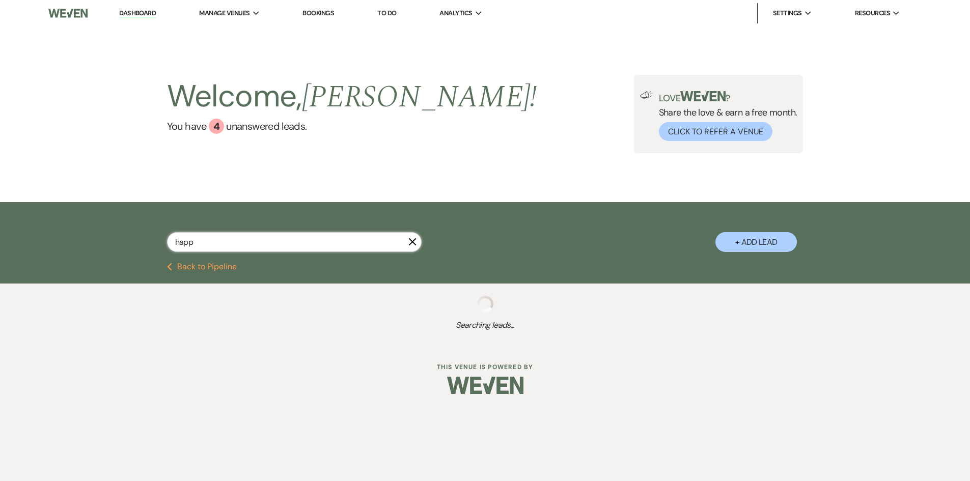
select select "6"
select select "8"
select select "1"
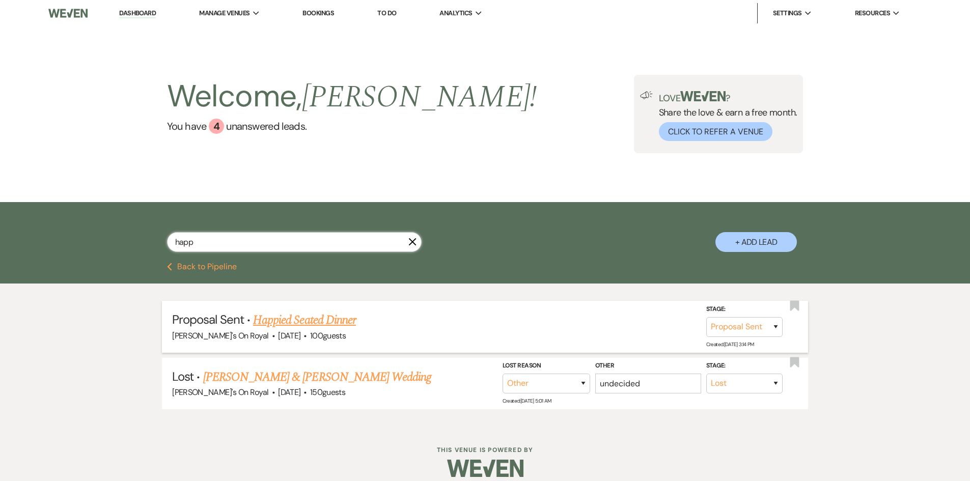
type input "happ"
click at [304, 324] on link "Happied Seated Dinner" at bounding box center [304, 320] width 103 height 18
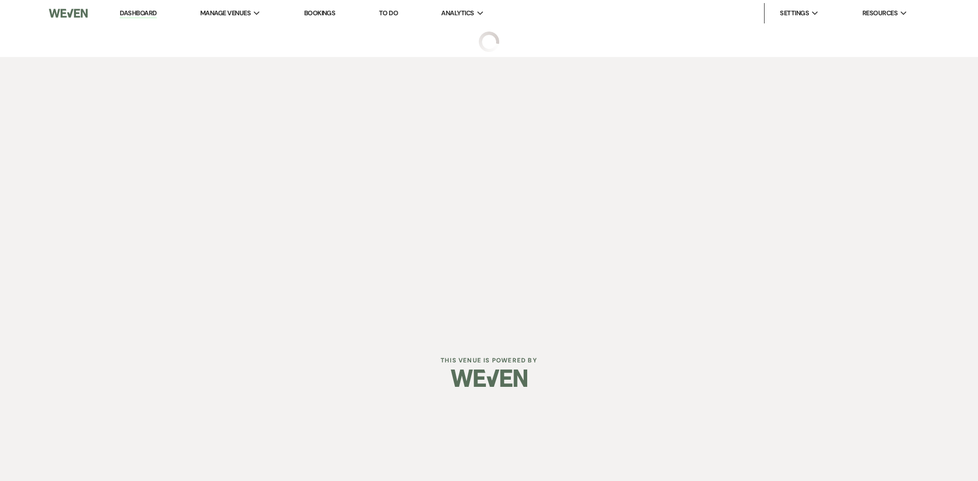
select select "6"
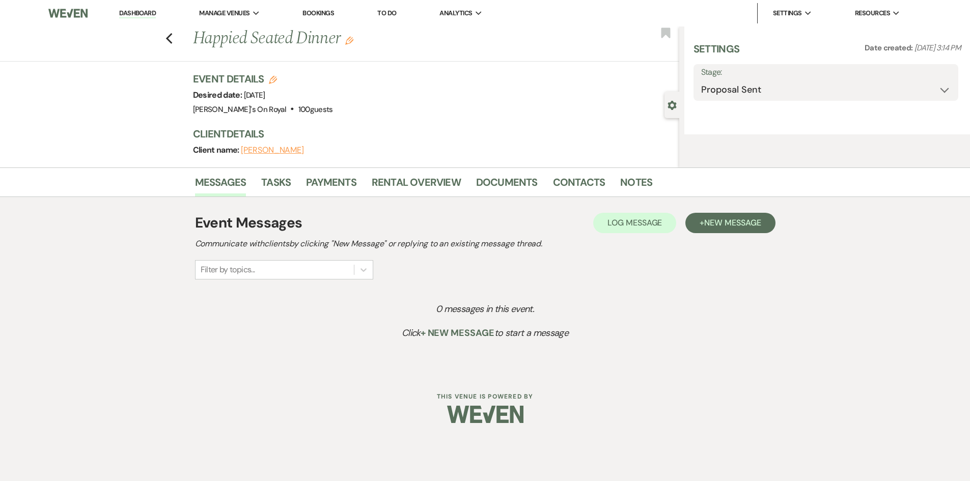
select select "20"
select select "9"
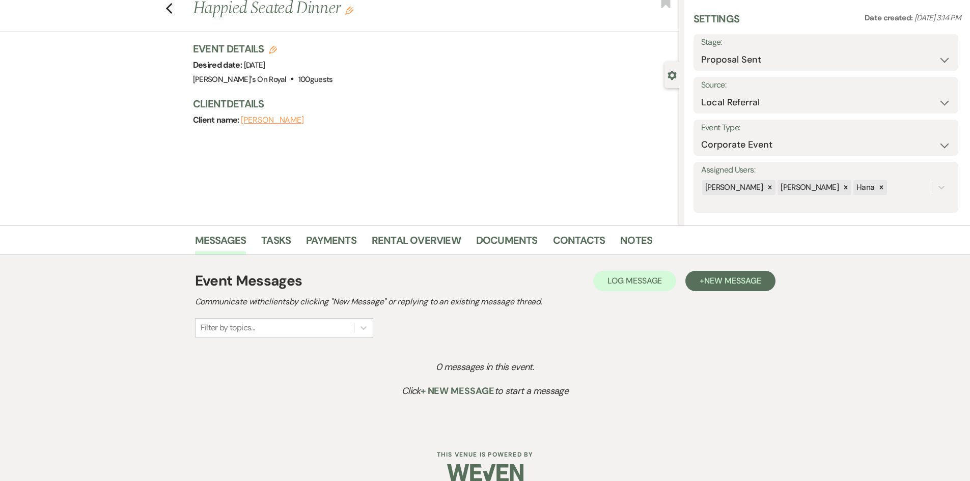
scroll to position [46, 0]
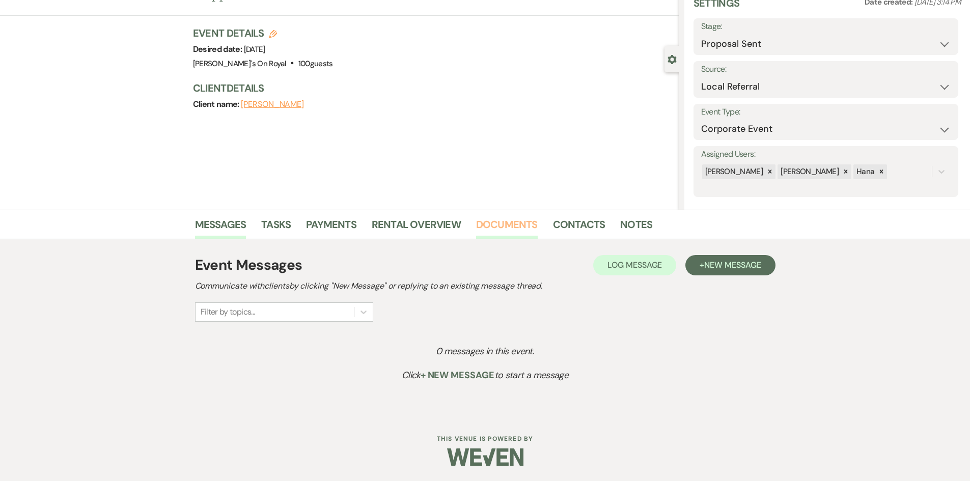
click at [505, 224] on link "Documents" at bounding box center [507, 227] width 62 height 22
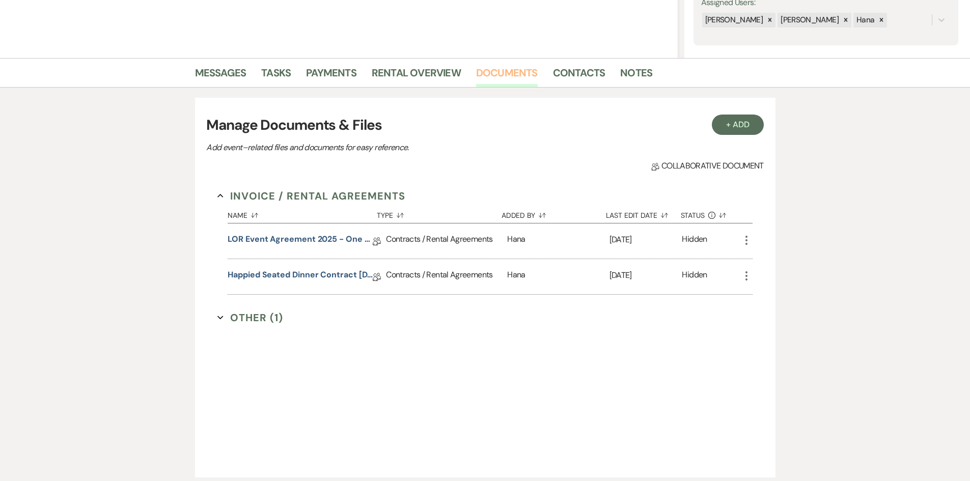
scroll to position [199, 0]
click at [318, 273] on link "Happied Seated Dinner Contract [DATE]" at bounding box center [300, 276] width 145 height 16
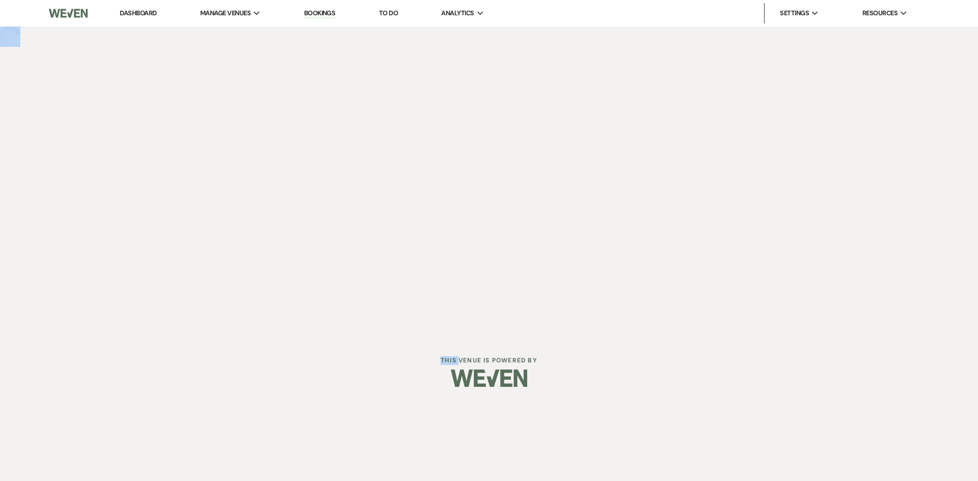
click at [318, 273] on div "Dashboard Manage Venues Expand Latrobe's On Royal Bookings To Do Analytics Expa…" at bounding box center [489, 168] width 978 height 337
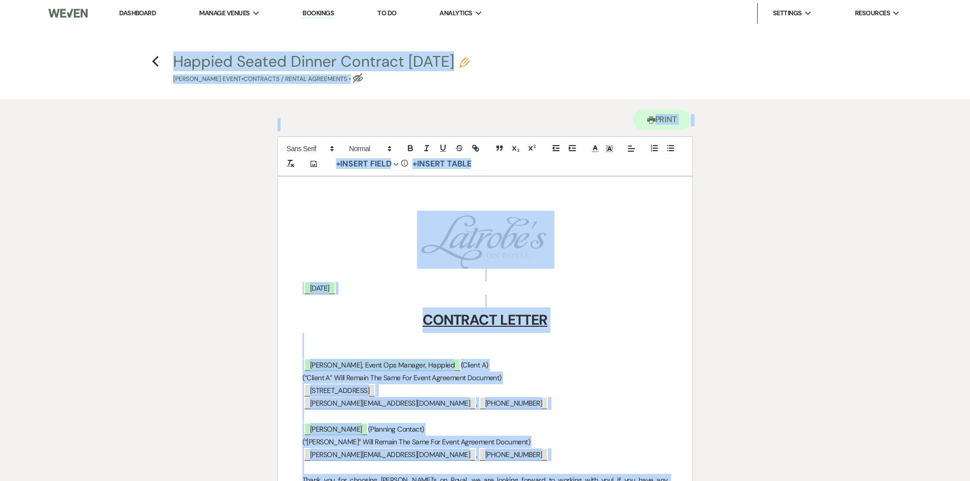
click at [634, 346] on p at bounding box center [485, 352] width 366 height 13
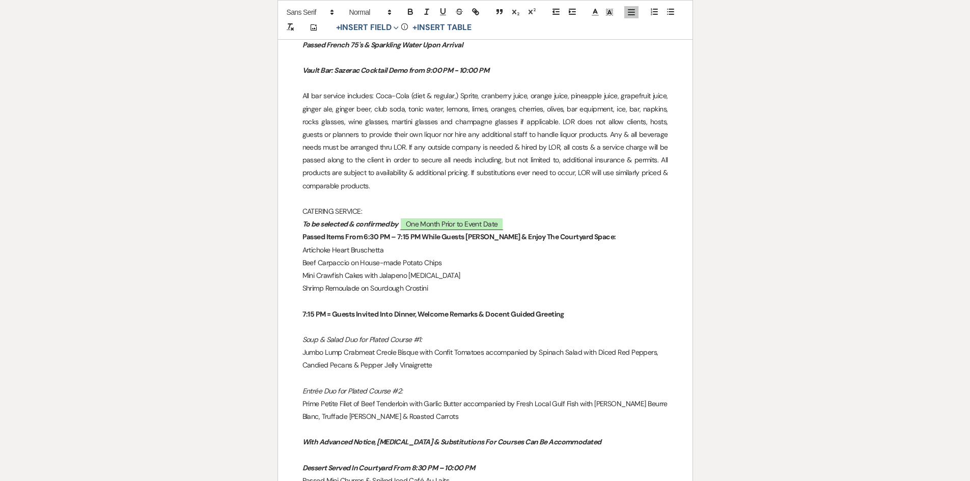
scroll to position [1206, 0]
drag, startPoint x: 374, startPoint y: 416, endPoint x: 323, endPoint y: 416, distance: 50.9
click at [323, 416] on p "Blanc, Truffade [PERSON_NAME] & Roasted Carrots" at bounding box center [485, 416] width 366 height 13
copy p "Truffade Potatoes"
click at [591, 257] on p "Beef Carpaccio on House-made Potato Chips" at bounding box center [485, 262] width 366 height 13
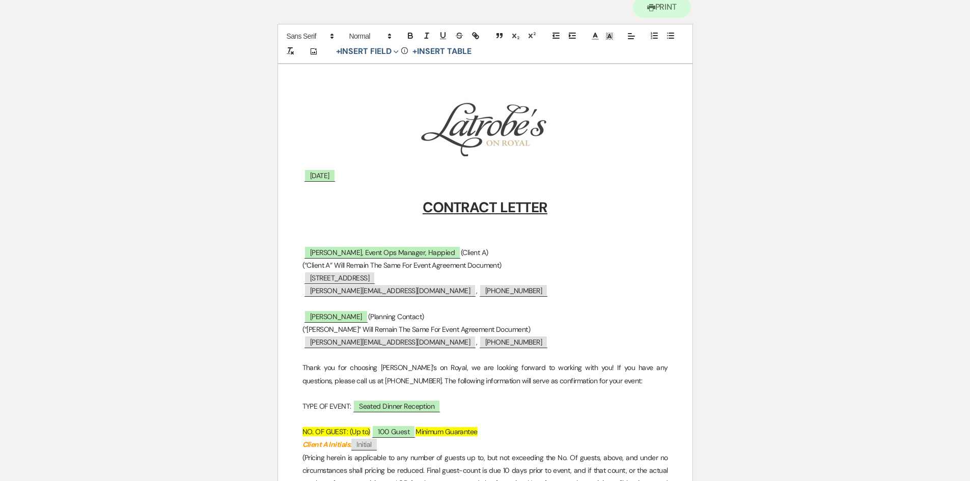
scroll to position [153, 0]
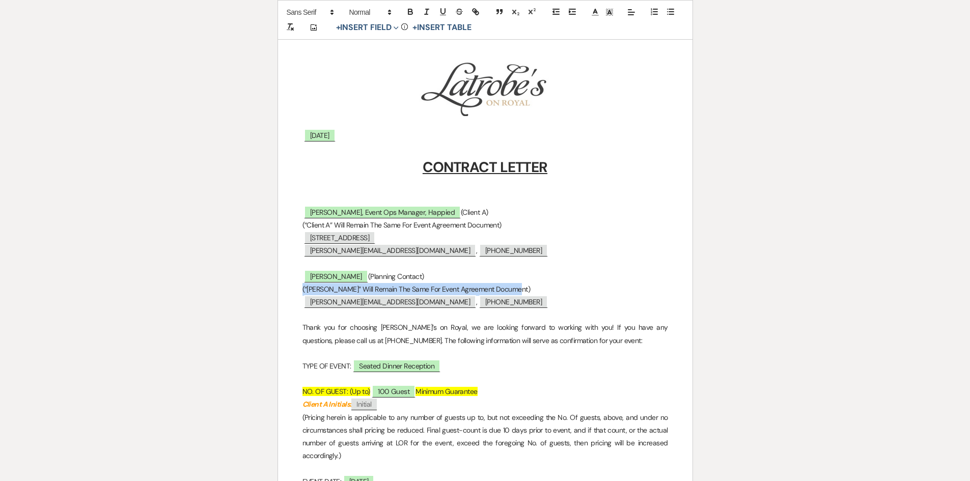
drag, startPoint x: 528, startPoint y: 290, endPoint x: 263, endPoint y: 290, distance: 264.7
copy p "(“[PERSON_NAME]” Will Remain The Same For Event Agreement Document)"
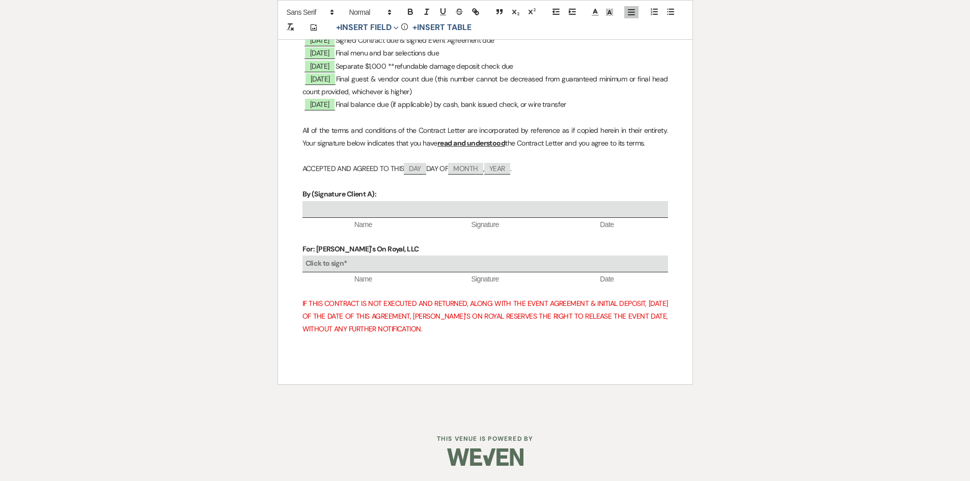
scroll to position [2428, 0]
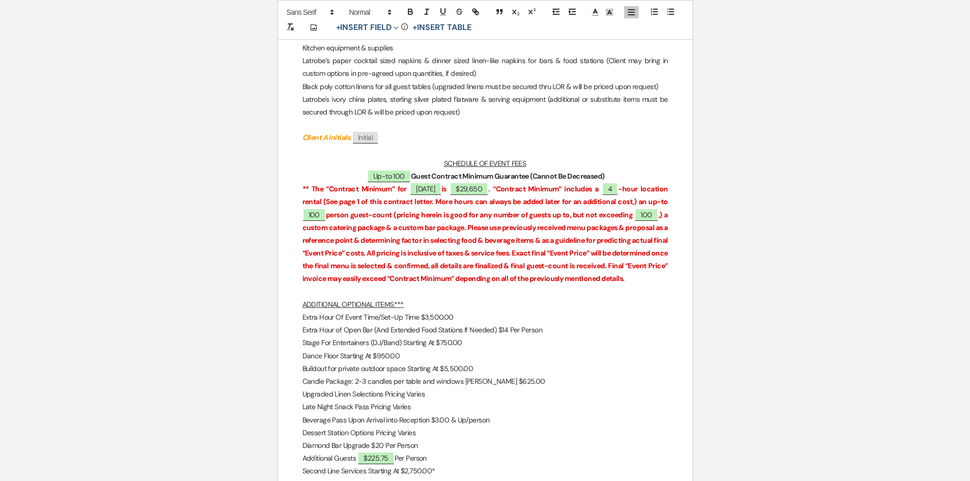
scroll to position [199, 0]
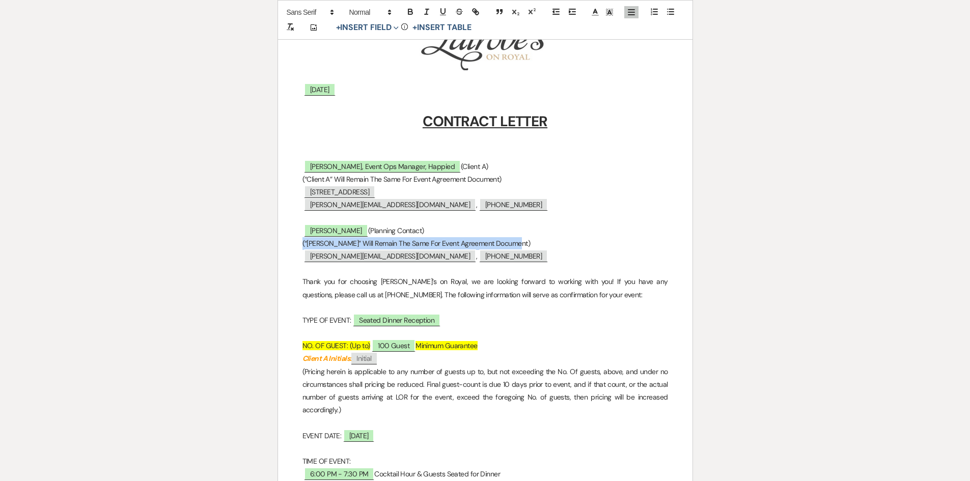
select select "6"
select select "20"
select select "9"
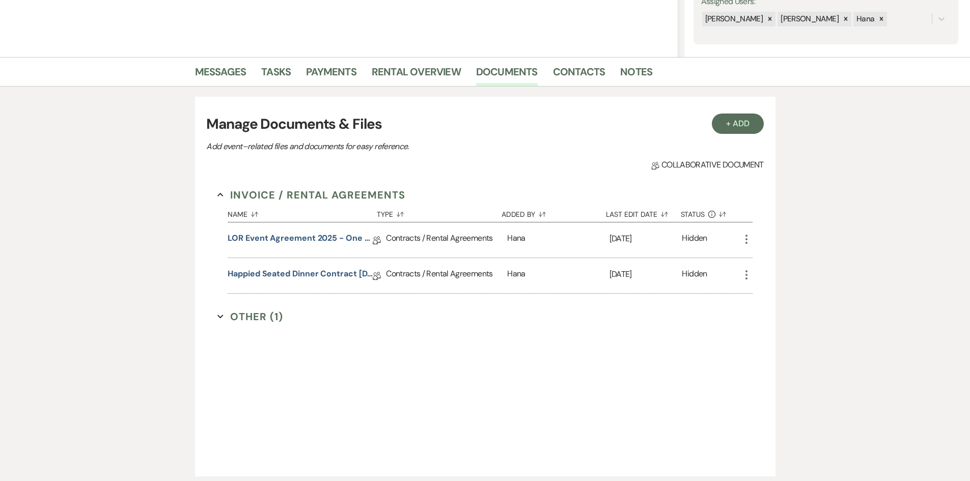
select select "6"
select select "8"
select select "1"
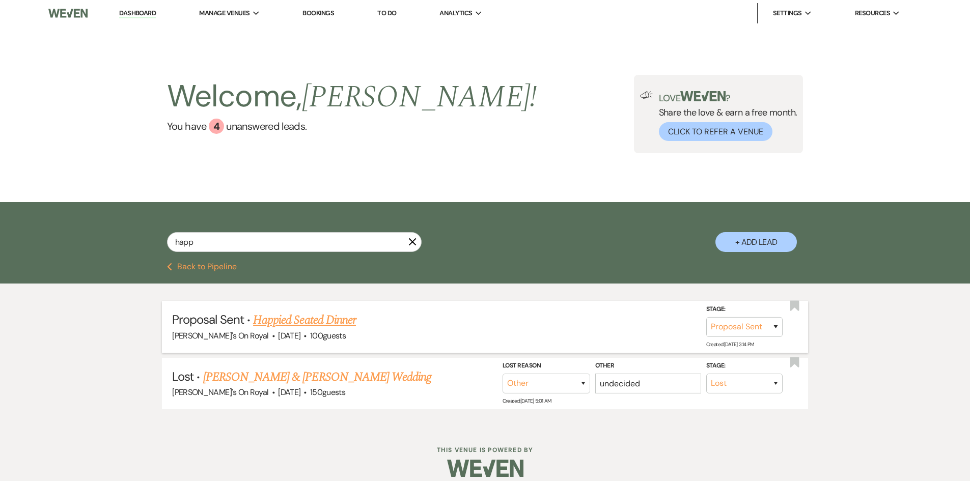
click at [325, 322] on link "Happied Seated Dinner" at bounding box center [304, 320] width 103 height 18
select select "6"
select select "20"
select select "9"
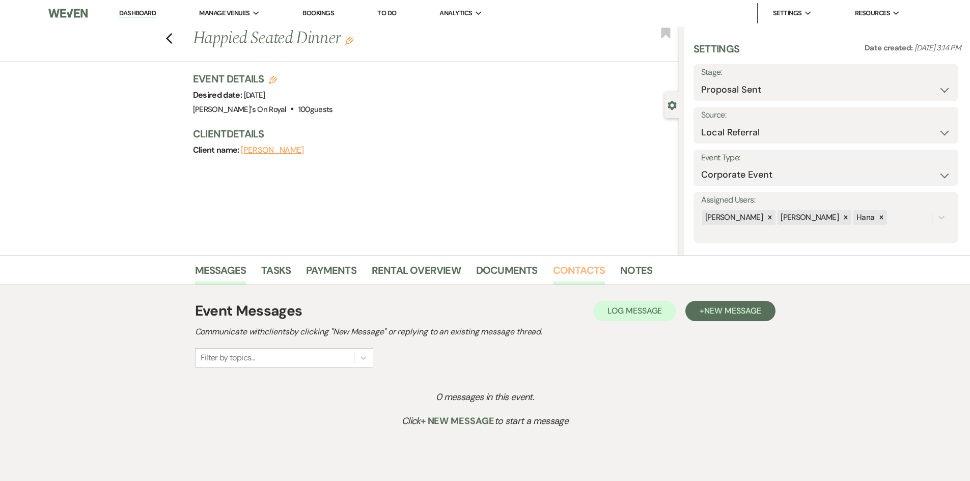
click at [584, 273] on link "Contacts" at bounding box center [579, 273] width 52 height 22
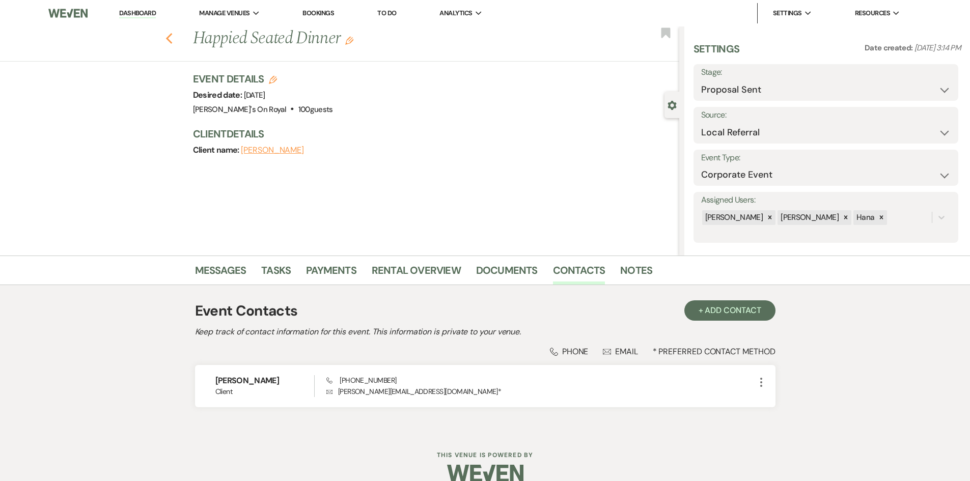
click at [173, 44] on icon "Previous" at bounding box center [169, 39] width 8 height 12
select select "6"
select select "8"
select select "1"
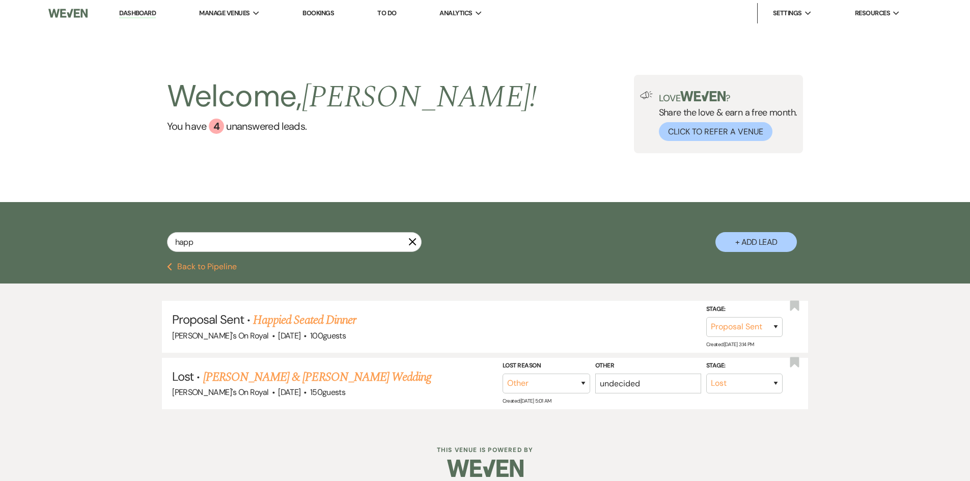
drag, startPoint x: 216, startPoint y: 265, endPoint x: 435, endPoint y: 255, distance: 219.7
click at [216, 265] on button "Previous Back to Pipeline" at bounding box center [202, 267] width 70 height 8
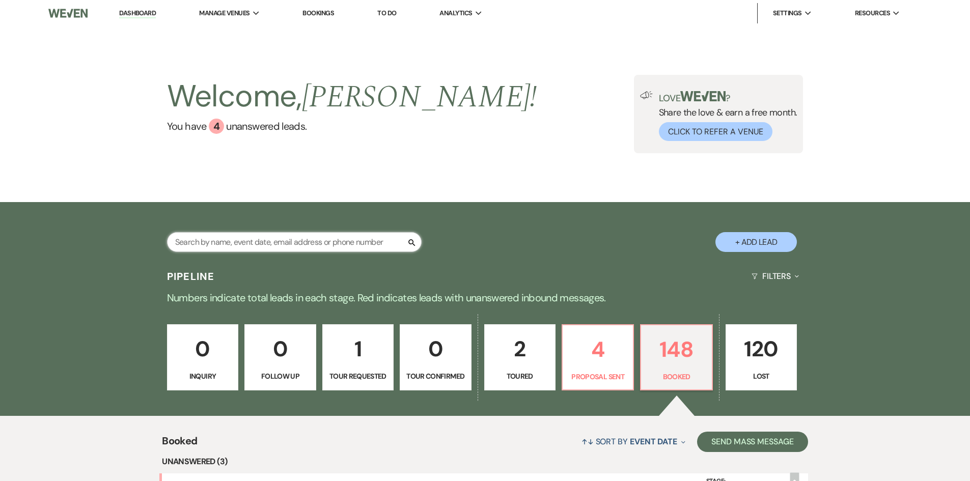
click at [218, 242] on input "text" at bounding box center [294, 242] width 255 height 20
type input "[PERSON_NAME]"
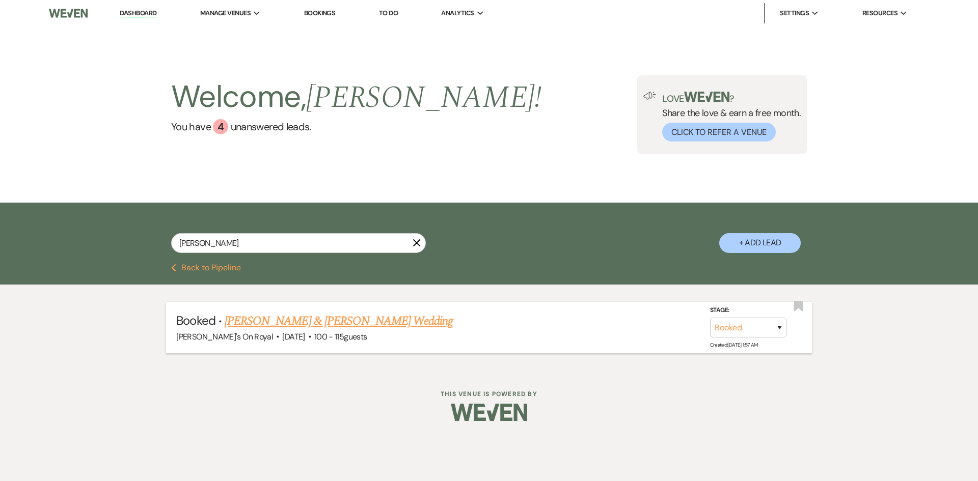
click at [378, 323] on link "[PERSON_NAME] & [PERSON_NAME] Wedding" at bounding box center [339, 321] width 228 height 18
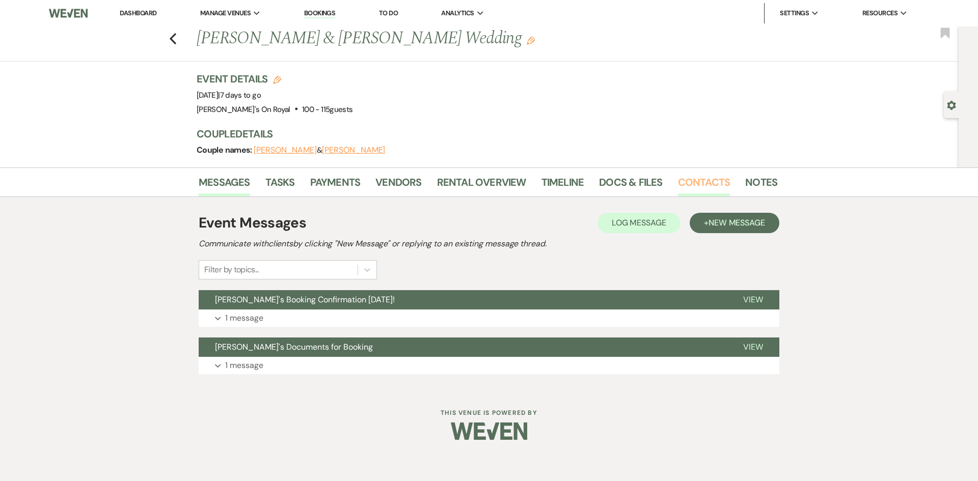
click at [689, 181] on link "Contacts" at bounding box center [704, 185] width 52 height 22
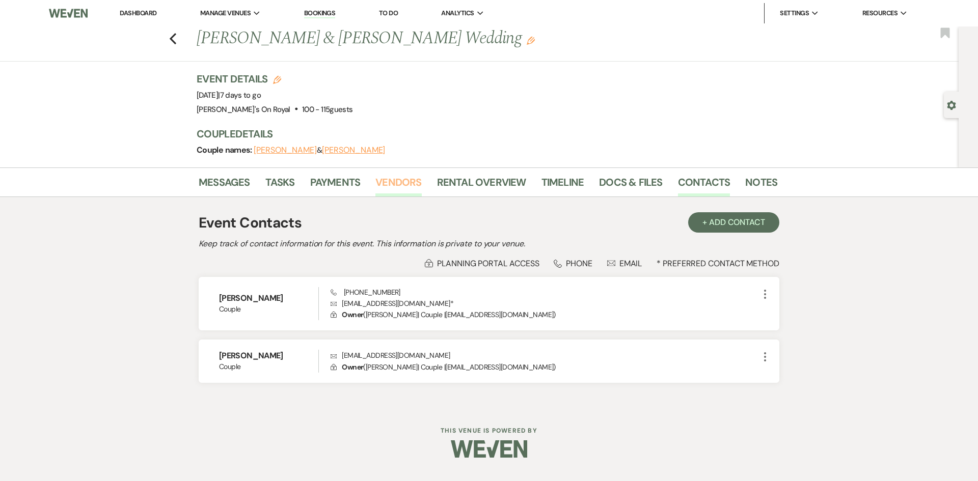
click at [386, 188] on link "Vendors" at bounding box center [398, 185] width 46 height 22
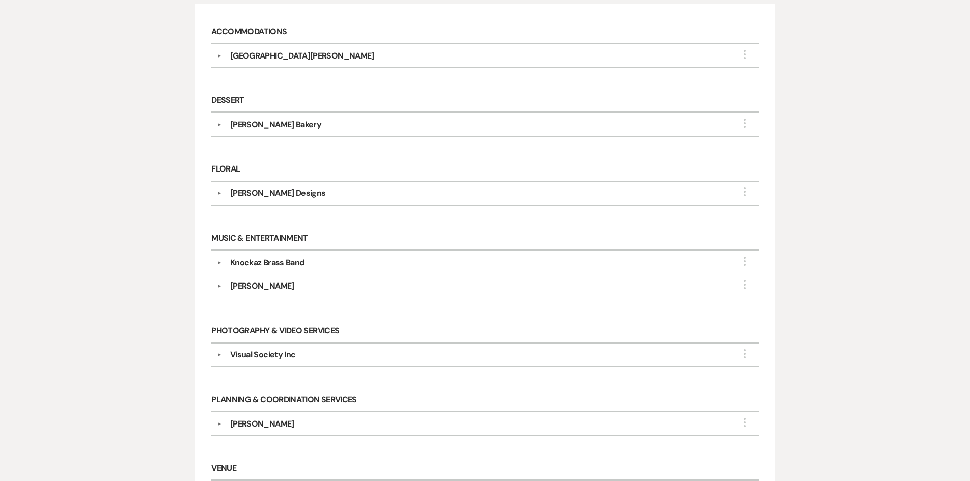
scroll to position [255, 0]
click at [280, 353] on div "Visual Society Inc" at bounding box center [262, 353] width 65 height 12
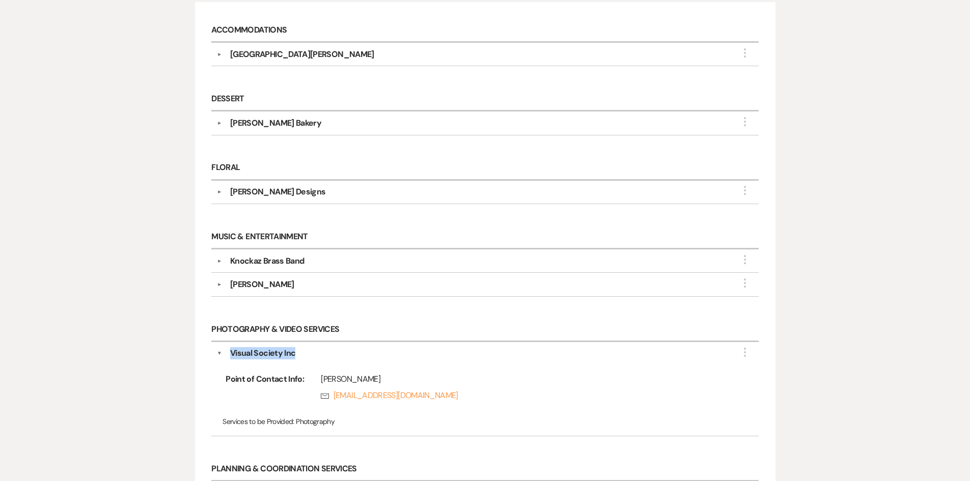
drag, startPoint x: 302, startPoint y: 354, endPoint x: 232, endPoint y: 354, distance: 70.8
click at [232, 354] on div "Visual Society Inc" at bounding box center [487, 353] width 531 height 12
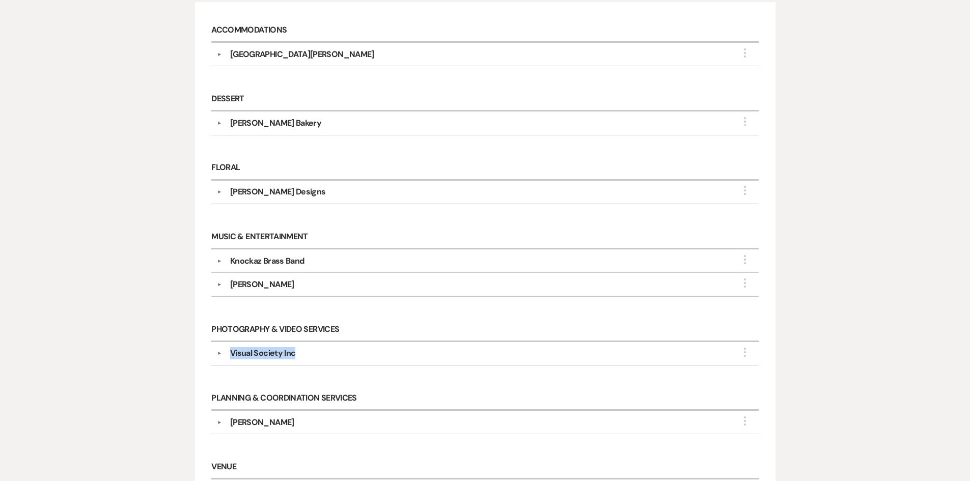
copy div "Visual Society Inc"
click at [254, 357] on div "Visual Society Inc" at bounding box center [262, 353] width 65 height 12
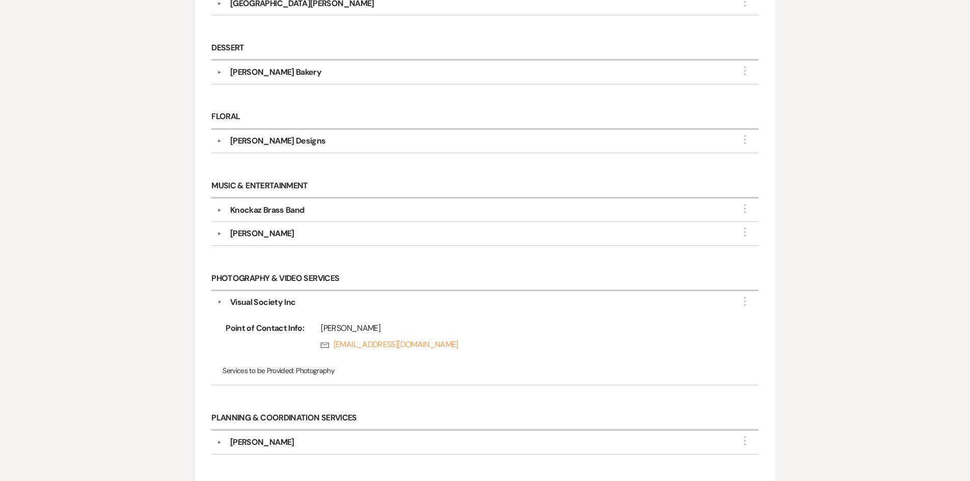
scroll to position [0, 0]
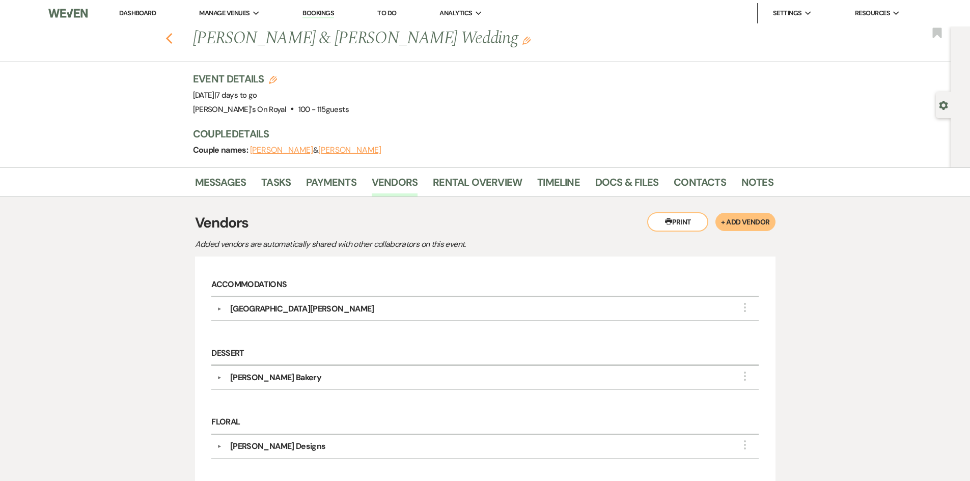
click at [172, 42] on use "button" at bounding box center [168, 38] width 7 height 11
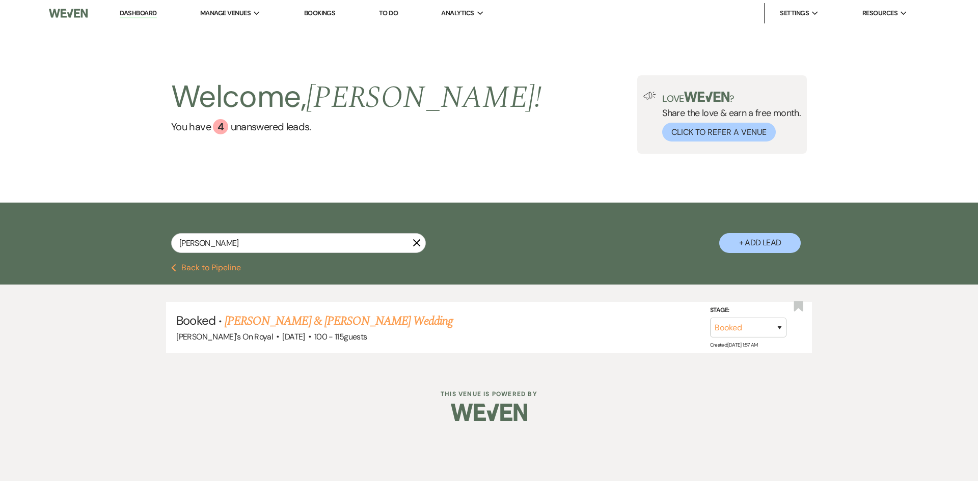
click at [213, 268] on button "Previous Back to Pipeline" at bounding box center [206, 268] width 70 height 8
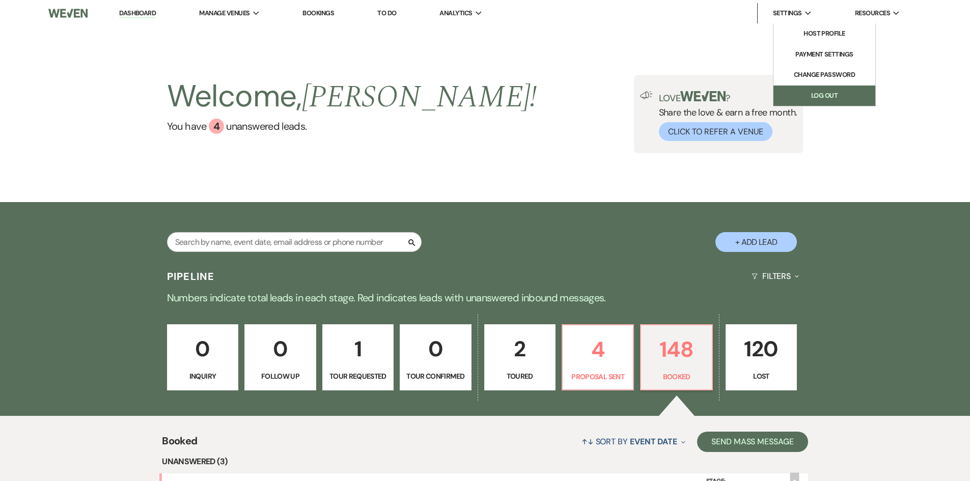
click at [799, 89] on link "Log Out" at bounding box center [824, 96] width 102 height 20
